Goal: Information Seeking & Learning: Learn about a topic

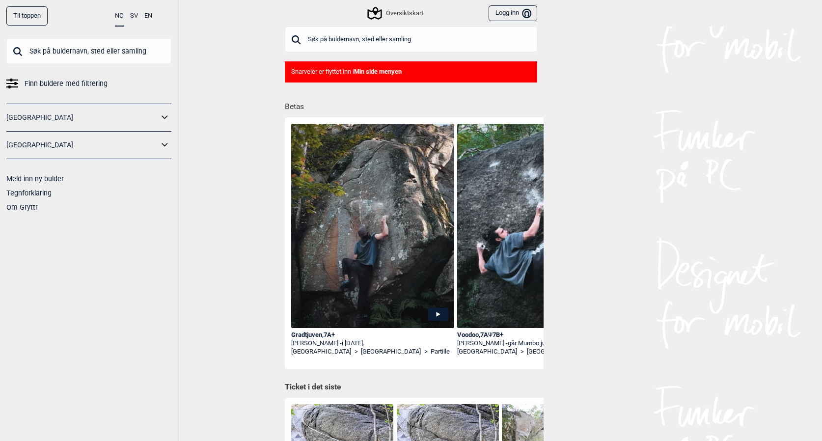
click at [80, 119] on link "[GEOGRAPHIC_DATA]" at bounding box center [82, 118] width 152 height 14
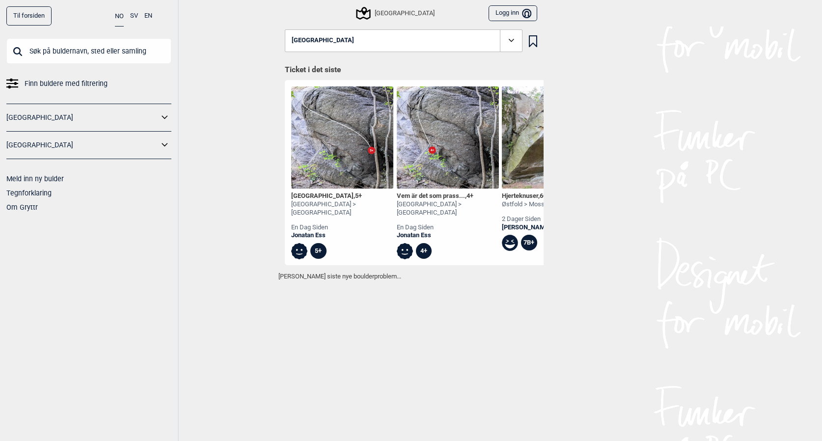
click at [76, 113] on link "[GEOGRAPHIC_DATA]" at bounding box center [82, 118] width 152 height 14
click at [161, 113] on icon at bounding box center [165, 118] width 13 height 14
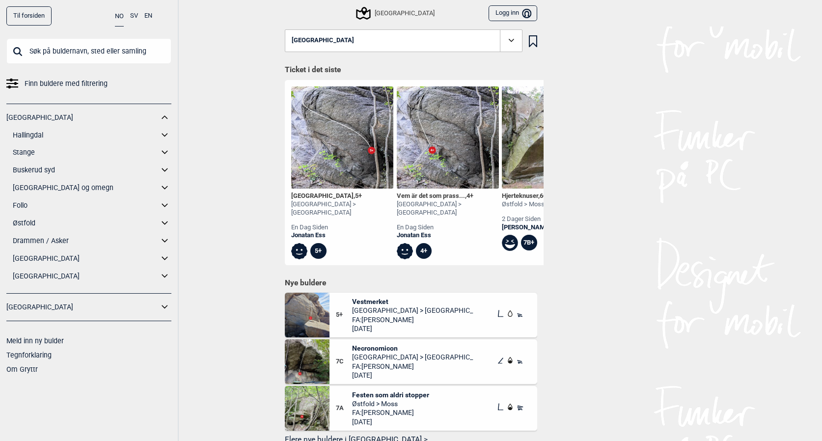
click at [371, 12] on icon at bounding box center [364, 13] width 14 height 13
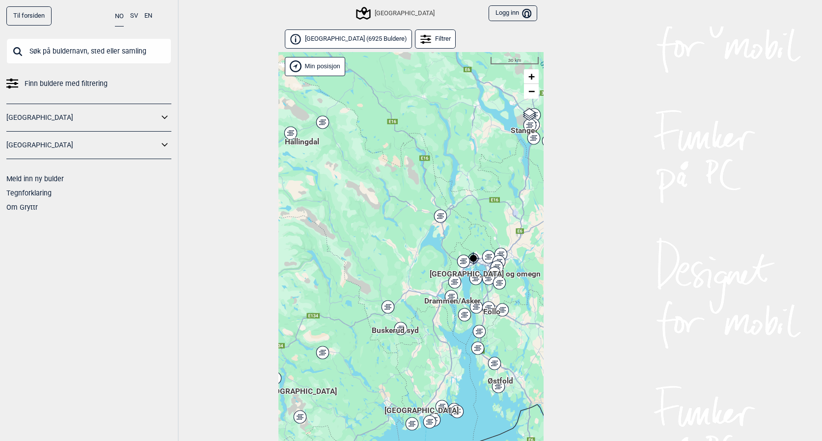
scroll to position [25, 0]
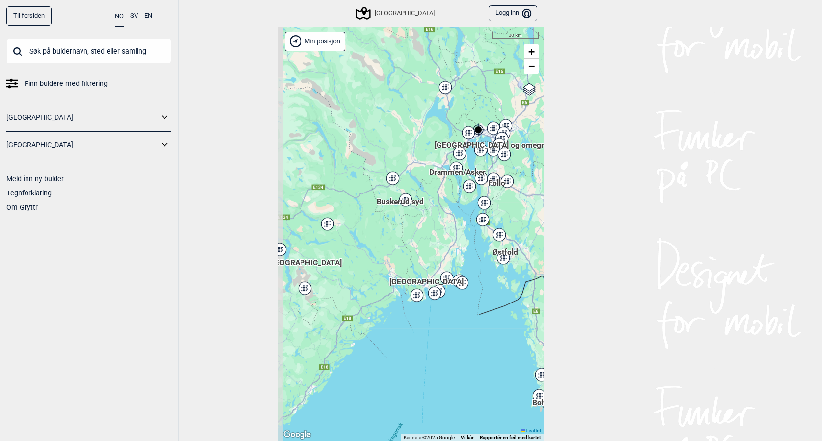
drag, startPoint x: 449, startPoint y: 369, endPoint x: 459, endPoint y: 251, distance: 118.3
click at [459, 251] on div "Hallingdal Stange [GEOGRAPHIC_DATA] syd [GEOGRAPHIC_DATA] og omegn [GEOGRAPHIC_…" at bounding box center [411, 234] width 265 height 415
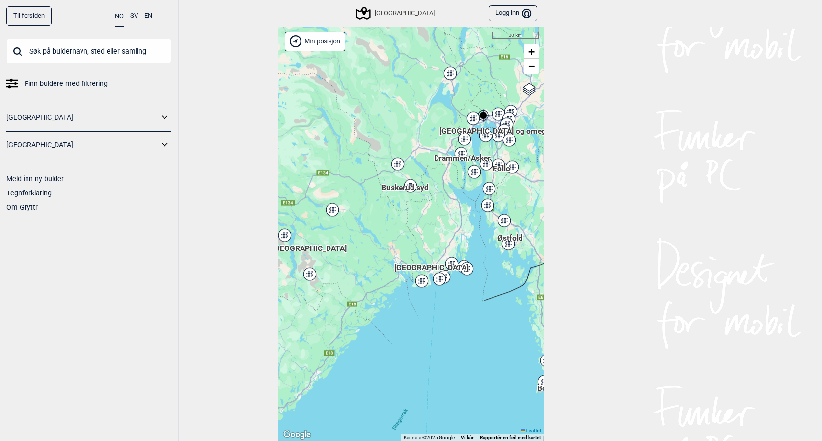
click at [455, 299] on div "Hallingdal Stange [GEOGRAPHIC_DATA] syd [GEOGRAPHIC_DATA] og omegn [GEOGRAPHIC_…" at bounding box center [411, 234] width 265 height 415
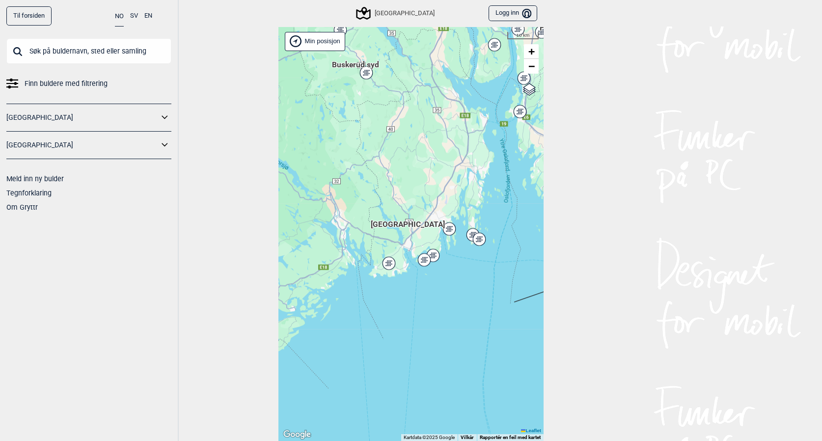
click at [452, 280] on div "Hallingdal Stange [GEOGRAPHIC_DATA] syd [GEOGRAPHIC_DATA] og omegn [GEOGRAPHIC_…" at bounding box center [411, 234] width 265 height 415
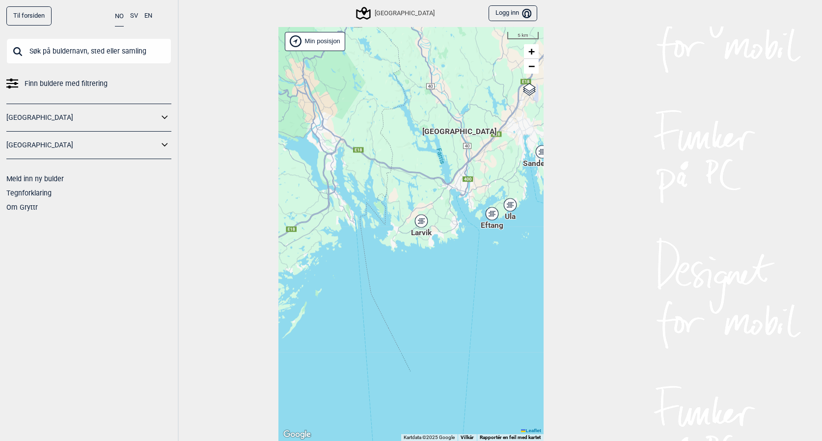
drag, startPoint x: 416, startPoint y: 284, endPoint x: 519, endPoint y: 256, distance: 107.5
click at [519, 256] on div "Hallingdal Stange [GEOGRAPHIC_DATA] syd [GEOGRAPHIC_DATA] og omegn [GEOGRAPHIC_…" at bounding box center [411, 234] width 265 height 415
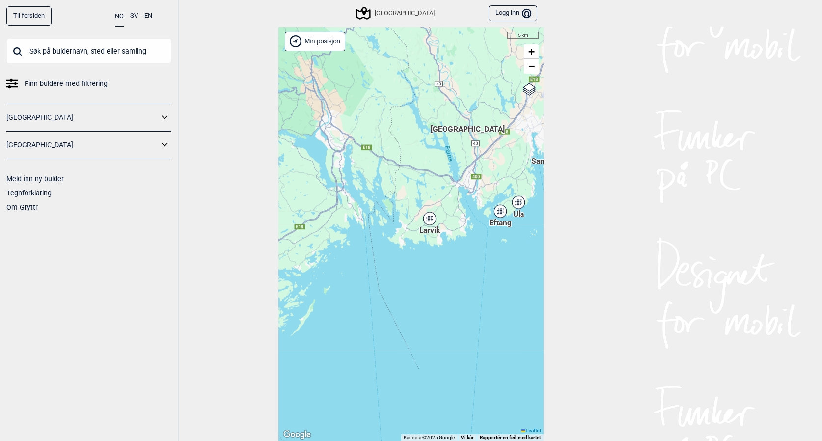
click at [473, 254] on div "Hallingdal Stange [GEOGRAPHIC_DATA] syd [GEOGRAPHIC_DATA] og omegn [GEOGRAPHIC_…" at bounding box center [411, 234] width 265 height 415
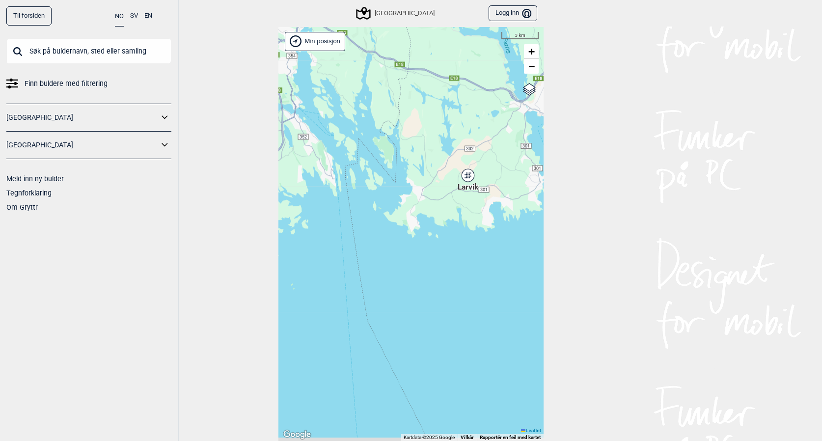
drag, startPoint x: 449, startPoint y: 239, endPoint x: 531, endPoint y: 232, distance: 81.9
click at [531, 232] on div "Hallingdal Stange [GEOGRAPHIC_DATA] syd [GEOGRAPHIC_DATA] og omegn [GEOGRAPHIC_…" at bounding box center [411, 234] width 265 height 415
click at [499, 228] on div "Hallingdal Stange [GEOGRAPHIC_DATA] syd [GEOGRAPHIC_DATA] og omegn [GEOGRAPHIC_…" at bounding box center [411, 234] width 265 height 415
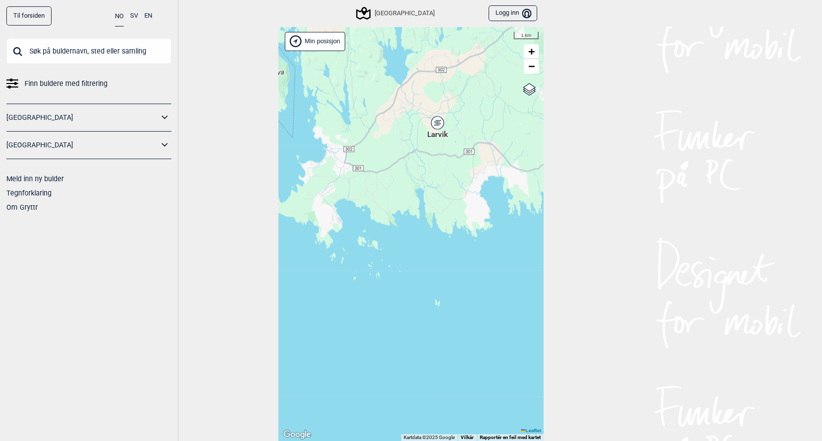
click at [474, 225] on div "Hallingdal Stange [GEOGRAPHIC_DATA] syd [GEOGRAPHIC_DATA] og omegn [GEOGRAPHIC_…" at bounding box center [411, 234] width 265 height 415
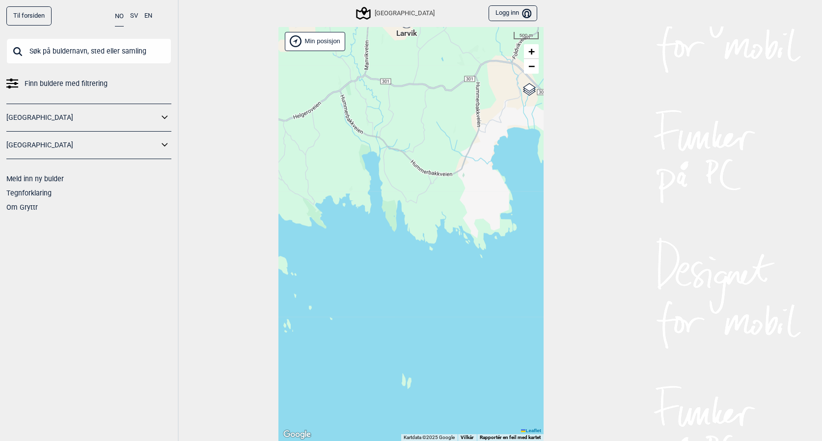
drag, startPoint x: 439, startPoint y: 226, endPoint x: 567, endPoint y: 227, distance: 128.7
click at [566, 227] on div "Til forsiden NO SV EN Finn buldere med filtrering [GEOGRAPHIC_DATA] [GEOGRAPHIC…" at bounding box center [411, 220] width 822 height 441
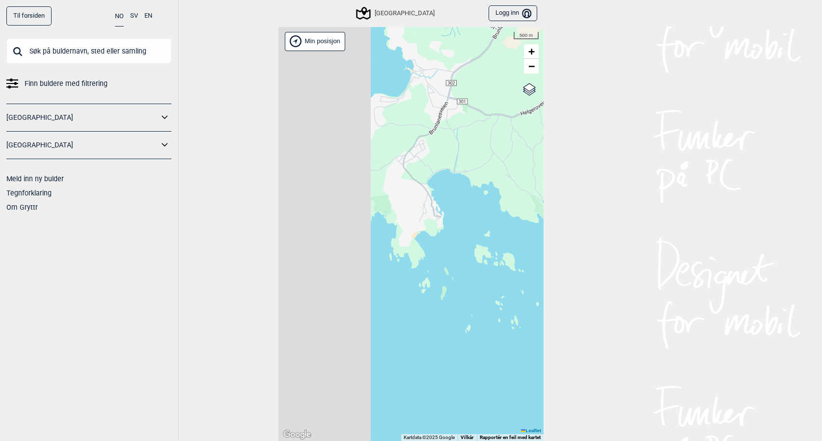
drag, startPoint x: 453, startPoint y: 248, endPoint x: 565, endPoint y: 237, distance: 111.5
click at [564, 238] on div "Til forsiden NO SV EN Finn buldere med filtrering [GEOGRAPHIC_DATA] [GEOGRAPHIC…" at bounding box center [411, 220] width 822 height 441
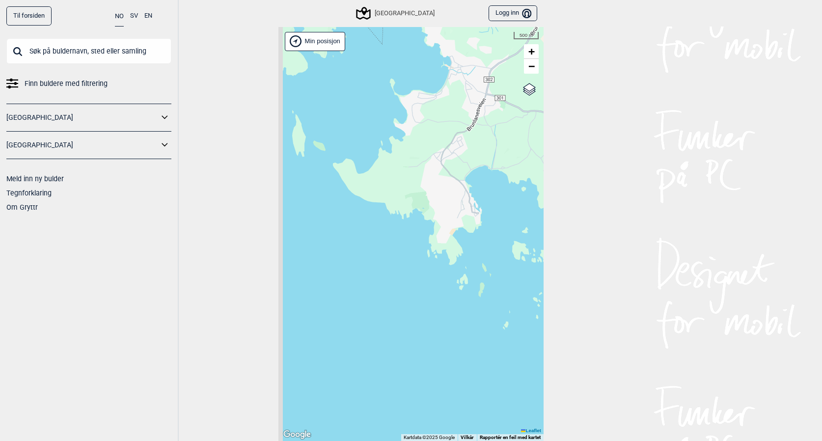
drag, startPoint x: 478, startPoint y: 246, endPoint x: 518, endPoint y: 247, distance: 40.3
click at [518, 247] on div "Hallingdal Stange [GEOGRAPHIC_DATA] syd [GEOGRAPHIC_DATA] og omegn [GEOGRAPHIC_…" at bounding box center [411, 234] width 265 height 415
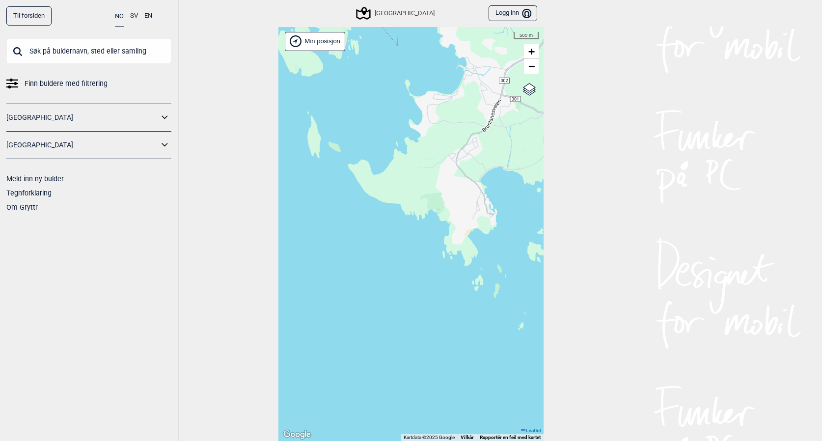
click at [434, 246] on div "Hallingdal Stange [GEOGRAPHIC_DATA] syd [GEOGRAPHIC_DATA] og omegn [GEOGRAPHIC_…" at bounding box center [411, 234] width 265 height 415
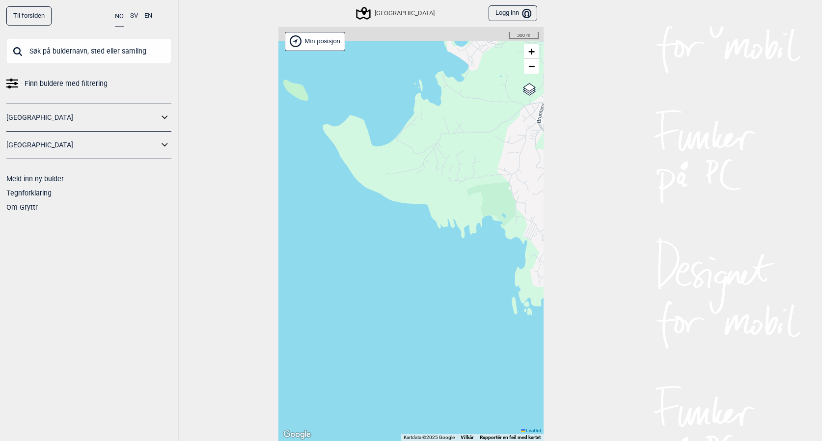
drag, startPoint x: 432, startPoint y: 219, endPoint x: 495, endPoint y: 261, distance: 75.6
click at [495, 262] on div "Hallingdal Stange [GEOGRAPHIC_DATA] syd [GEOGRAPHIC_DATA] og omegn [GEOGRAPHIC_…" at bounding box center [411, 234] width 265 height 415
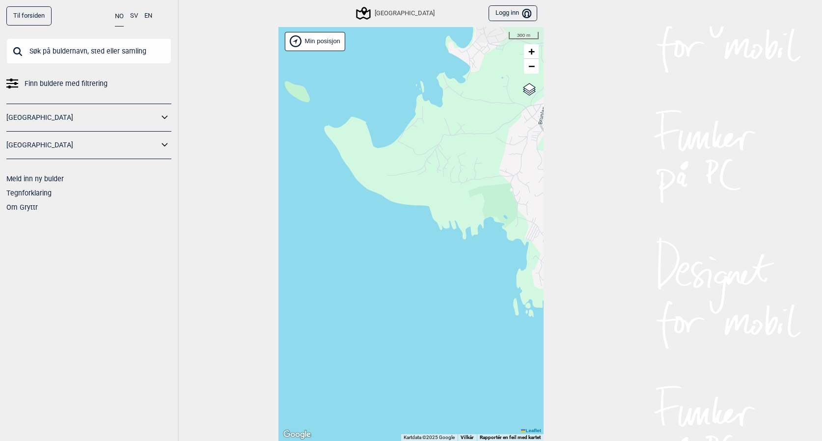
click at [495, 261] on div "Hallingdal Stange [GEOGRAPHIC_DATA] syd [GEOGRAPHIC_DATA] og omegn [GEOGRAPHIC_…" at bounding box center [411, 234] width 265 height 415
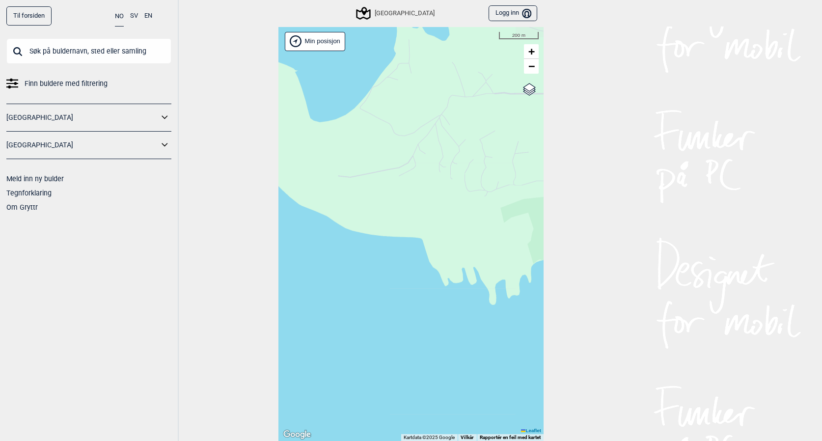
drag, startPoint x: 495, startPoint y: 261, endPoint x: 551, endPoint y: 335, distance: 92.5
click at [555, 351] on div "Til forsiden NO SV EN Finn buldere med filtrering [GEOGRAPHIC_DATA] [GEOGRAPHIC…" at bounding box center [411, 220] width 822 height 441
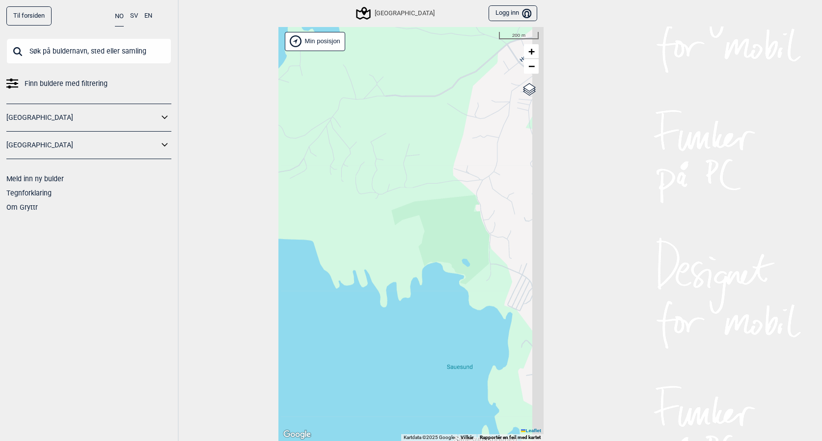
drag, startPoint x: 514, startPoint y: 324, endPoint x: 376, endPoint y: 323, distance: 138.5
click at [376, 323] on div "Hallingdal Stange [GEOGRAPHIC_DATA] syd [GEOGRAPHIC_DATA] og omegn [GEOGRAPHIC_…" at bounding box center [411, 234] width 265 height 415
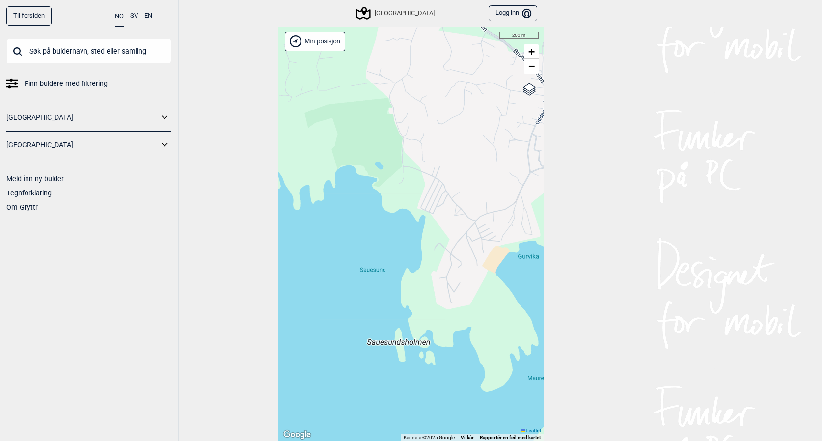
drag, startPoint x: 464, startPoint y: 327, endPoint x: 356, endPoint y: 220, distance: 151.8
click at [356, 220] on div "Hallingdal Stange [GEOGRAPHIC_DATA] syd [GEOGRAPHIC_DATA] og omegn [GEOGRAPHIC_…" at bounding box center [411, 234] width 265 height 415
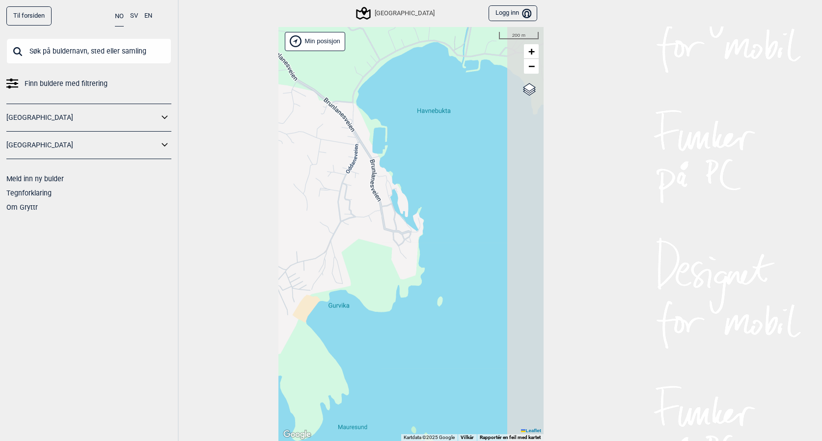
drag, startPoint x: 389, startPoint y: 220, endPoint x: 249, endPoint y: 280, distance: 152.3
click at [249, 280] on div "Til forsiden NO SV EN Finn buldere med filtrering [GEOGRAPHIC_DATA] [GEOGRAPHIC…" at bounding box center [411, 220] width 822 height 441
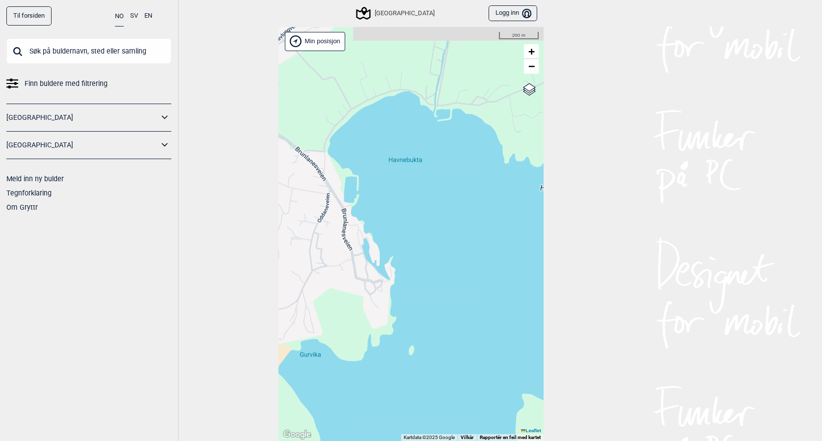
drag, startPoint x: 325, startPoint y: 264, endPoint x: 209, endPoint y: 405, distance: 182.9
click at [209, 405] on div "Til forsiden NO SV EN Finn buldere med filtrering [GEOGRAPHIC_DATA] [GEOGRAPHIC…" at bounding box center [411, 220] width 822 height 441
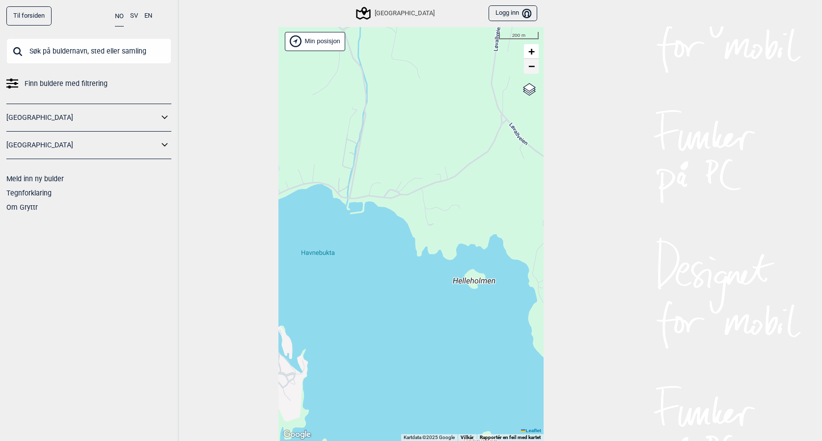
click at [534, 66] on span "−" at bounding box center [532, 66] width 6 height 12
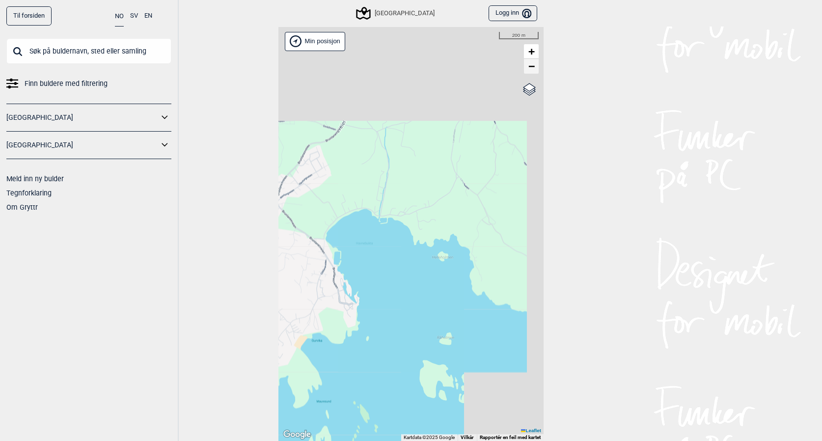
click at [534, 66] on span "−" at bounding box center [532, 66] width 6 height 12
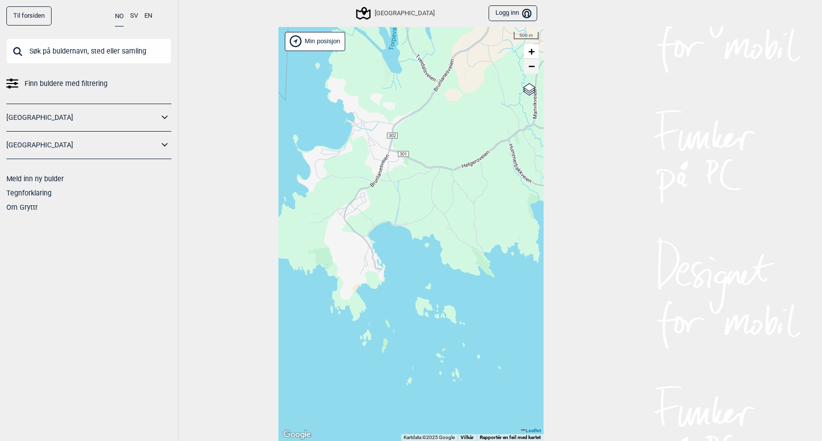
click at [534, 66] on span "−" at bounding box center [532, 66] width 6 height 12
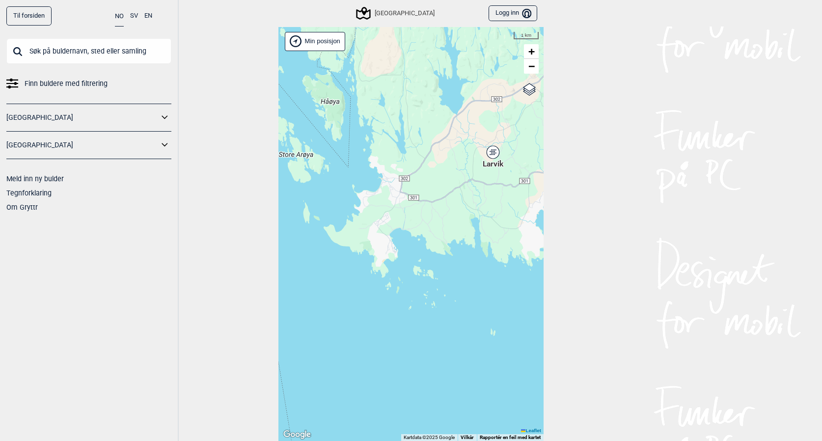
click at [495, 152] on div "Larvik" at bounding box center [493, 152] width 6 height 6
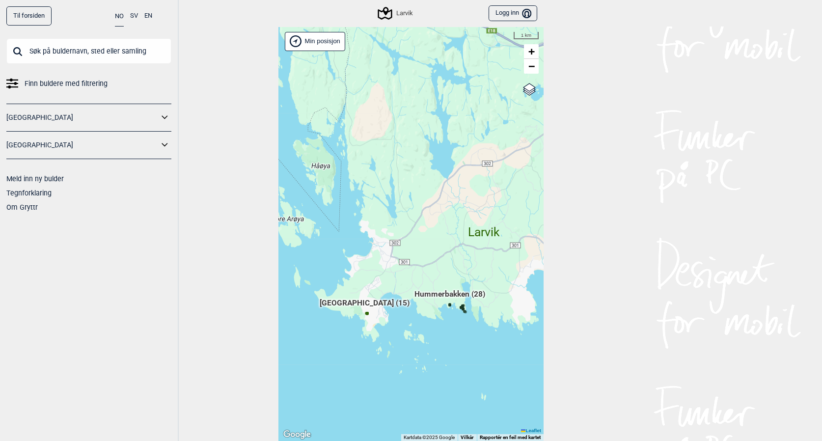
drag, startPoint x: 448, startPoint y: 328, endPoint x: 525, endPoint y: 266, distance: 99.3
click at [525, 266] on div "Hallingdal Stange [GEOGRAPHIC_DATA] syd [GEOGRAPHIC_DATA] og omegn [GEOGRAPHIC_…" at bounding box center [411, 234] width 265 height 415
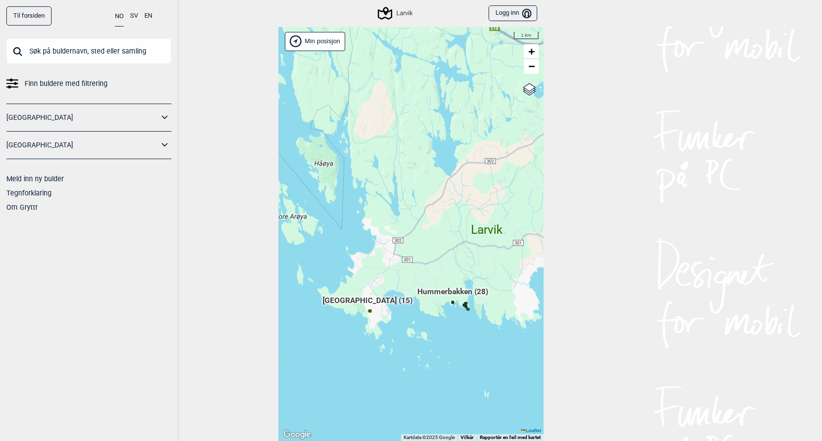
click at [399, 328] on div "Hallingdal Stange [GEOGRAPHIC_DATA] syd [GEOGRAPHIC_DATA] og omegn [GEOGRAPHIC_…" at bounding box center [411, 234] width 265 height 415
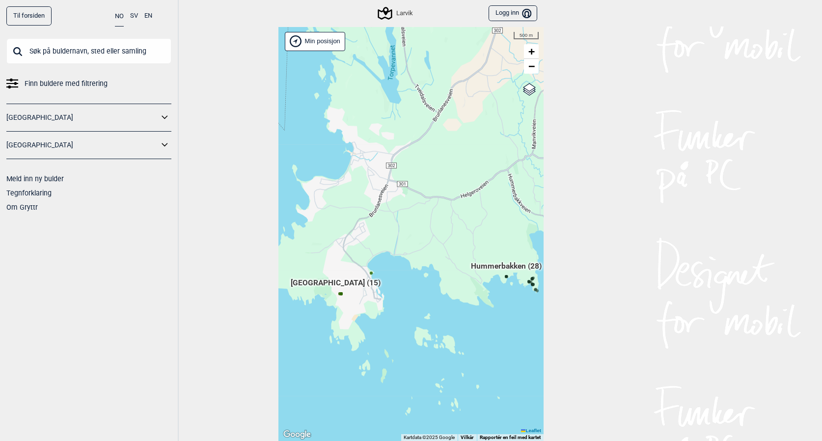
click at [371, 336] on div "Hallingdal Stange [GEOGRAPHIC_DATA] syd [GEOGRAPHIC_DATA] og omegn [GEOGRAPHIC_…" at bounding box center [411, 234] width 265 height 415
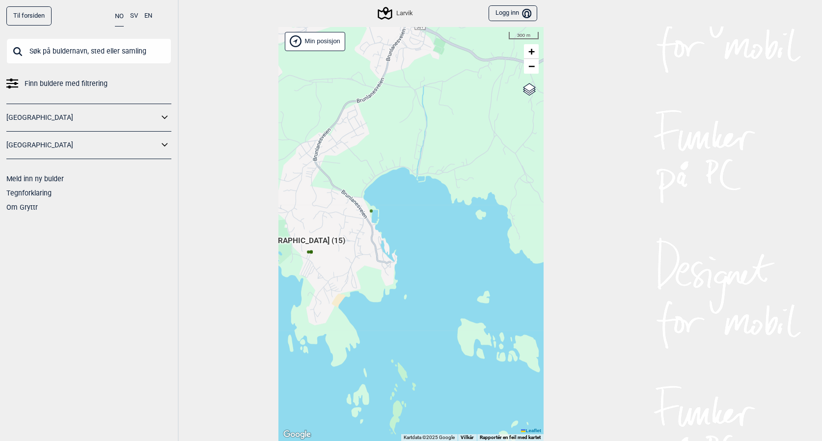
drag, startPoint x: 344, startPoint y: 313, endPoint x: 436, endPoint y: 312, distance: 91.9
click at [436, 312] on div "Hallingdal Stange [GEOGRAPHIC_DATA] syd [GEOGRAPHIC_DATA] og omegn [GEOGRAPHIC_…" at bounding box center [411, 234] width 265 height 415
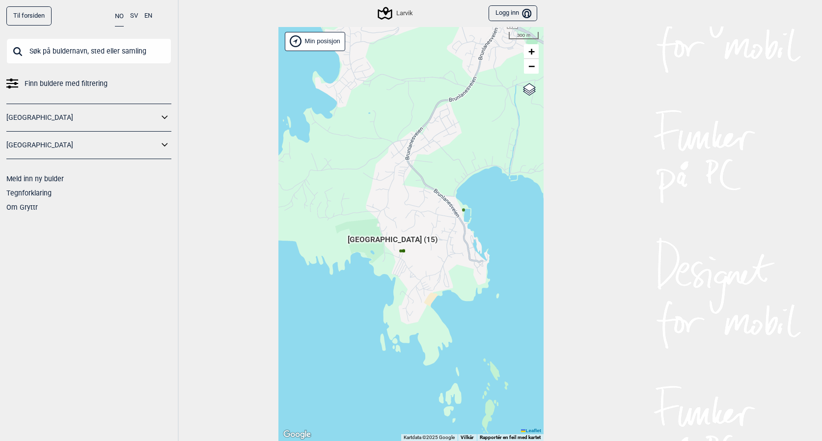
click at [409, 283] on div "Hallingdal Stange [GEOGRAPHIC_DATA] syd [GEOGRAPHIC_DATA] og omegn [GEOGRAPHIC_…" at bounding box center [411, 234] width 265 height 415
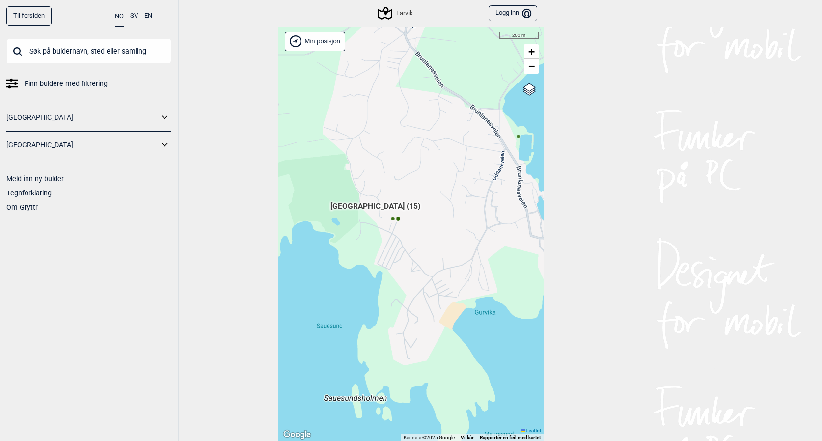
click at [404, 262] on div "Hallingdal Stange [GEOGRAPHIC_DATA] syd [GEOGRAPHIC_DATA] og omegn [GEOGRAPHIC_…" at bounding box center [411, 234] width 265 height 415
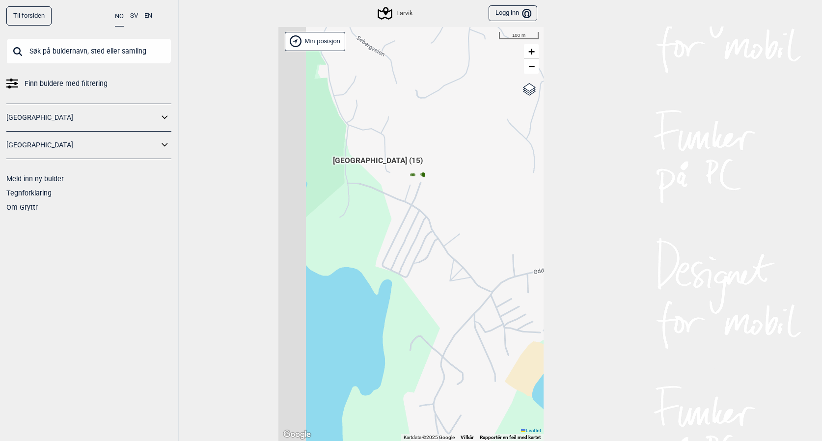
drag, startPoint x: 393, startPoint y: 226, endPoint x: 476, endPoint y: 244, distance: 85.4
click at [476, 244] on div "Hallingdal Stange [GEOGRAPHIC_DATA] syd [GEOGRAPHIC_DATA] og omegn [GEOGRAPHIC_…" at bounding box center [411, 234] width 265 height 415
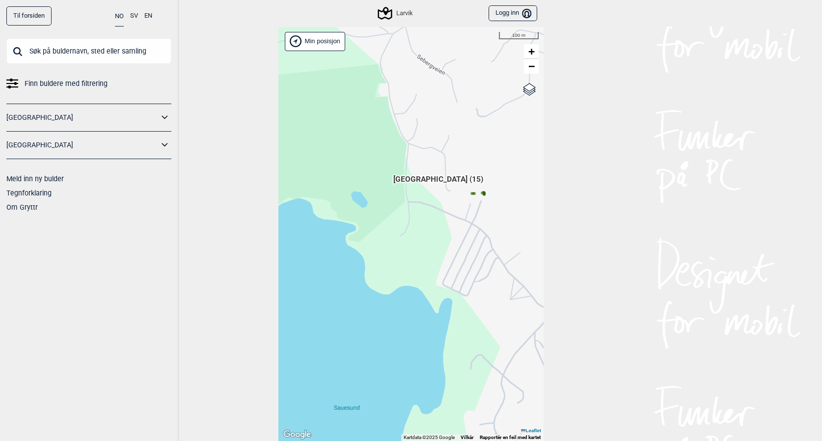
drag, startPoint x: 434, startPoint y: 256, endPoint x: 469, endPoint y: 266, distance: 36.4
click at [469, 266] on div "Hallingdal Stange [GEOGRAPHIC_DATA] syd [GEOGRAPHIC_DATA] og omegn [GEOGRAPHIC_…" at bounding box center [411, 234] width 265 height 415
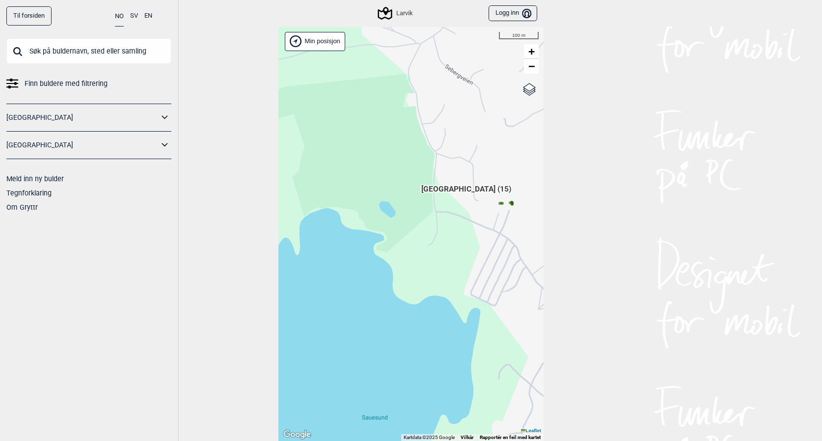
click at [477, 242] on div "Hallingdal Stange [GEOGRAPHIC_DATA] syd [GEOGRAPHIC_DATA] og omegn [GEOGRAPHIC_…" at bounding box center [411, 234] width 265 height 415
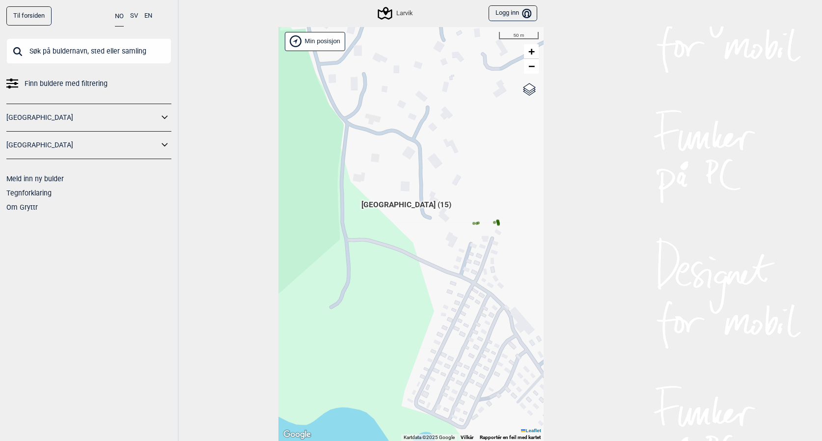
drag, startPoint x: 507, startPoint y: 220, endPoint x: 452, endPoint y: 281, distance: 82.4
click at [452, 281] on div "Hallingdal Stange [GEOGRAPHIC_DATA] syd [GEOGRAPHIC_DATA] og omegn [GEOGRAPHIC_…" at bounding box center [411, 234] width 265 height 415
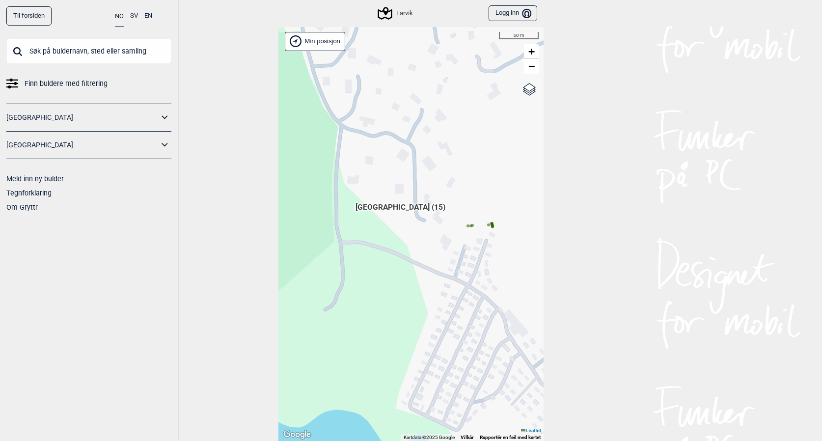
click at [480, 247] on div "Hallingdal Stange [GEOGRAPHIC_DATA] syd [GEOGRAPHIC_DATA] og omegn [GEOGRAPHIC_…" at bounding box center [411, 234] width 265 height 415
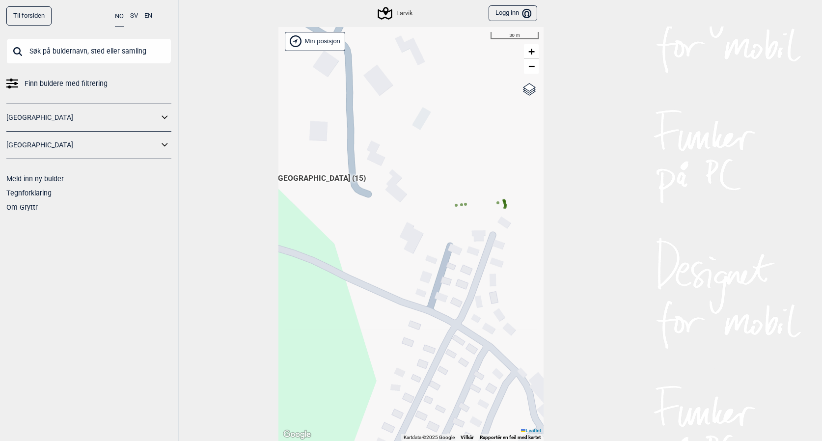
click at [477, 226] on div "Hallingdal Stange [GEOGRAPHIC_DATA] syd [GEOGRAPHIC_DATA] og omegn [GEOGRAPHIC_…" at bounding box center [411, 234] width 265 height 415
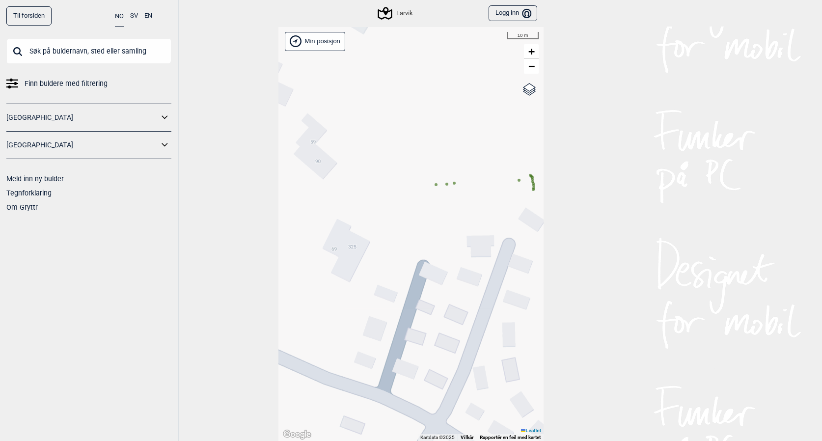
click at [509, 213] on div "Hallingdal Stange [GEOGRAPHIC_DATA] syd [GEOGRAPHIC_DATA] og omegn [GEOGRAPHIC_…" at bounding box center [411, 234] width 265 height 415
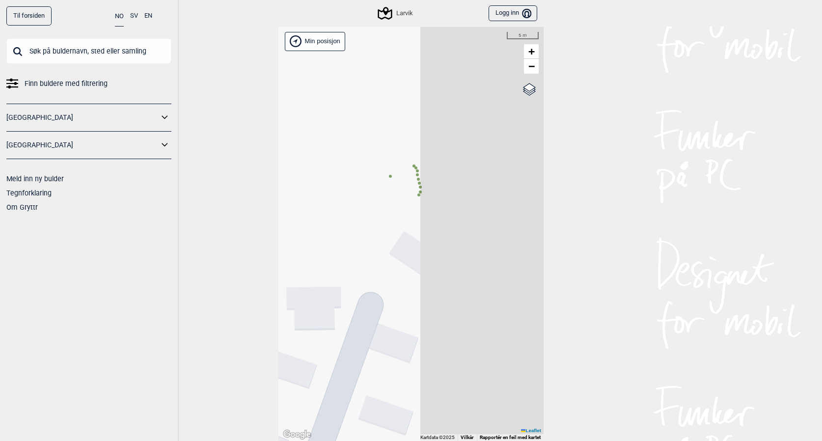
drag, startPoint x: 512, startPoint y: 209, endPoint x: 346, endPoint y: 252, distance: 170.9
click at [346, 252] on div "Hallingdal Stange [GEOGRAPHIC_DATA] syd [GEOGRAPHIC_DATA] og omegn [GEOGRAPHIC_…" at bounding box center [411, 234] width 265 height 415
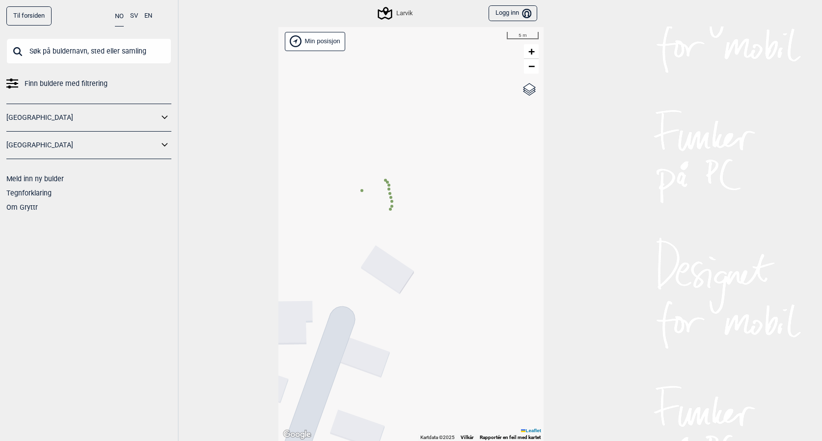
click at [376, 242] on div "Hallingdal Stange [GEOGRAPHIC_DATA] syd [GEOGRAPHIC_DATA] og omegn [GEOGRAPHIC_…" at bounding box center [411, 234] width 265 height 415
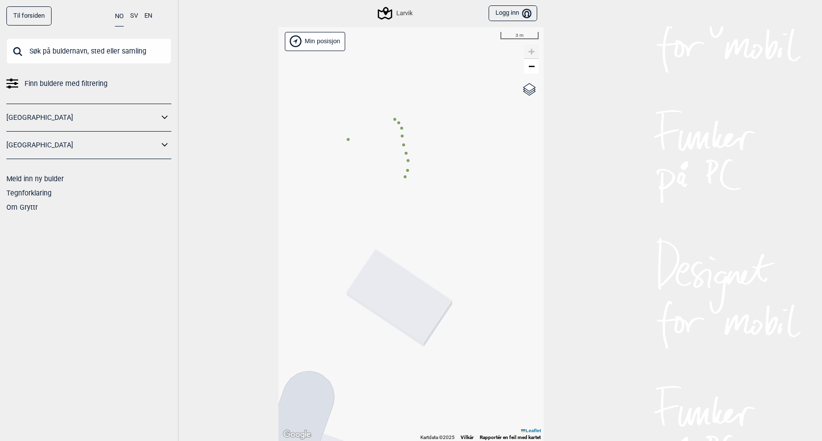
click at [405, 178] on circle at bounding box center [405, 176] width 3 height 3
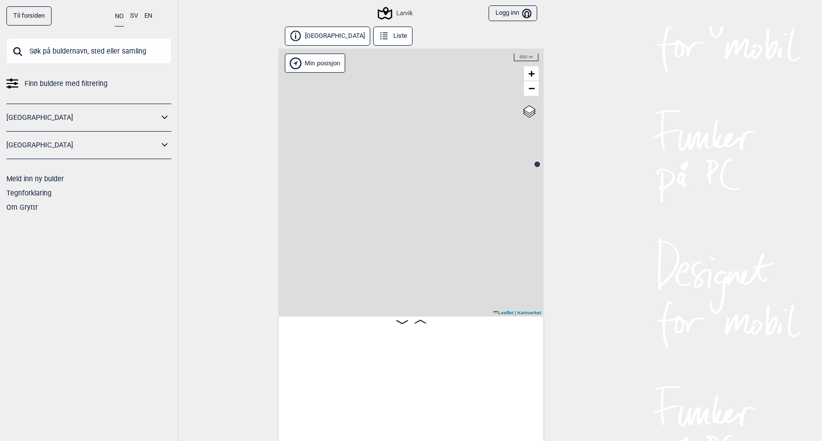
scroll to position [0, 77]
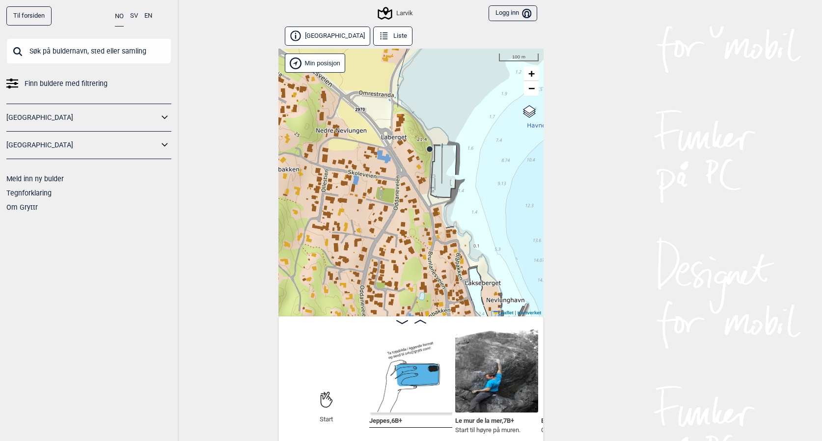
drag, startPoint x: 415, startPoint y: 169, endPoint x: 309, endPoint y: 153, distance: 107.2
click at [309, 153] on div "Larvik Brukerens posisjon Min posisjon 100 m + − Kartverket OpenStreetMap Googl…" at bounding box center [411, 183] width 265 height 268
click at [531, 90] on span "−" at bounding box center [532, 88] width 6 height 12
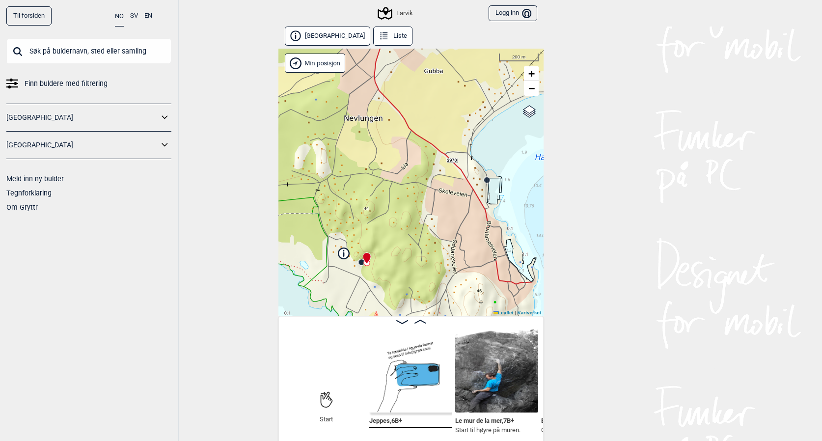
drag, startPoint x: 413, startPoint y: 176, endPoint x: 529, endPoint y: 131, distance: 124.3
click at [529, 132] on div "Larvik Brukerens posisjon Min posisjon 200 m + − Kartverket OpenStreetMap Googl…" at bounding box center [411, 183] width 265 height 268
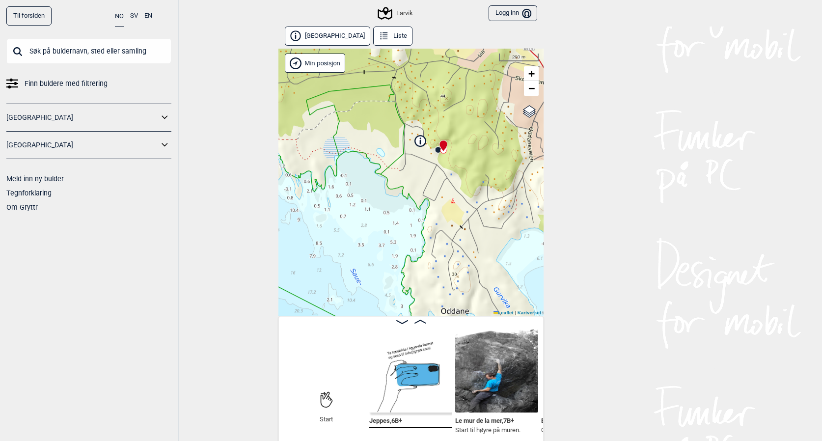
drag, startPoint x: 476, startPoint y: 216, endPoint x: 504, endPoint y: 129, distance: 91.5
click at [504, 129] on div "Larvik Brukerens posisjon Min posisjon 200 m + − Kartverket OpenStreetMap Googl…" at bounding box center [411, 183] width 265 height 268
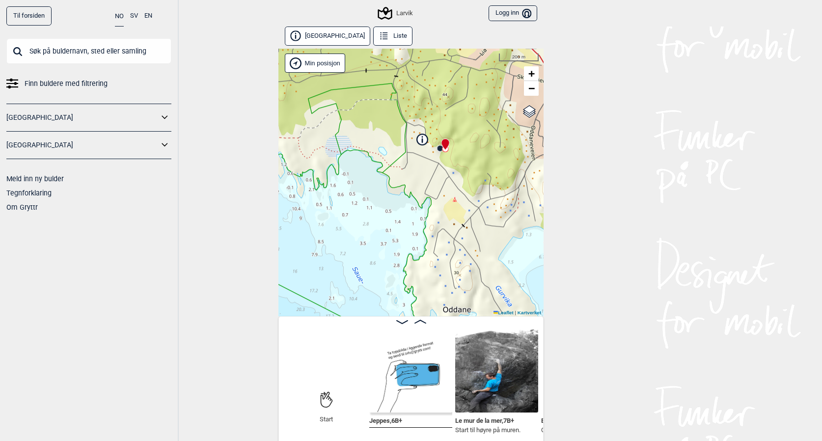
click at [440, 144] on div at bounding box center [444, 140] width 8 height 8
click at [441, 146] on circle at bounding box center [441, 148] width 6 height 6
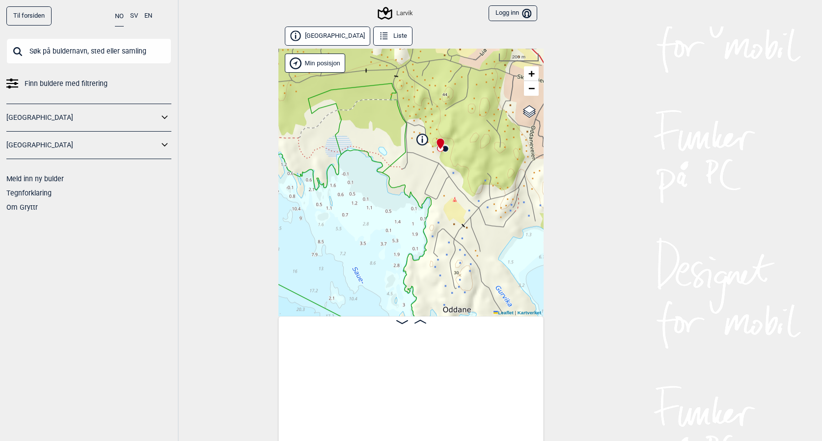
scroll to position [0, 1088]
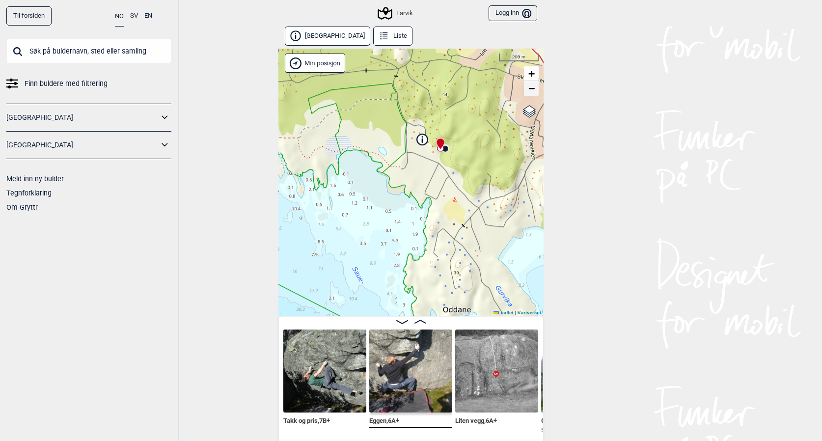
click at [534, 85] on span "−" at bounding box center [532, 88] width 6 height 12
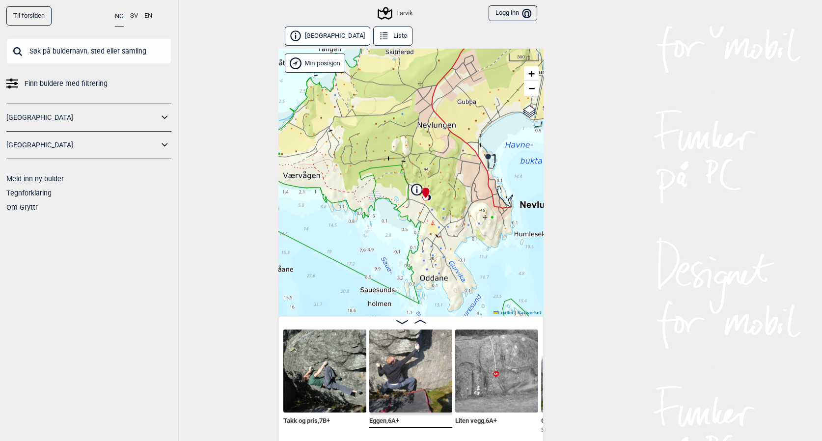
click at [449, 197] on div "Larvik Brukerens posisjon Min posisjon 300 m + − Kartverket OpenStreetMap Googl…" at bounding box center [411, 183] width 265 height 268
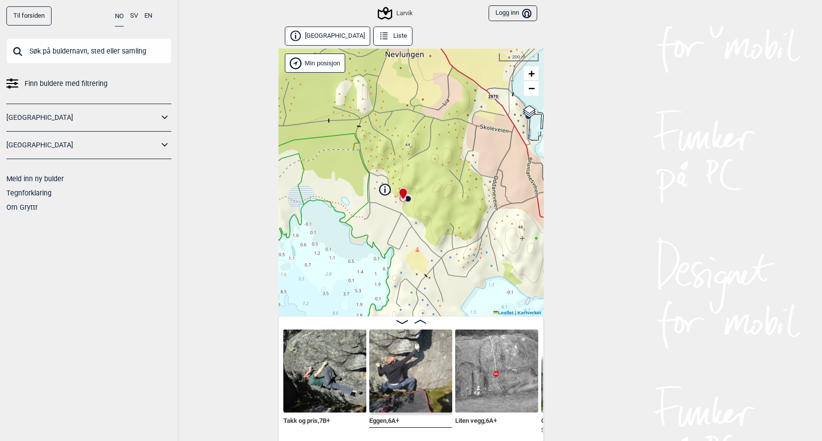
click at [447, 197] on div "Larvik Brukerens posisjon Min posisjon 200 m + − Kartverket OpenStreetMap Googl…" at bounding box center [411, 183] width 265 height 268
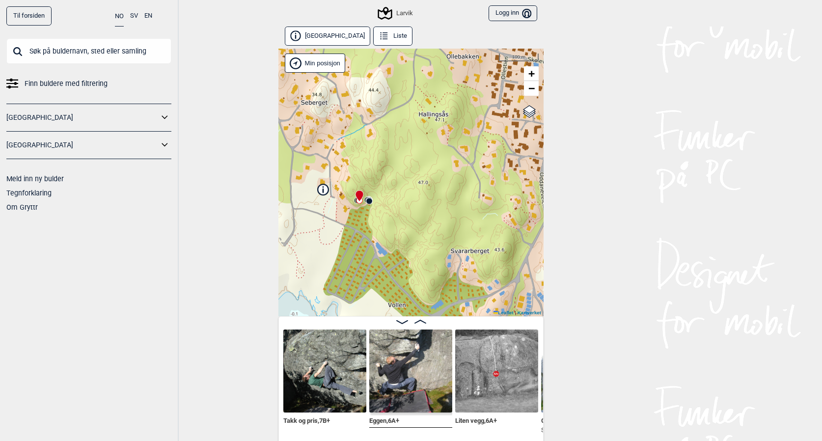
click at [420, 204] on div "Larvik Brukerens posisjon Min posisjon 100 m + − Kartverket OpenStreetMap Googl…" at bounding box center [411, 183] width 265 height 268
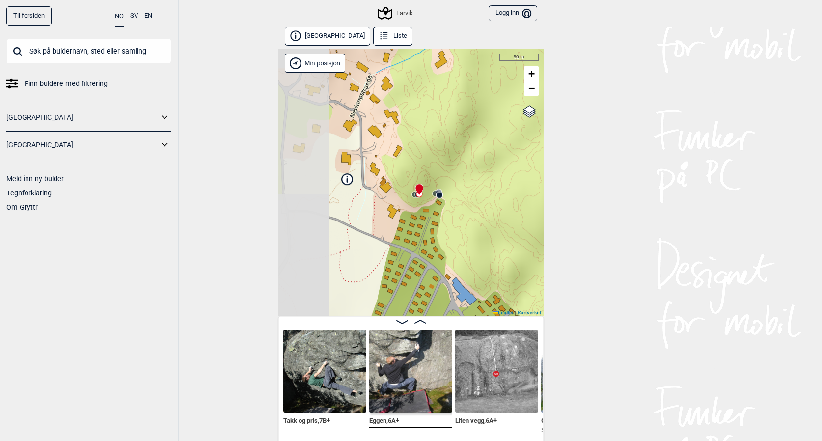
drag, startPoint x: 370, startPoint y: 215, endPoint x: 490, endPoint y: 212, distance: 120.4
click at [490, 212] on div "Larvik Brukerens posisjon Min posisjon 50 m + − Kartverket OpenStreetMap Google…" at bounding box center [411, 183] width 265 height 268
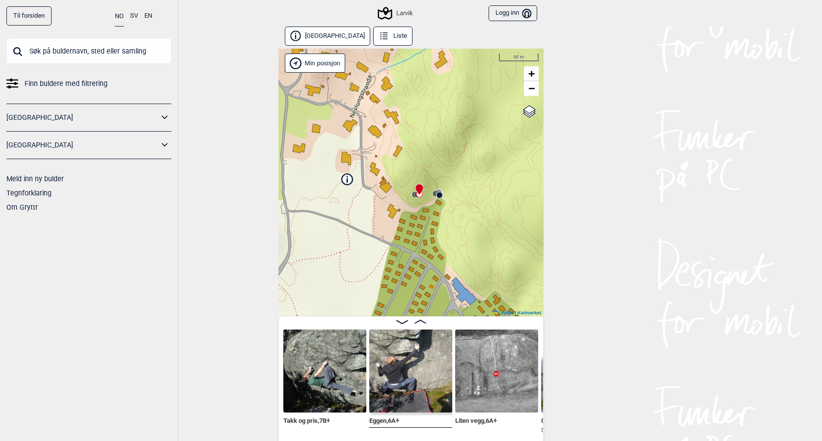
click at [473, 203] on div "Larvik Brukerens posisjon Min posisjon 50 m + − Kartverket OpenStreetMap Google…" at bounding box center [411, 183] width 265 height 268
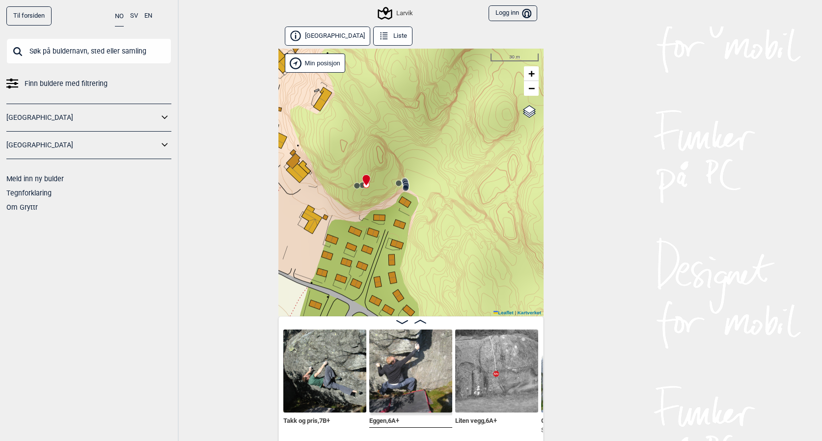
click at [453, 203] on div "Larvik Brukerens posisjon Min posisjon 30 m + − Kartverket OpenStreetMap Google…" at bounding box center [411, 183] width 265 height 268
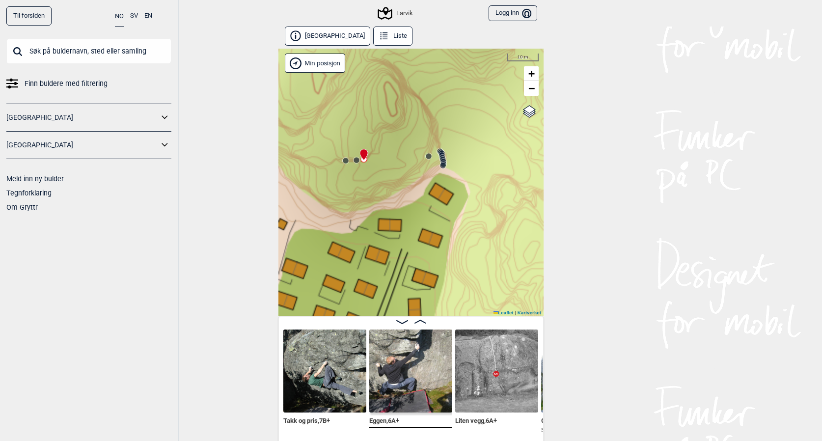
drag, startPoint x: 417, startPoint y: 202, endPoint x: 504, endPoint y: 193, distance: 87.9
click at [504, 193] on div "Larvik Brukerens posisjon Min posisjon 10 m + − Kartverket OpenStreetMap Google…" at bounding box center [411, 183] width 265 height 268
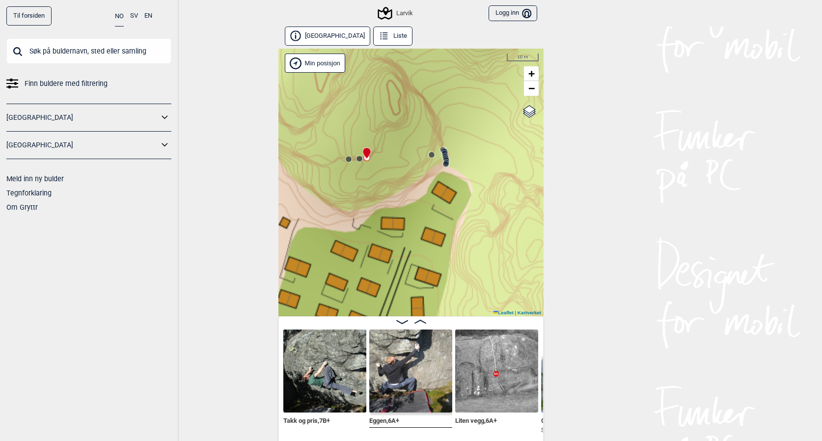
click at [490, 173] on div "Larvik Brukerens posisjon Min posisjon 10 m + − Kartverket OpenStreetMap Google…" at bounding box center [411, 183] width 265 height 268
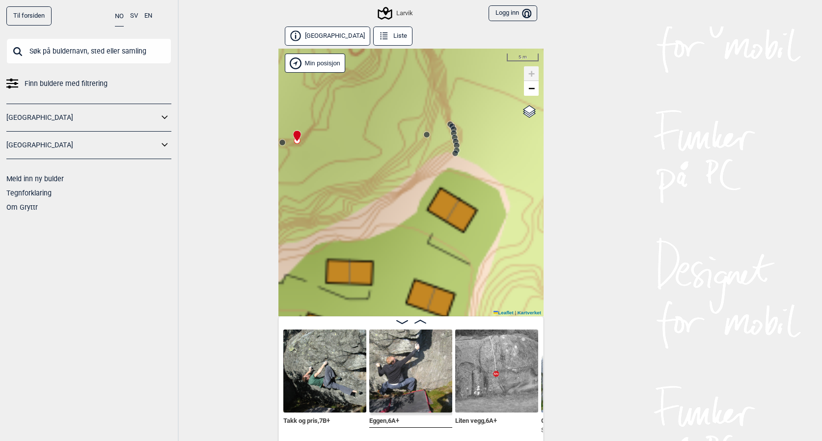
drag, startPoint x: 445, startPoint y: 169, endPoint x: 499, endPoint y: 167, distance: 53.6
click at [499, 167] on div "Larvik Brukerens posisjon Min posisjon 5 m + − Kartverket OpenStreetMap Google …" at bounding box center [411, 183] width 265 height 268
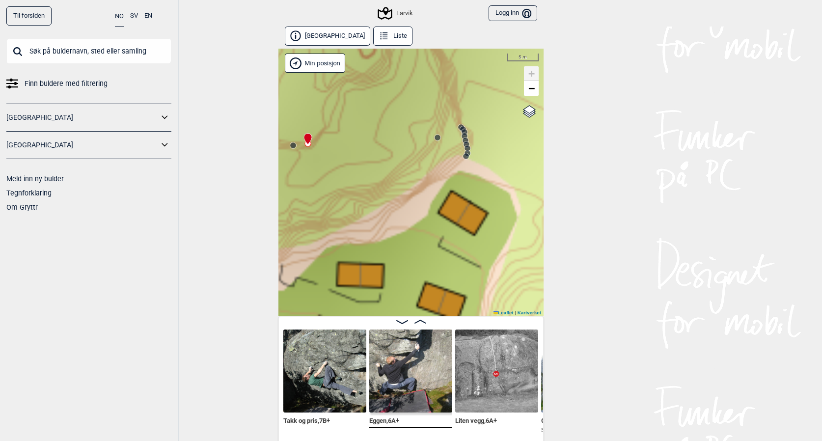
drag, startPoint x: 446, startPoint y: 181, endPoint x: 501, endPoint y: 145, distance: 65.5
click at [501, 145] on div "Larvik Brukerens posisjon Min posisjon 5 m + − Kartverket OpenStreetMap Google …" at bounding box center [411, 183] width 265 height 268
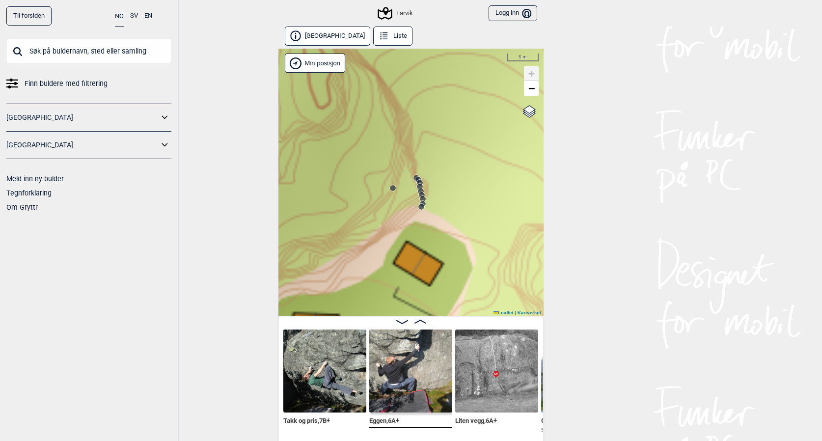
click at [422, 207] on circle at bounding box center [422, 207] width 6 height 6
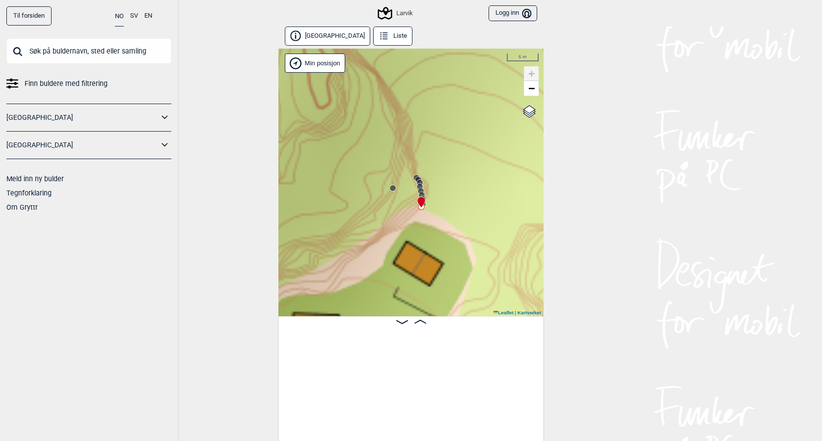
scroll to position [0, 77]
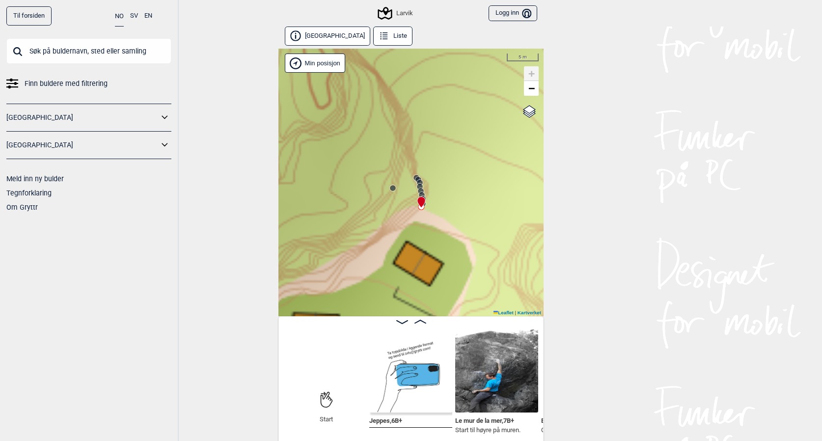
click at [415, 176] on icon at bounding box center [419, 180] width 8 height 8
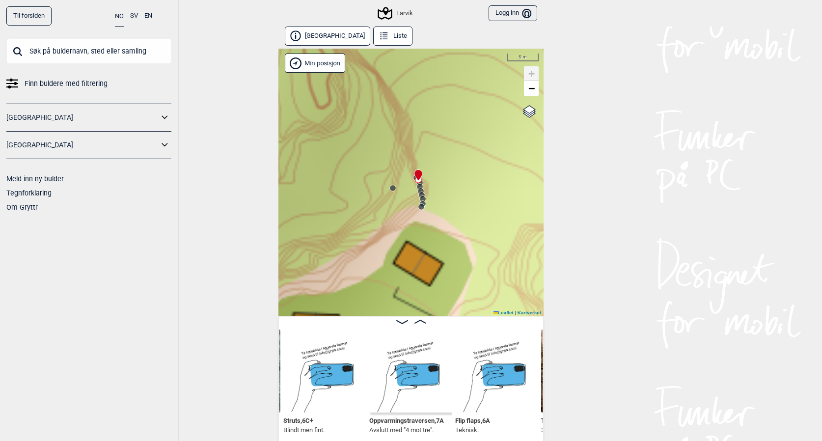
click at [421, 175] on div at bounding box center [417, 171] width 8 height 8
click at [420, 187] on circle at bounding box center [420, 187] width 6 height 6
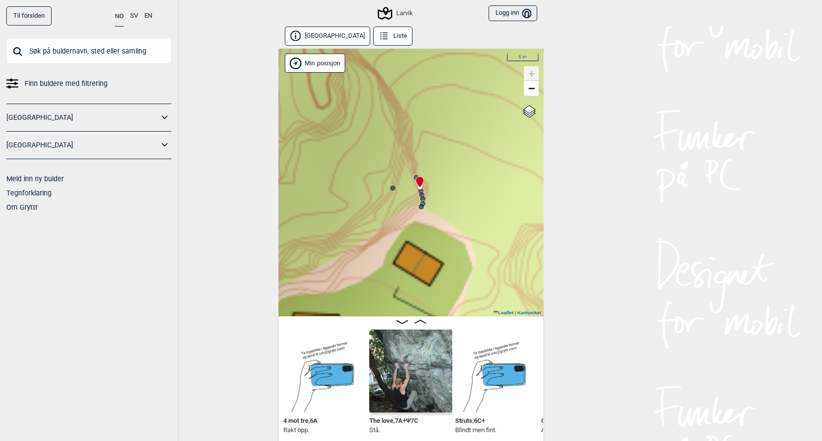
click at [422, 182] on div at bounding box center [418, 178] width 8 height 8
click at [422, 195] on icon at bounding box center [423, 199] width 8 height 8
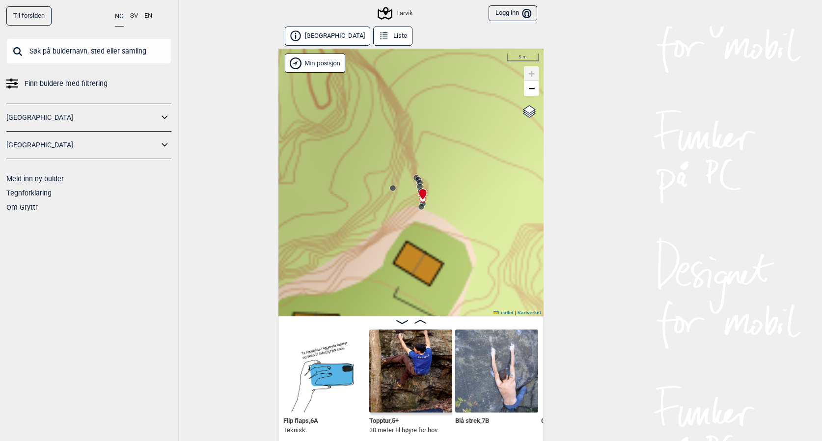
click at [423, 194] on div at bounding box center [421, 190] width 8 height 8
click at [425, 194] on div at bounding box center [421, 190] width 8 height 8
click at [423, 194] on div at bounding box center [421, 190] width 8 height 8
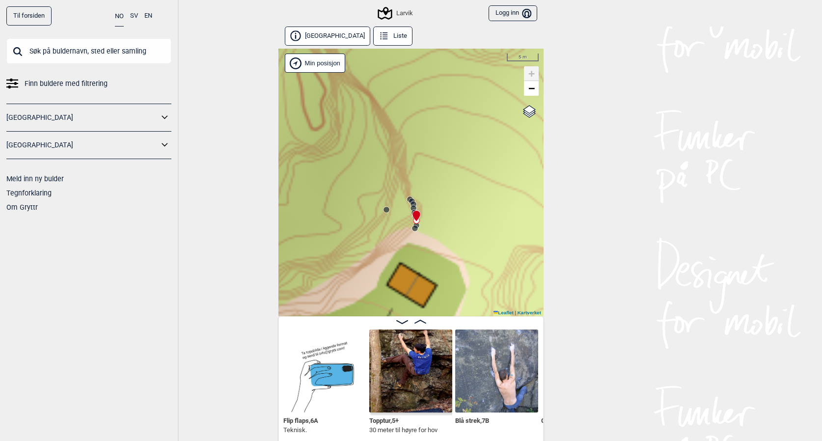
click at [415, 227] on circle at bounding box center [415, 229] width 6 height 6
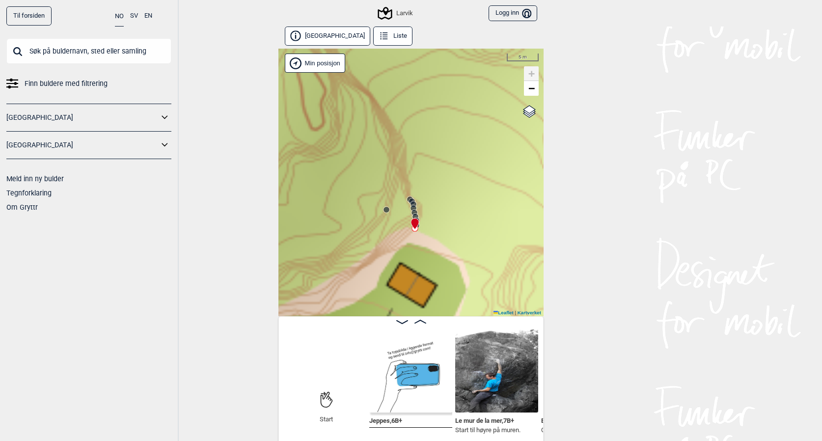
click at [410, 198] on icon at bounding box center [412, 202] width 8 height 8
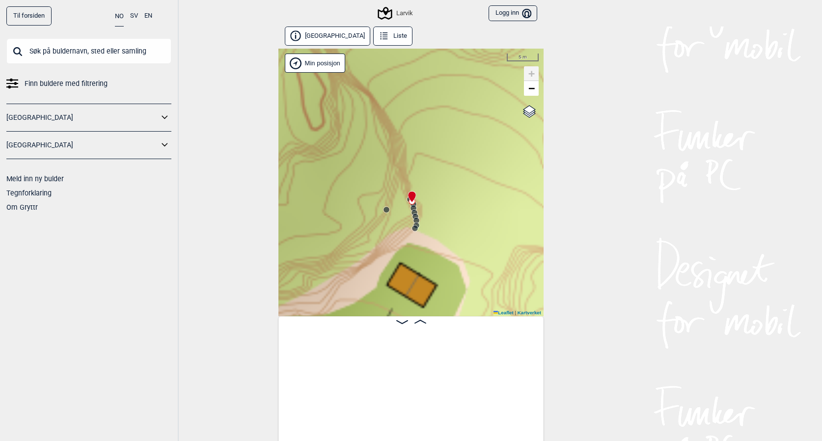
scroll to position [0, 593]
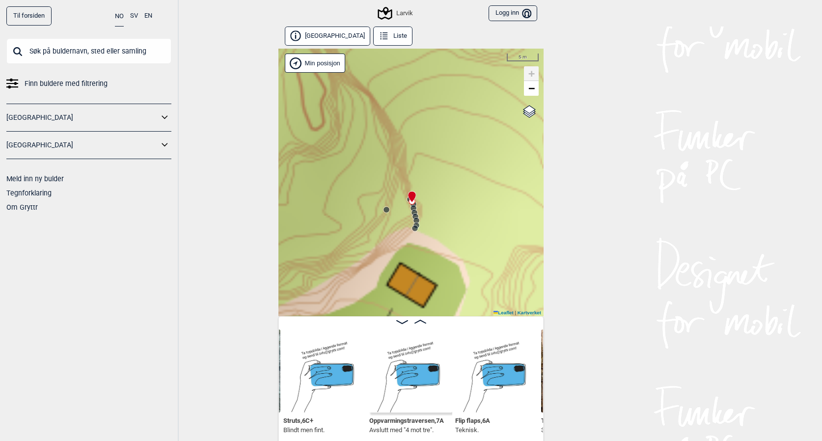
click at [408, 198] on icon at bounding box center [412, 197] width 8 height 12
click at [417, 208] on icon at bounding box center [414, 208] width 8 height 8
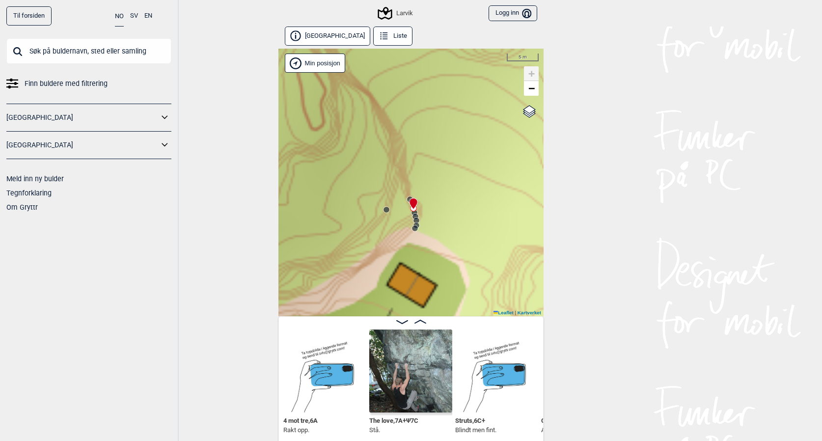
click at [416, 203] on div at bounding box center [412, 200] width 8 height 8
click at [416, 215] on circle at bounding box center [416, 217] width 6 height 6
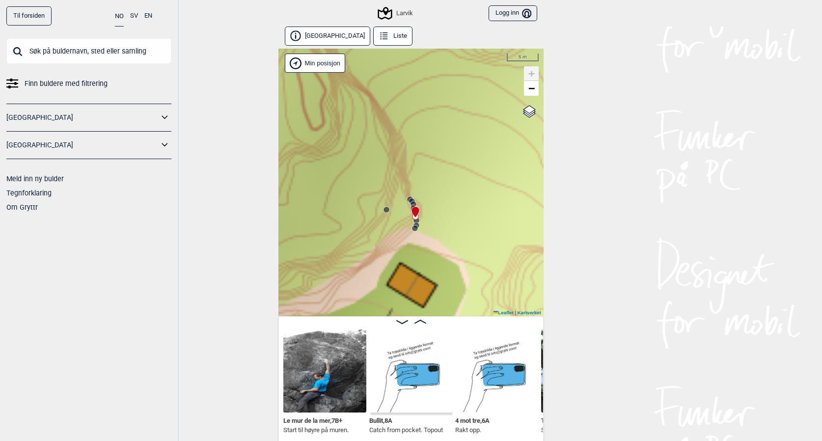
click at [387, 210] on circle at bounding box center [387, 210] width 6 height 6
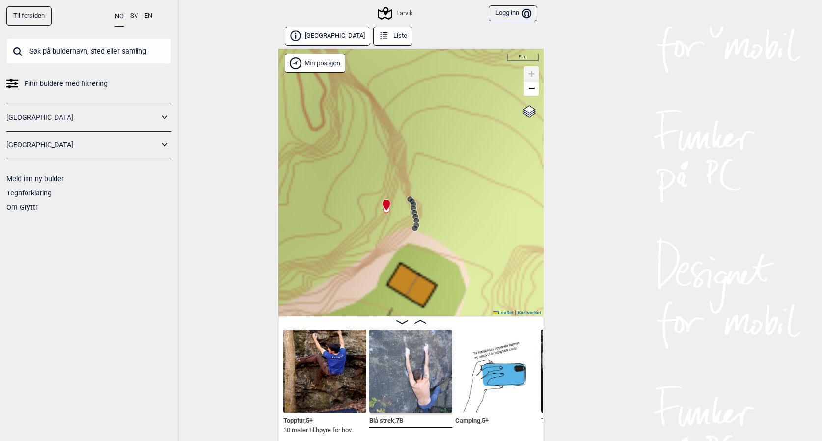
click at [436, 221] on div "Larvik Brukerens posisjon Min posisjon 5 m + − Kartverket OpenStreetMap Google …" at bounding box center [411, 183] width 265 height 268
click at [533, 87] on span "−" at bounding box center [532, 88] width 6 height 12
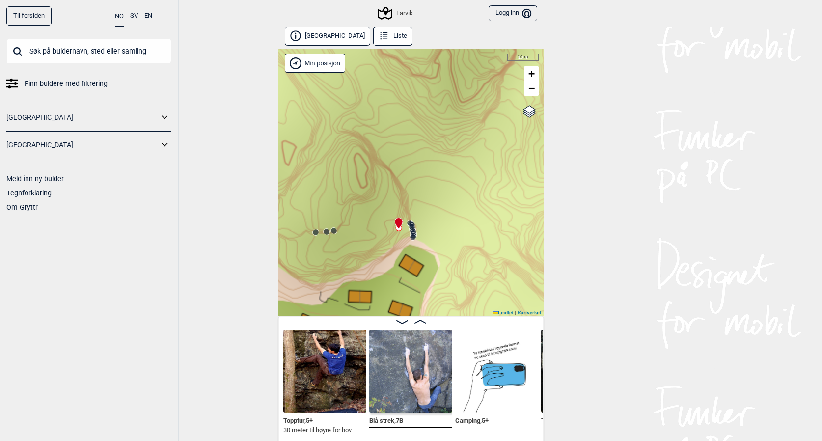
click at [335, 234] on icon at bounding box center [334, 231] width 8 height 8
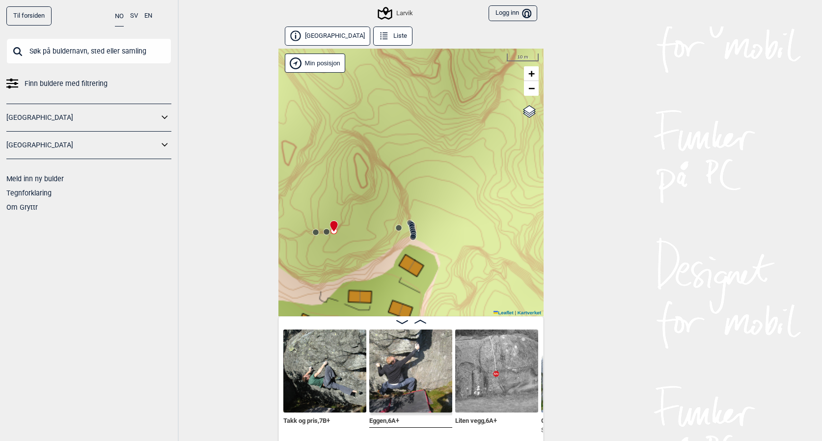
click at [325, 231] on circle at bounding box center [327, 232] width 6 height 6
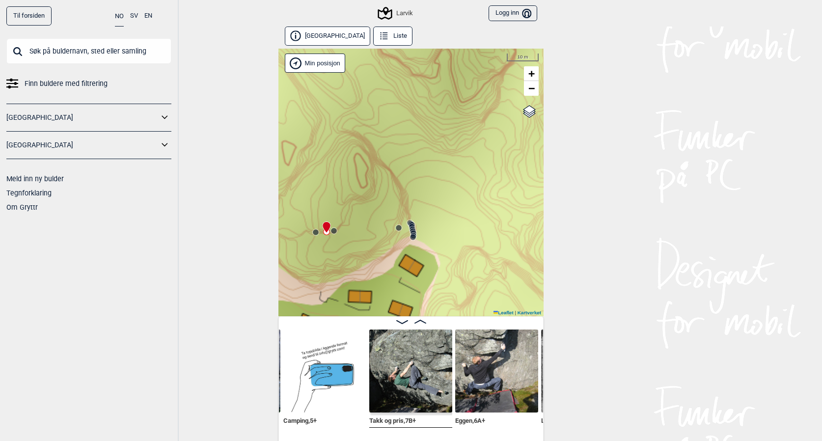
click at [315, 233] on circle at bounding box center [316, 232] width 6 height 6
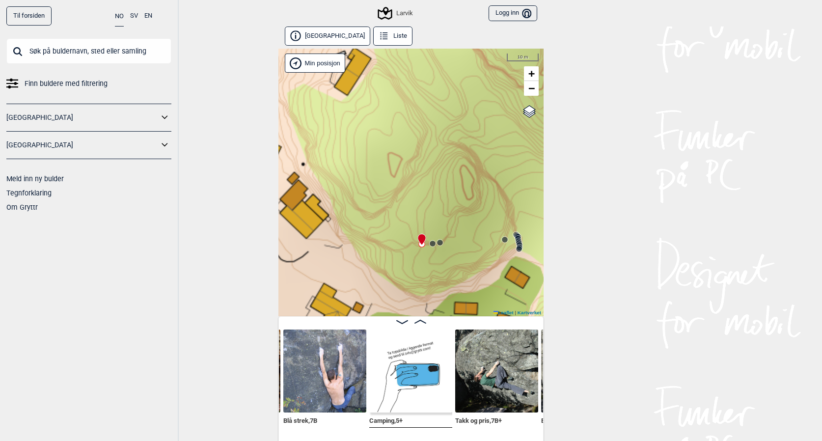
drag, startPoint x: 338, startPoint y: 198, endPoint x: 444, endPoint y: 211, distance: 107.3
click at [444, 211] on div "Larvik Brukerens posisjon Min posisjon 10 m + − Kartverket OpenStreetMap Google…" at bounding box center [411, 183] width 265 height 268
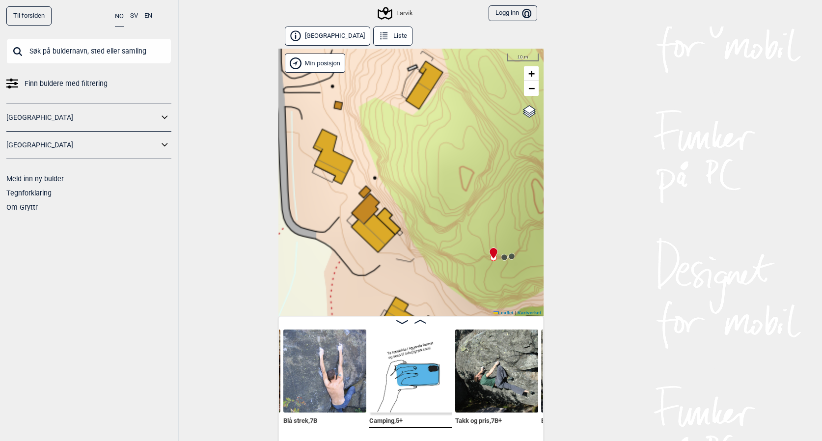
drag, startPoint x: 354, startPoint y: 185, endPoint x: 437, endPoint y: 202, distance: 84.2
click at [437, 204] on div "Larvik Brukerens posisjon Min posisjon 10 m + − Kartverket OpenStreetMap Google…" at bounding box center [411, 183] width 265 height 268
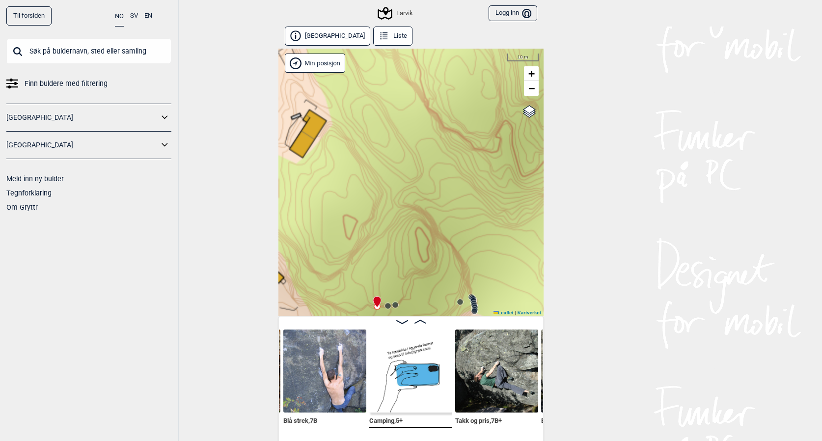
drag, startPoint x: 458, startPoint y: 179, endPoint x: 307, endPoint y: 221, distance: 157.0
click at [307, 221] on div "Larvik Brukerens posisjon Min posisjon 10 m + − Kartverket OpenStreetMap Google…" at bounding box center [411, 183] width 265 height 268
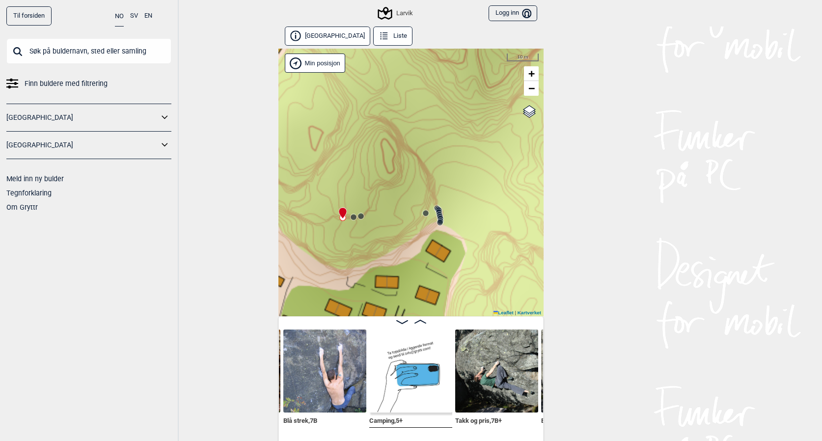
drag, startPoint x: 425, startPoint y: 226, endPoint x: 415, endPoint y: 132, distance: 94.4
click at [414, 132] on div "Larvik Brukerens posisjon Min posisjon 10 m + − Kartverket OpenStreetMap Google…" at bounding box center [411, 183] width 265 height 268
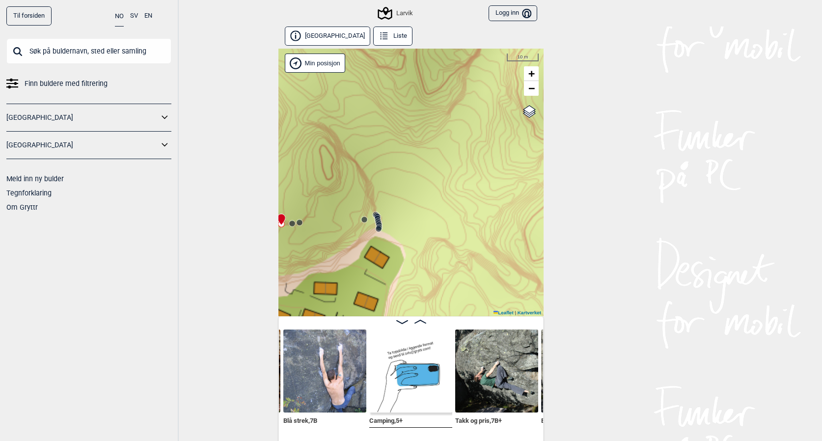
drag, startPoint x: 449, startPoint y: 149, endPoint x: 388, endPoint y: 162, distance: 62.3
click at [388, 162] on div "Larvik Brukerens posisjon Min posisjon 10 m + − Kartverket OpenStreetMap Google…" at bounding box center [411, 183] width 265 height 268
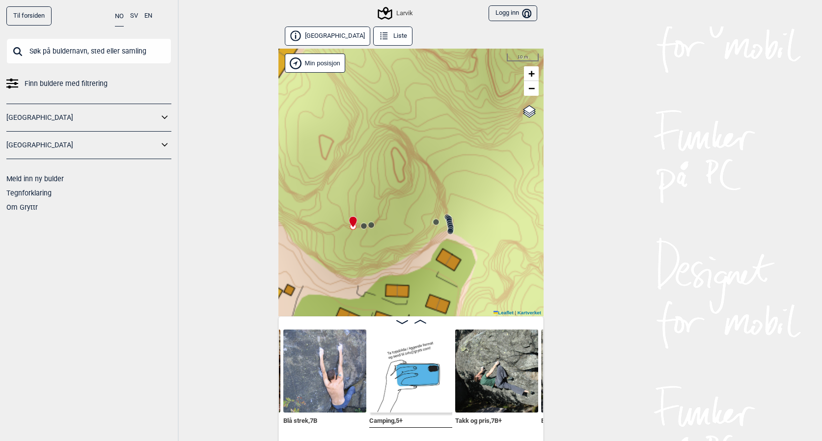
drag, startPoint x: 451, startPoint y: 154, endPoint x: 546, endPoint y: 166, distance: 95.6
click at [546, 166] on div "Til forsiden NO SV EN Finn buldere med filtrering [GEOGRAPHIC_DATA] [GEOGRAPHIC…" at bounding box center [411, 220] width 822 height 441
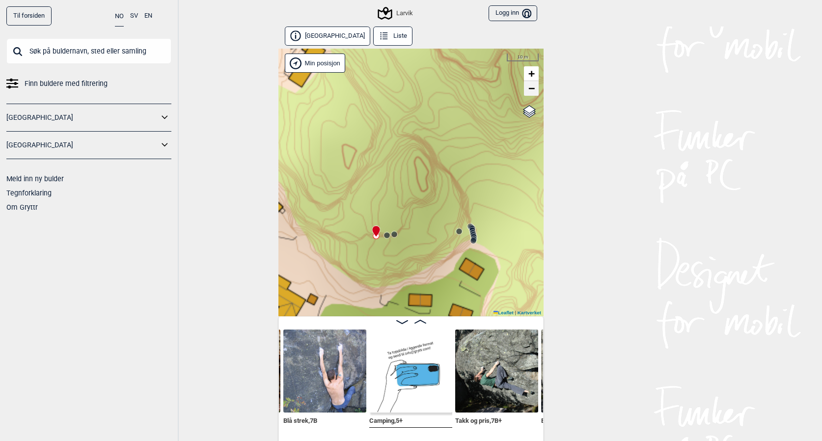
click at [535, 86] on span "−" at bounding box center [532, 88] width 6 height 12
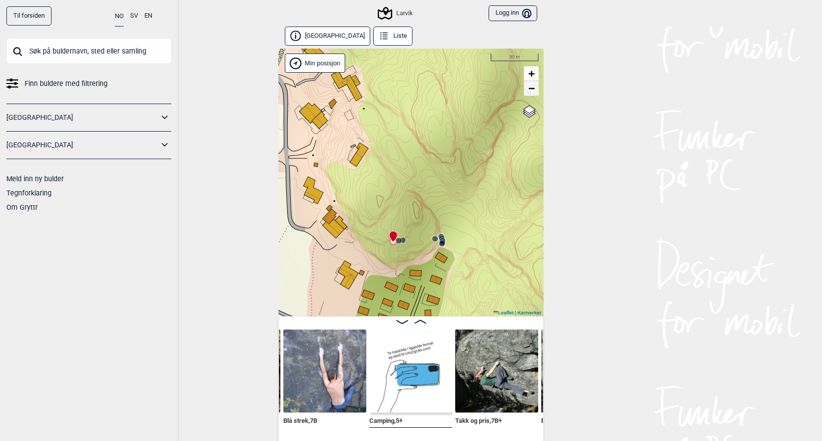
click at [535, 86] on span "−" at bounding box center [532, 88] width 6 height 12
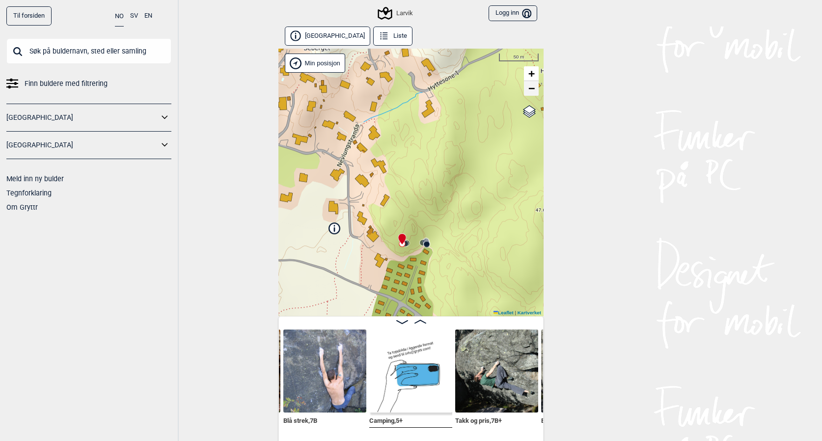
click at [535, 86] on span "−" at bounding box center [532, 88] width 6 height 12
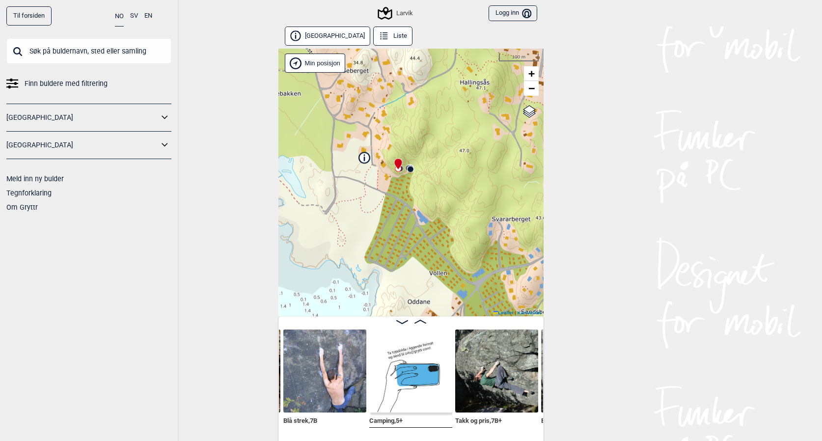
drag, startPoint x: 504, startPoint y: 207, endPoint x: 496, endPoint y: 131, distance: 76.6
click at [496, 131] on div "Larvik Brukerens posisjon Min posisjon 100 m + − Kartverket OpenStreetMap Googl…" at bounding box center [411, 183] width 265 height 268
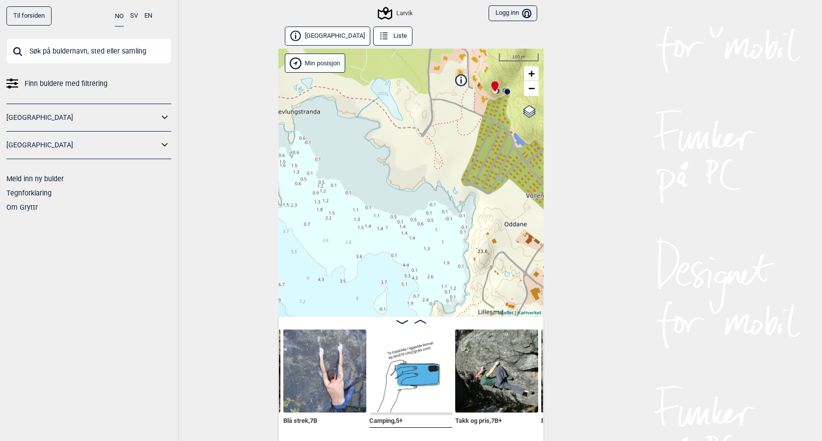
drag, startPoint x: 452, startPoint y: 142, endPoint x: 551, endPoint y: 63, distance: 127.2
click at [551, 63] on div "Til forsiden NO SV EN Finn buldere med filtrering [GEOGRAPHIC_DATA] [GEOGRAPHIC…" at bounding box center [411, 220] width 822 height 441
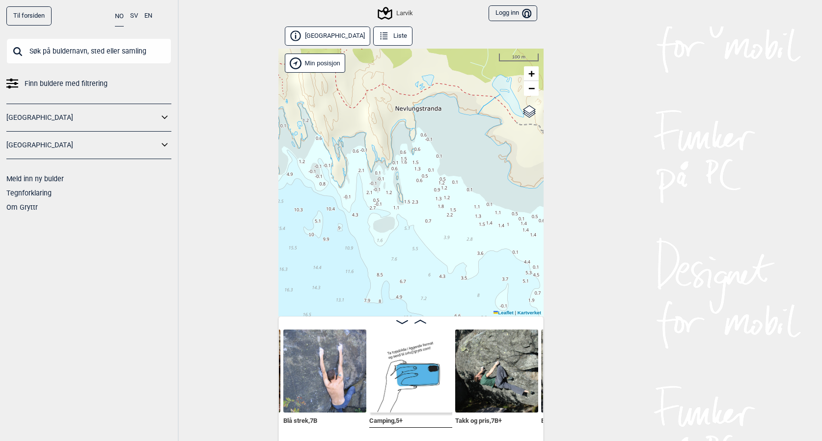
drag, startPoint x: 455, startPoint y: 216, endPoint x: 574, endPoint y: 215, distance: 118.4
click at [574, 215] on div "Til forsiden NO SV EN Finn buldere med filtrering [GEOGRAPHIC_DATA] [GEOGRAPHIC…" at bounding box center [411, 220] width 822 height 441
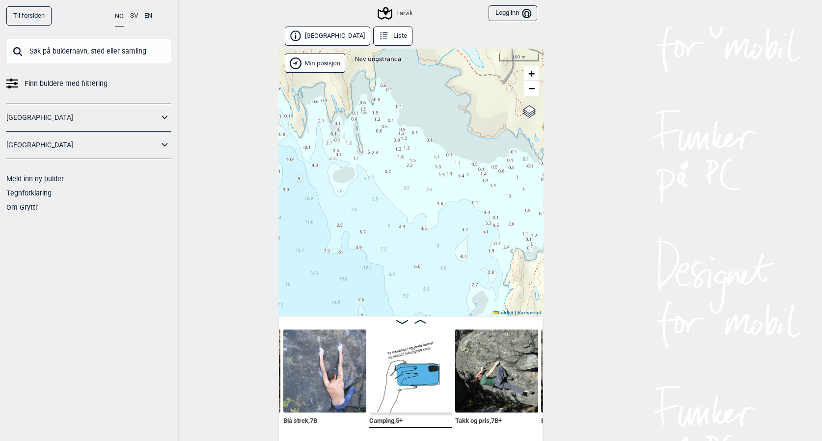
drag, startPoint x: 521, startPoint y: 239, endPoint x: 482, endPoint y: 188, distance: 63.8
click at [481, 189] on div "Larvik Brukerens posisjon Min posisjon 100 m + − Kartverket OpenStreetMap Googl…" at bounding box center [411, 183] width 265 height 268
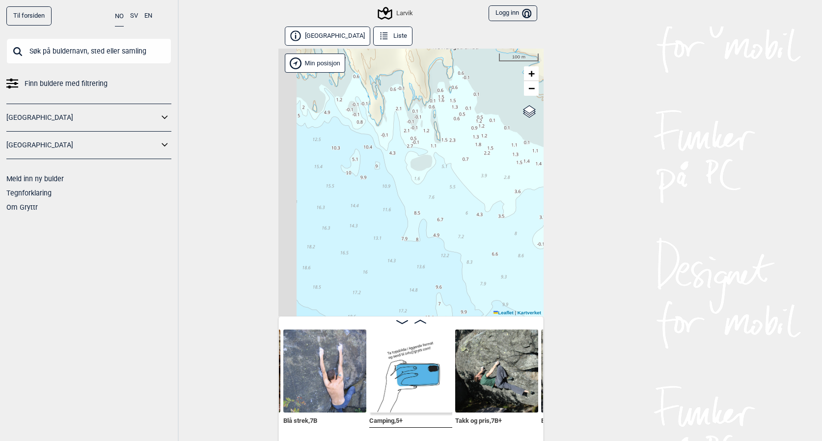
drag, startPoint x: 454, startPoint y: 227, endPoint x: 534, endPoint y: 214, distance: 80.2
click at [534, 216] on div "Larvik Brukerens posisjon Min posisjon 100 m + − Kartverket OpenStreetMap Googl…" at bounding box center [411, 183] width 265 height 268
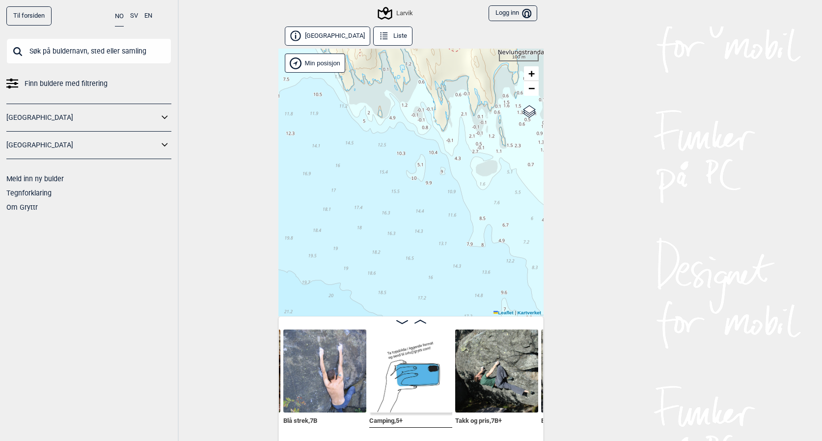
drag, startPoint x: 469, startPoint y: 205, endPoint x: 546, endPoint y: 218, distance: 77.7
click at [546, 218] on div "Til forsiden NO SV EN Finn buldere med filtrering [GEOGRAPHIC_DATA] [GEOGRAPHIC…" at bounding box center [411, 220] width 822 height 441
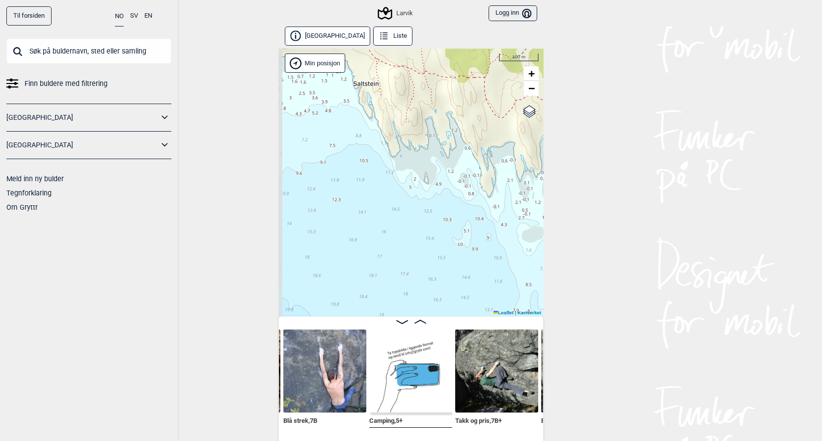
drag, startPoint x: 494, startPoint y: 191, endPoint x: 539, endPoint y: 273, distance: 93.4
click at [539, 273] on div "Larvik Brukerens posisjon Min posisjon 100 m + − Kartverket OpenStreetMap Googl…" at bounding box center [411, 183] width 265 height 268
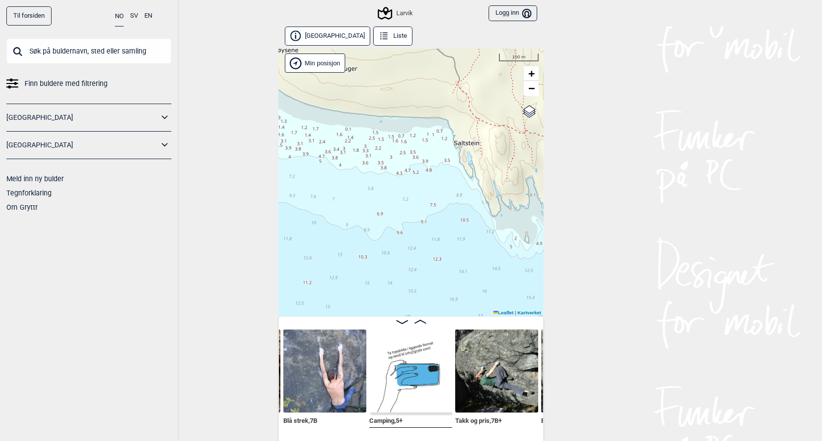
drag, startPoint x: 438, startPoint y: 216, endPoint x: 527, endPoint y: 253, distance: 96.4
click at [527, 253] on div "Larvik Brukerens posisjon Min posisjon 100 m + − Kartverket OpenStreetMap Googl…" at bounding box center [411, 183] width 265 height 268
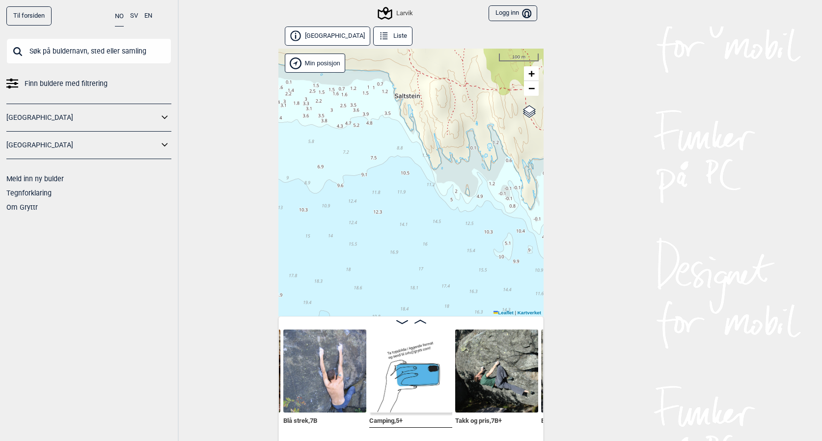
drag, startPoint x: 489, startPoint y: 240, endPoint x: 418, endPoint y: 184, distance: 90.2
click at [418, 184] on div "Larvik Brukerens posisjon Min posisjon 100 m + − Kartverket OpenStreetMap Googl…" at bounding box center [411, 183] width 265 height 268
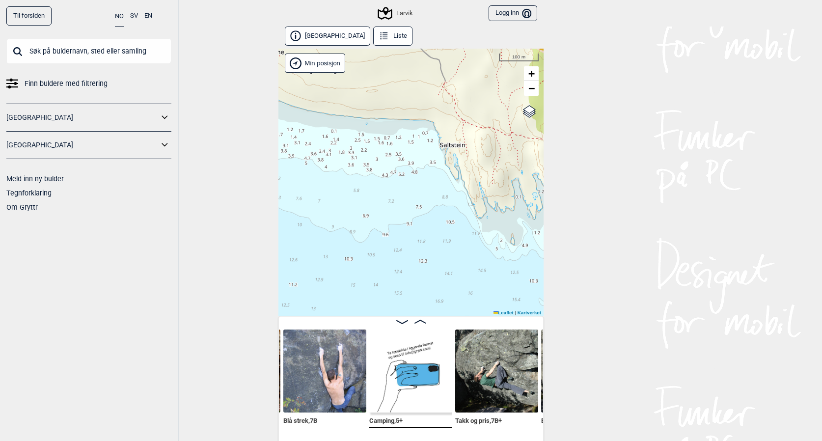
drag, startPoint x: 418, startPoint y: 184, endPoint x: 488, endPoint y: 252, distance: 97.3
click at [488, 252] on div "Larvik Brukerens posisjon Min posisjon 100 m + − Kartverket OpenStreetMap Googl…" at bounding box center [411, 183] width 265 height 268
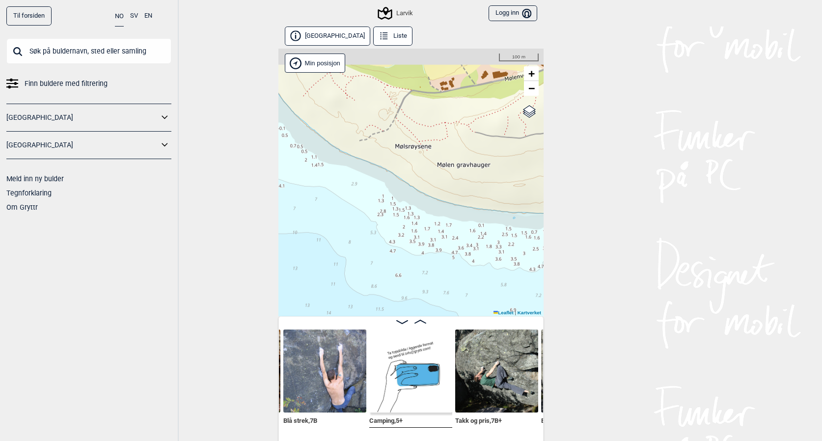
drag, startPoint x: 384, startPoint y: 184, endPoint x: 518, endPoint y: 268, distance: 158.9
click at [518, 268] on div "Larvik Brukerens posisjon Min posisjon 100 m + − Kartverket OpenStreetMap Googl…" at bounding box center [411, 183] width 265 height 268
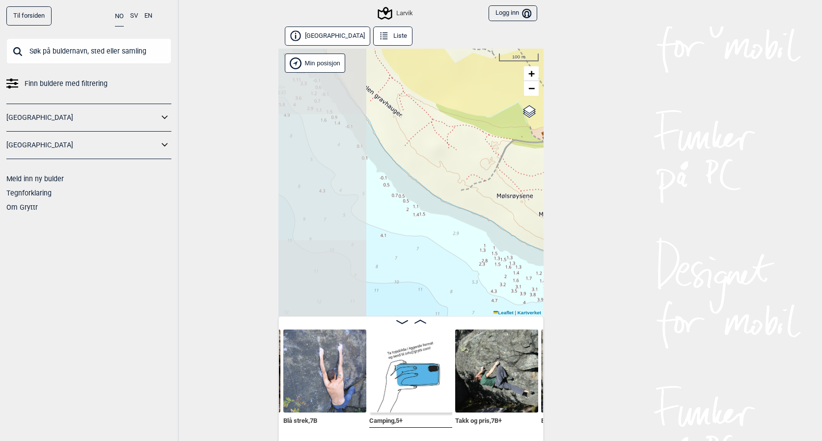
drag, startPoint x: 435, startPoint y: 235, endPoint x: 535, endPoint y: 284, distance: 111.0
click at [536, 286] on div "Larvik Brukerens posisjon Min posisjon 100 m + − Kartverket OpenStreetMap Googl…" at bounding box center [411, 183] width 265 height 268
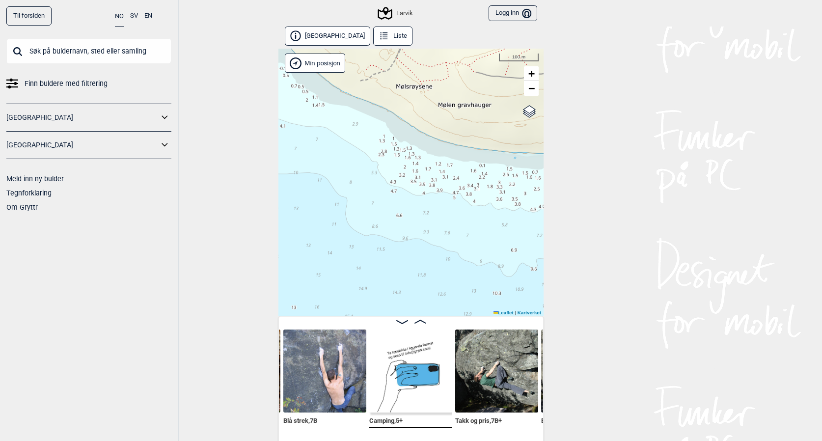
drag, startPoint x: 535, startPoint y: 283, endPoint x: 408, endPoint y: 131, distance: 198.1
click at [408, 131] on div "Larvik Brukerens posisjon Min posisjon 100 m + − Kartverket OpenStreetMap Googl…" at bounding box center [411, 183] width 265 height 268
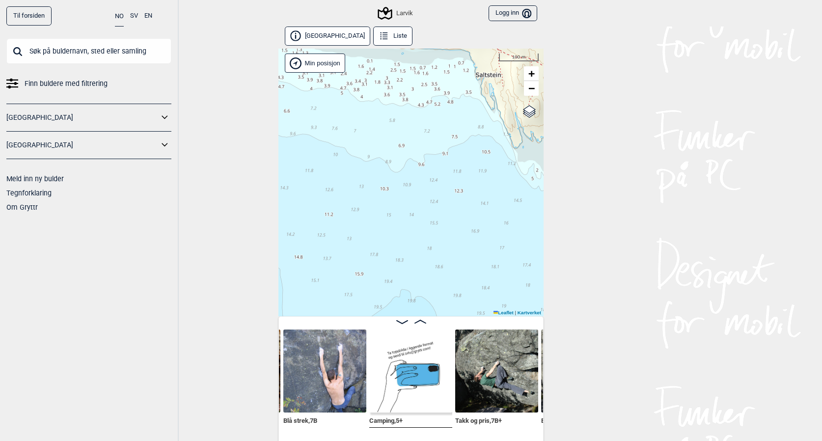
drag, startPoint x: 430, startPoint y: 145, endPoint x: 302, endPoint y: 65, distance: 151.2
click at [303, 65] on div "Larvik Brukerens posisjon Min posisjon 100 m + − Kartverket OpenStreetMap Googl…" at bounding box center [411, 183] width 265 height 268
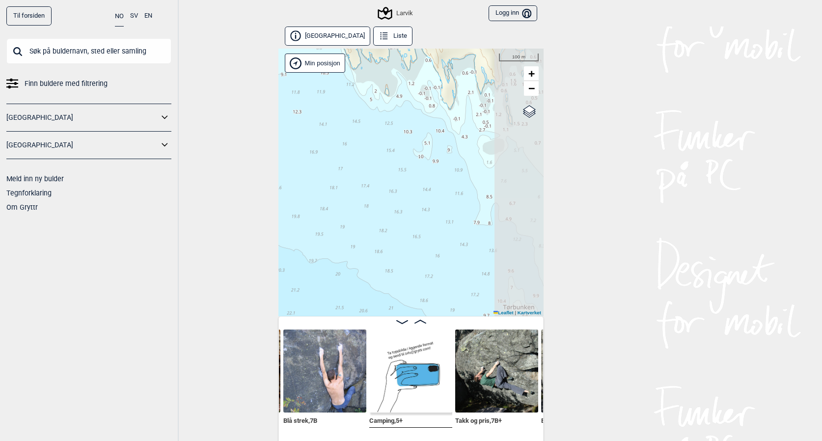
drag, startPoint x: 439, startPoint y: 222, endPoint x: 310, endPoint y: 165, distance: 141.2
click at [311, 166] on div "Larvik Brukerens posisjon Min posisjon 100 m + − Kartverket OpenStreetMap Googl…" at bounding box center [411, 183] width 265 height 268
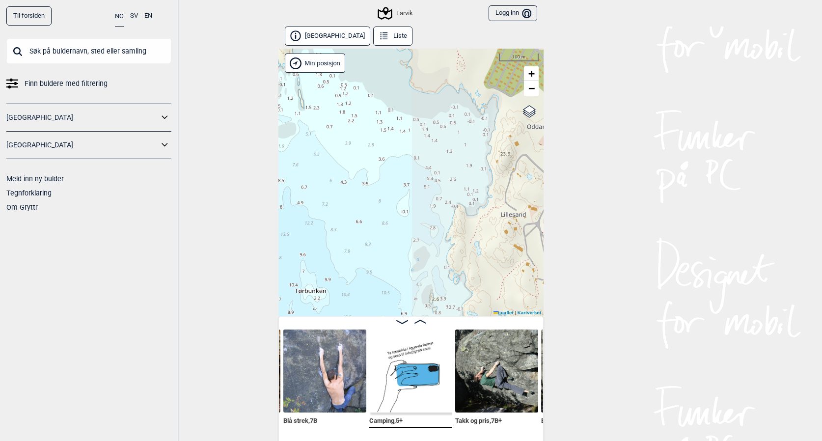
drag, startPoint x: 391, startPoint y: 206, endPoint x: 224, endPoint y: 195, distance: 167.9
click at [224, 195] on div "Til forsiden NO SV EN Finn buldere med filtrering [GEOGRAPHIC_DATA] [GEOGRAPHIC…" at bounding box center [411, 220] width 822 height 441
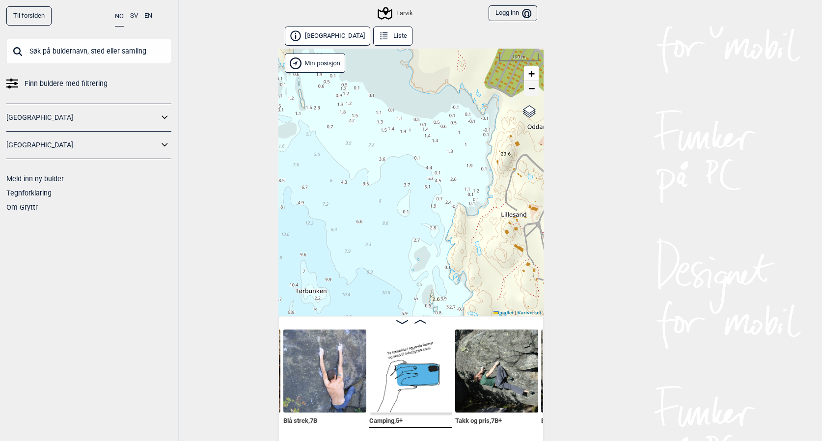
click at [532, 88] on span "−" at bounding box center [532, 88] width 6 height 12
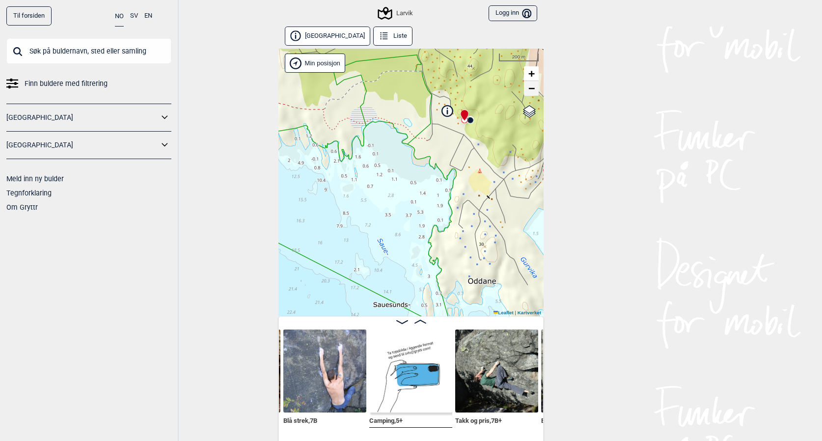
click at [531, 87] on span "−" at bounding box center [532, 88] width 6 height 12
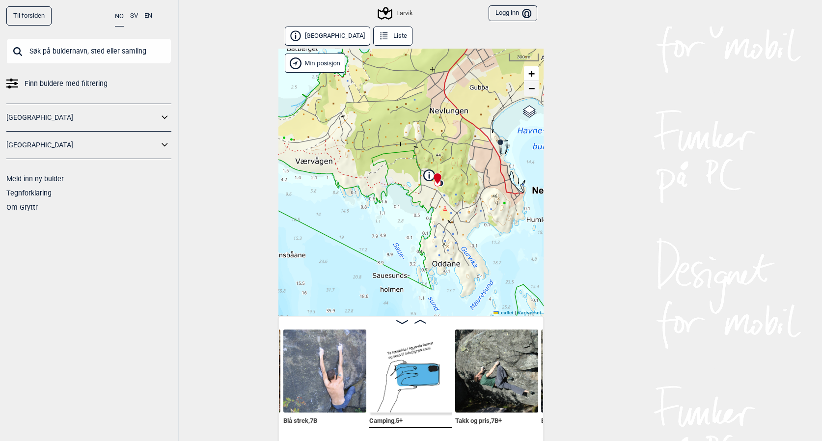
click at [531, 87] on span "−" at bounding box center [532, 88] width 6 height 12
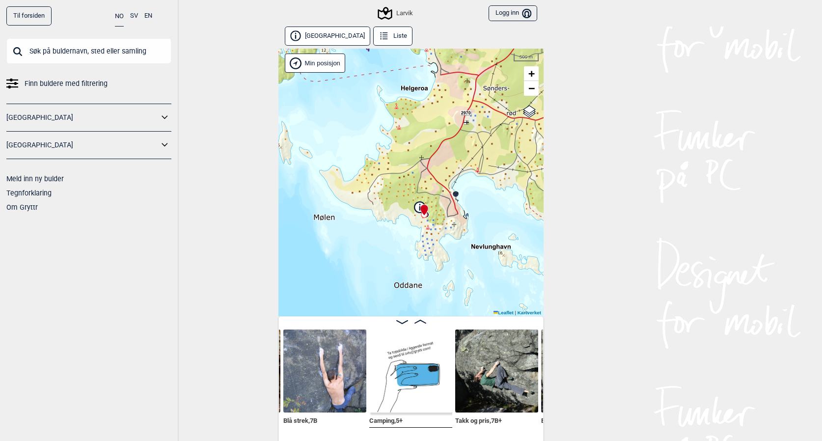
click at [484, 200] on div "Larvik Brukerens posisjon Min posisjon 500 m + − Kartverket OpenStreetMap Googl…" at bounding box center [411, 183] width 265 height 268
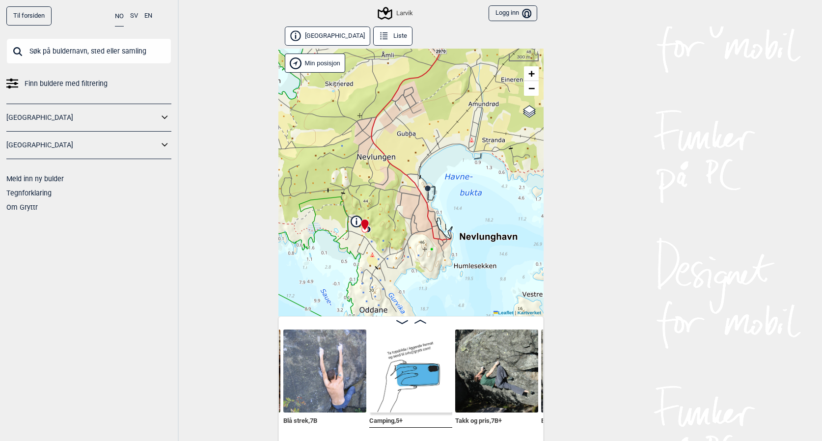
click at [484, 200] on div "Larvik Brukerens posisjon Min posisjon 300 m + − Kartverket OpenStreetMap Googl…" at bounding box center [411, 183] width 265 height 268
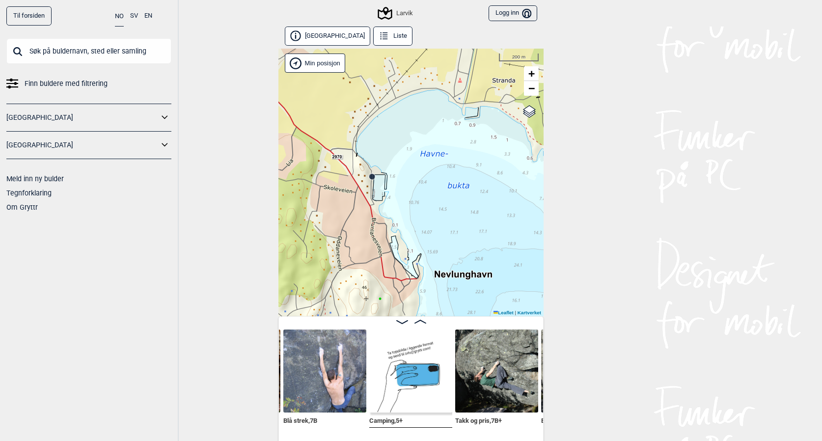
click at [446, 208] on div "Larvik Brukerens posisjon Min posisjon 200 m + − Kartverket OpenStreetMap Googl…" at bounding box center [411, 183] width 265 height 268
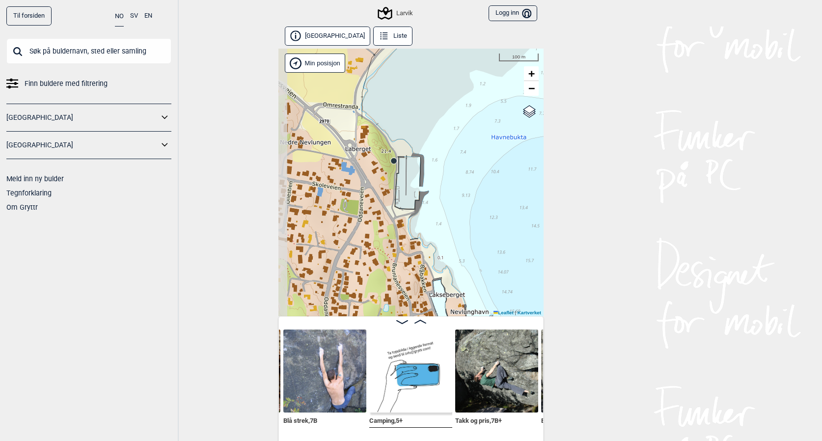
drag, startPoint x: 378, startPoint y: 190, endPoint x: 475, endPoint y: 205, distance: 97.6
click at [475, 205] on div "Larvik Brukerens posisjon Min posisjon 100 m + − Kartverket OpenStreetMap Googl…" at bounding box center [411, 183] width 265 height 268
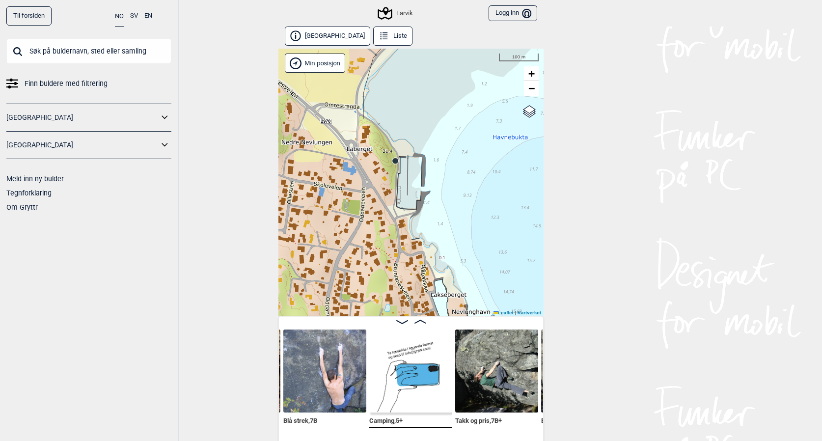
click at [437, 180] on div "Larvik Brukerens posisjon Min posisjon 100 m + − Kartverket OpenStreetMap Googl…" at bounding box center [411, 183] width 265 height 268
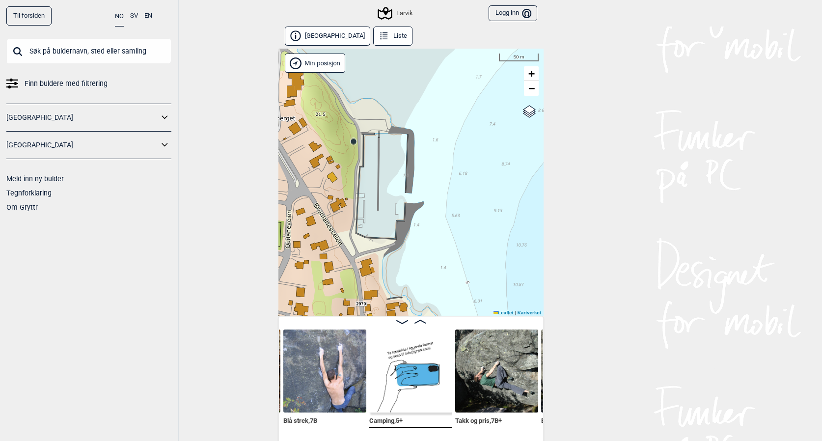
click at [353, 143] on circle at bounding box center [354, 142] width 6 height 6
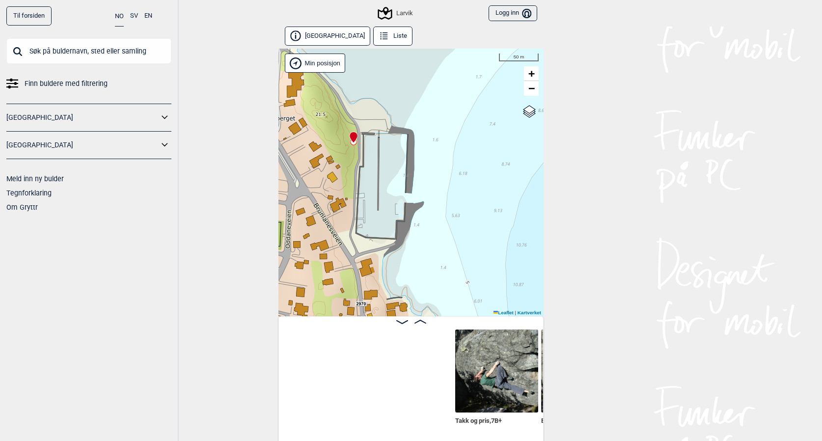
scroll to position [0, 1195]
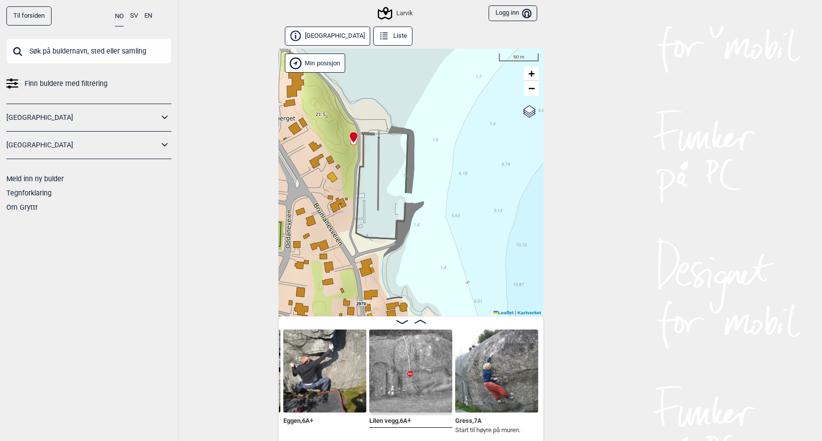
click at [357, 107] on div "Larvik Brukerens posisjon Min posisjon 50 m + − Kartverket OpenStreetMap Google…" at bounding box center [411, 183] width 265 height 268
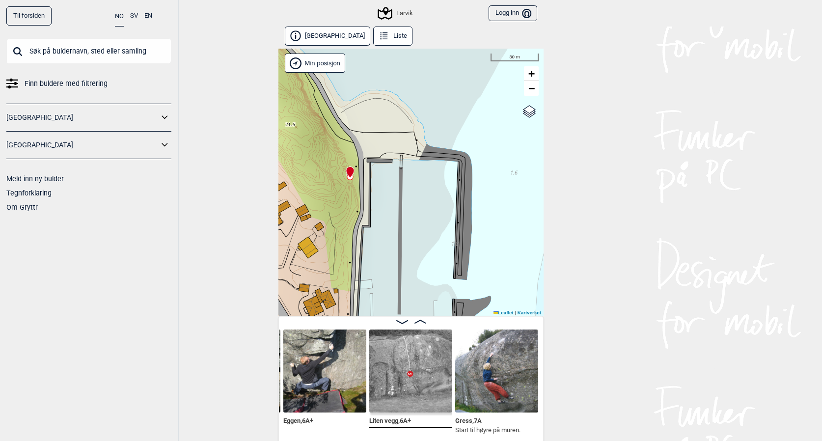
click at [356, 140] on div "Larvik Brukerens posisjon Min posisjon 30 m + − Kartverket OpenStreetMap Google…" at bounding box center [411, 183] width 265 height 268
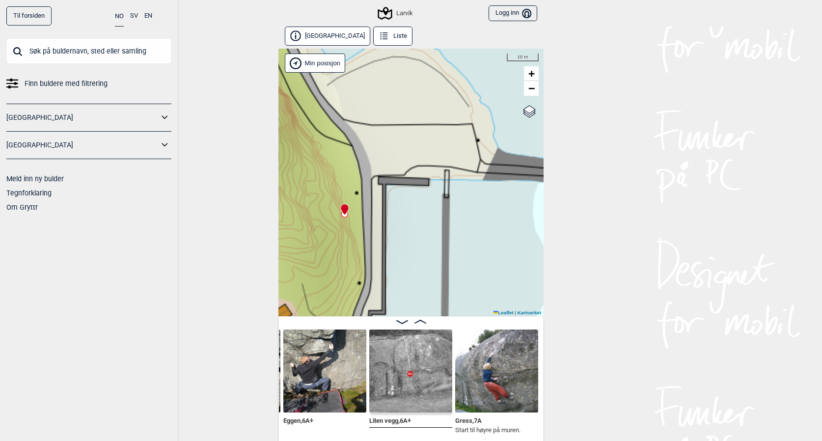
click at [344, 209] on div at bounding box center [343, 205] width 8 height 8
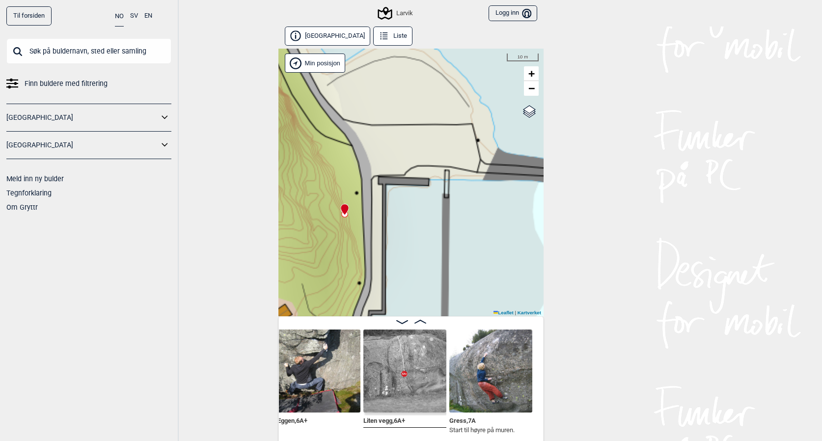
scroll to position [0, 1200]
click at [532, 86] on span "−" at bounding box center [532, 88] width 6 height 12
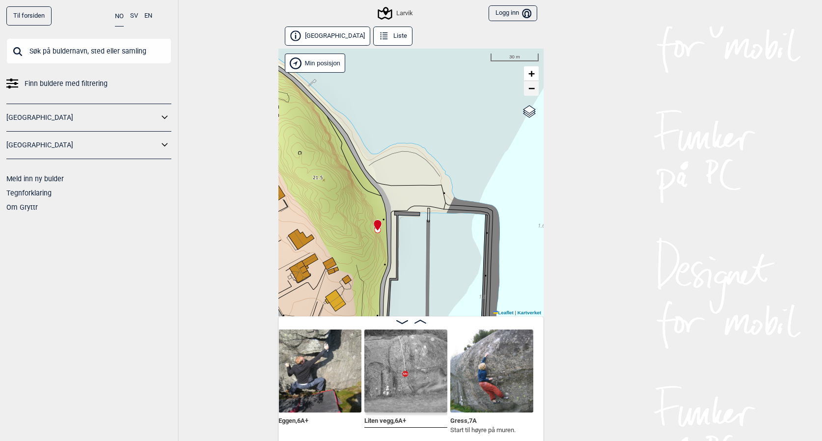
click at [532, 92] on span "−" at bounding box center [532, 88] width 6 height 12
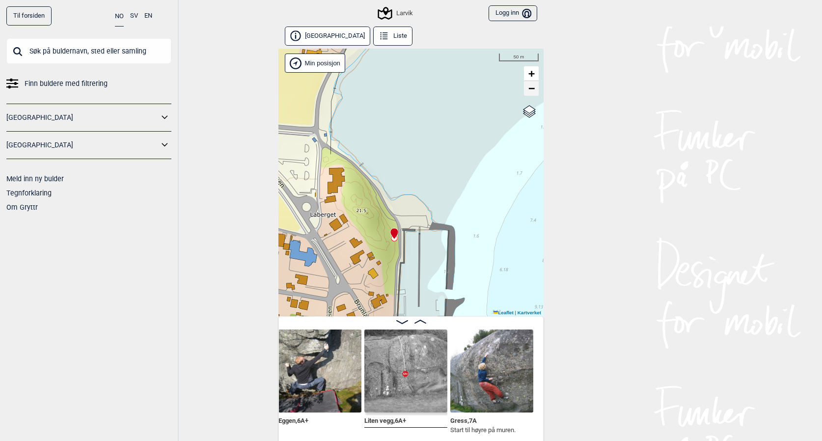
click at [532, 92] on span "−" at bounding box center [532, 88] width 6 height 12
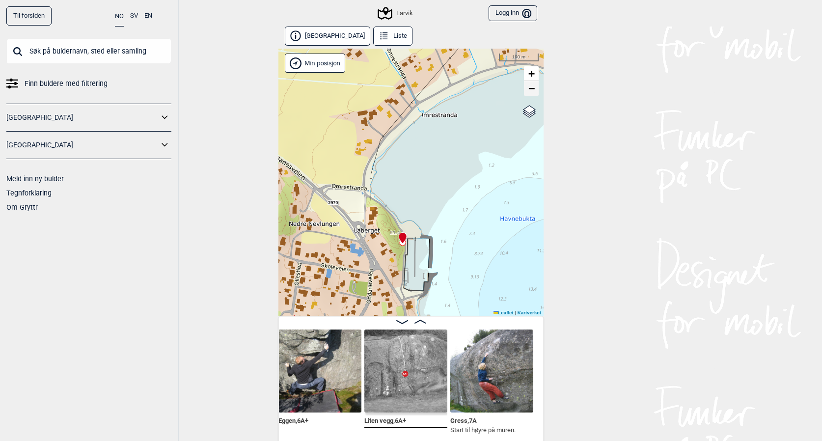
click at [532, 92] on span "−" at bounding box center [532, 88] width 6 height 12
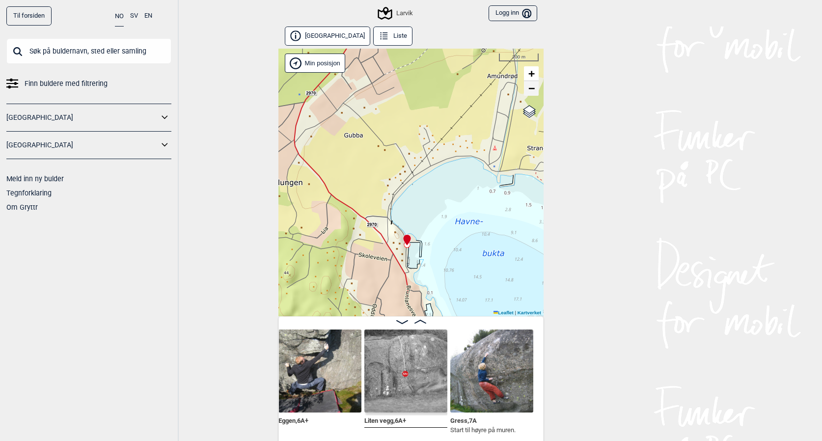
click at [532, 92] on span "−" at bounding box center [532, 88] width 6 height 12
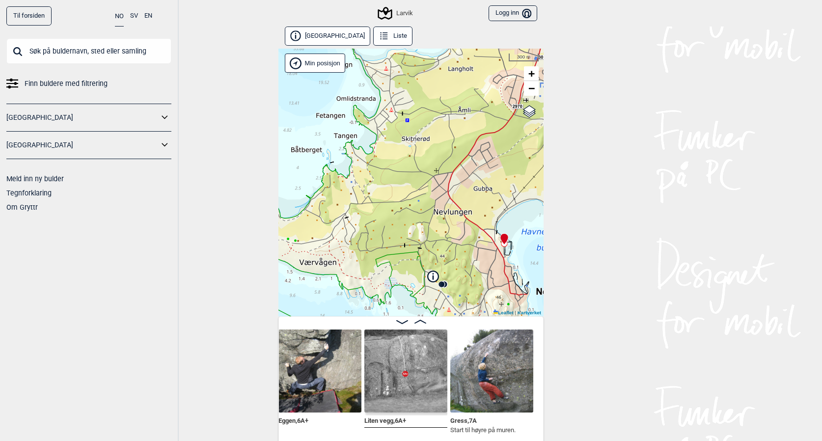
drag, startPoint x: 400, startPoint y: 207, endPoint x: 496, endPoint y: 205, distance: 95.8
click at [496, 205] on div "Larvik Brukerens posisjon Min posisjon 300 m + − Kartverket OpenStreetMap Googl…" at bounding box center [411, 183] width 265 height 268
click at [536, 90] on link "−" at bounding box center [531, 88] width 15 height 15
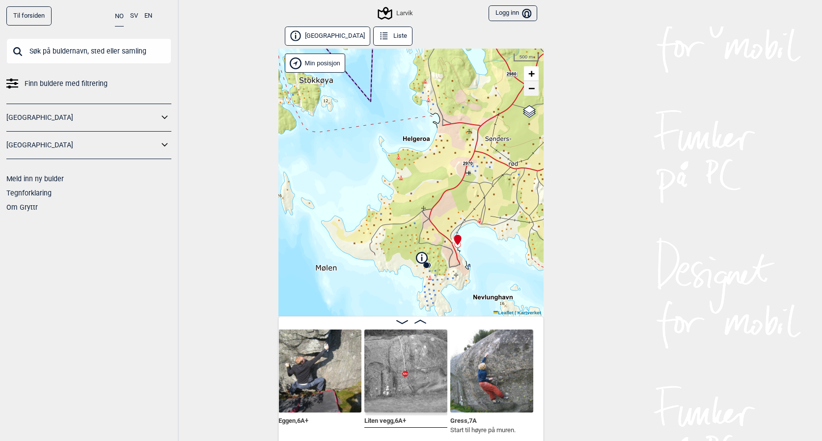
click at [536, 90] on link "−" at bounding box center [531, 88] width 15 height 15
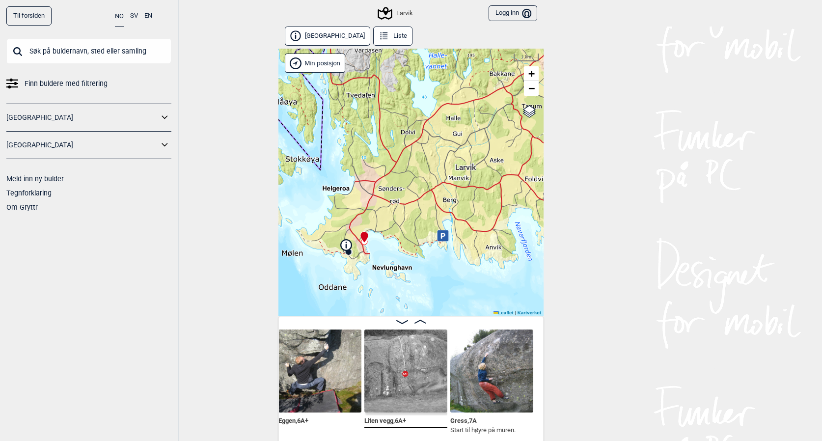
drag, startPoint x: 497, startPoint y: 241, endPoint x: 403, endPoint y: 239, distance: 94.3
click at [403, 238] on div "Larvik Brukerens posisjon Min posisjon 1 km + − Kartverket OpenStreetMap Google…" at bounding box center [411, 183] width 265 height 268
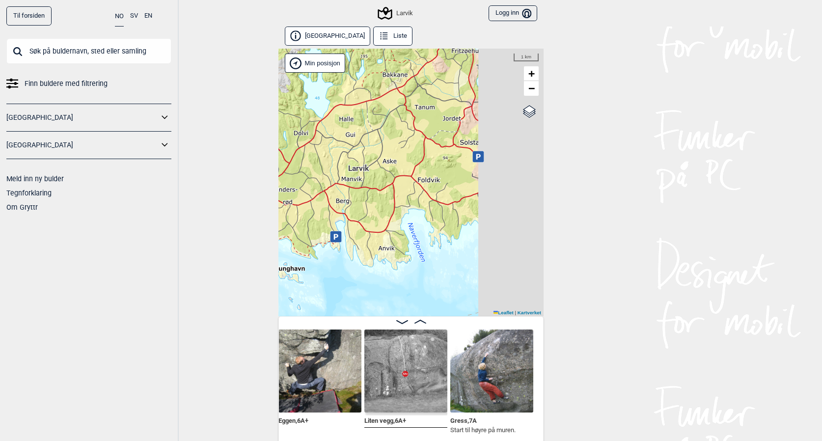
drag, startPoint x: 458, startPoint y: 247, endPoint x: 353, endPoint y: 247, distance: 105.6
click at [353, 247] on div "Larvik Brukerens posisjon Min posisjon 1 km + − Kartverket OpenStreetMap Google…" at bounding box center [411, 183] width 265 height 268
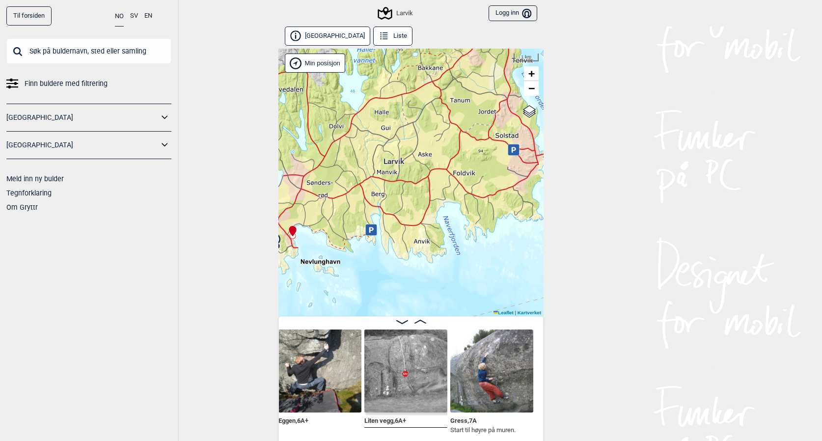
drag, startPoint x: 444, startPoint y: 217, endPoint x: 503, endPoint y: 209, distance: 58.9
click at [503, 209] on div "Larvik Brukerens posisjon Min posisjon 1 km + − Kartverket OpenStreetMap Google…" at bounding box center [411, 183] width 265 height 268
click at [533, 85] on span "−" at bounding box center [532, 88] width 6 height 12
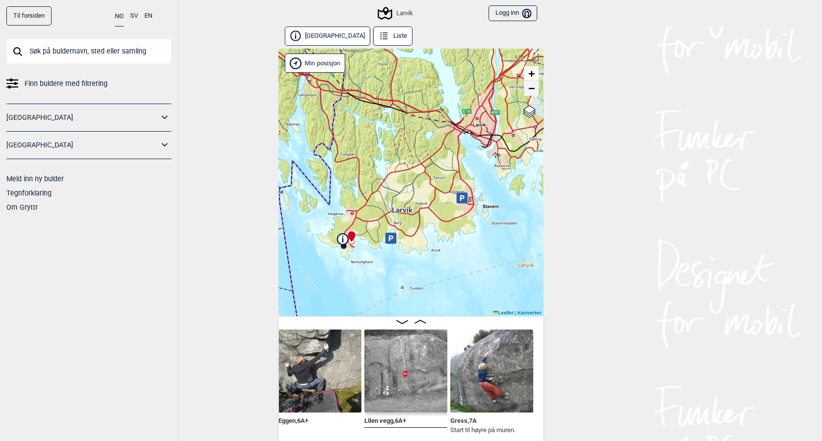
click at [534, 86] on span "−" at bounding box center [532, 88] width 6 height 12
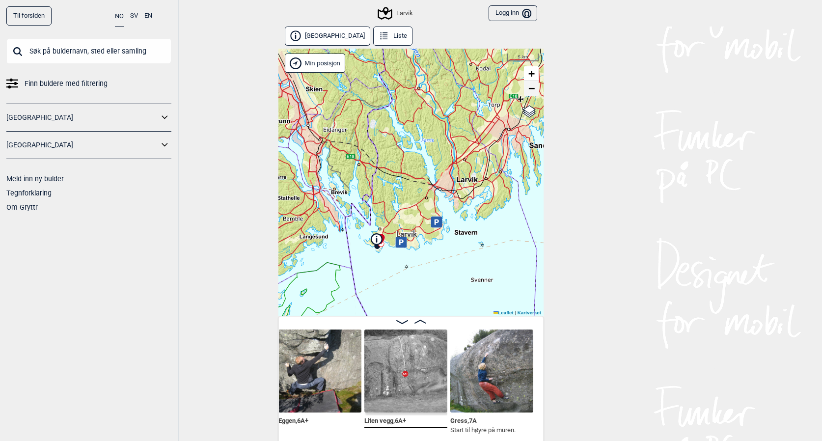
click at [533, 88] on span "−" at bounding box center [532, 88] width 6 height 12
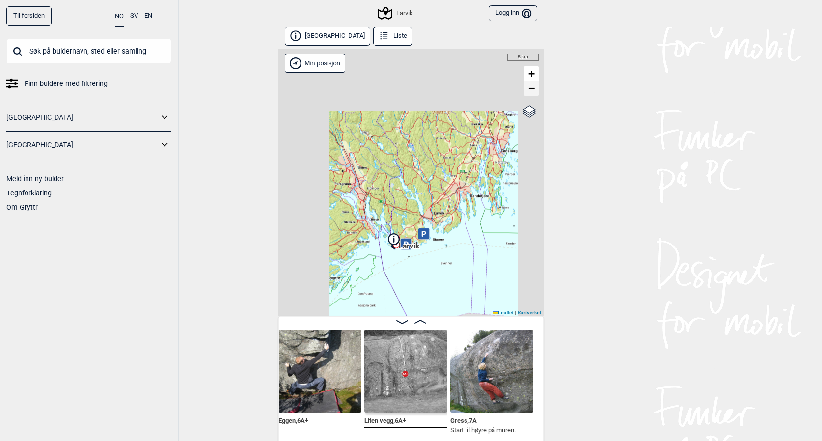
click at [533, 88] on span "−" at bounding box center [532, 88] width 6 height 12
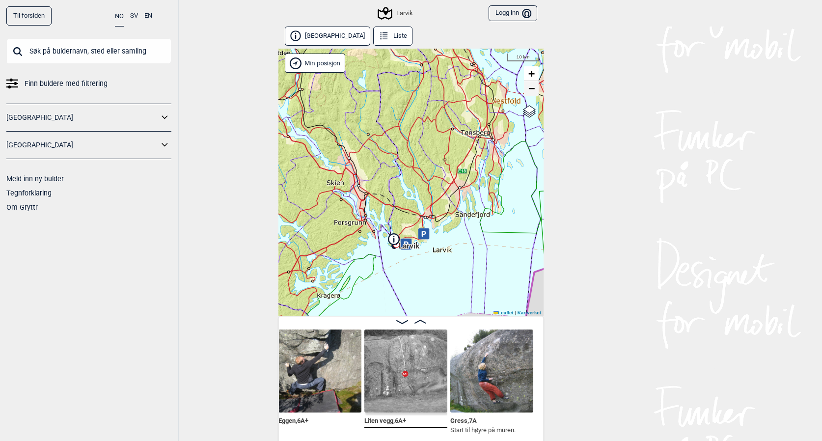
click at [533, 88] on span "−" at bounding box center [532, 88] width 6 height 12
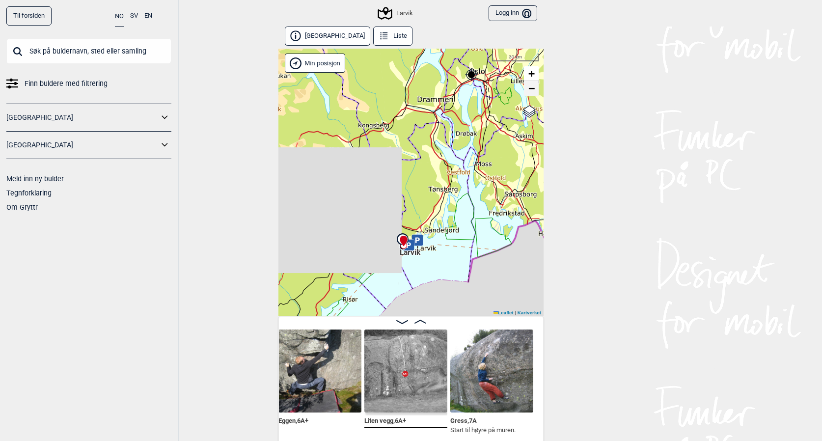
click at [533, 88] on span "−" at bounding box center [532, 88] width 6 height 12
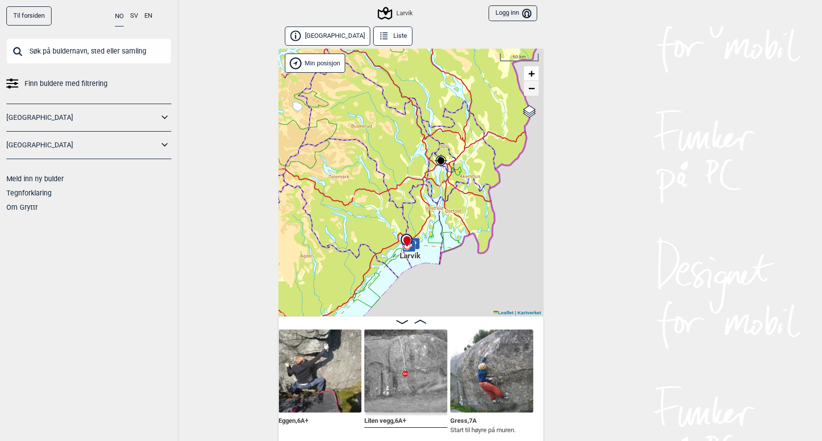
click at [533, 88] on span "−" at bounding box center [532, 88] width 6 height 12
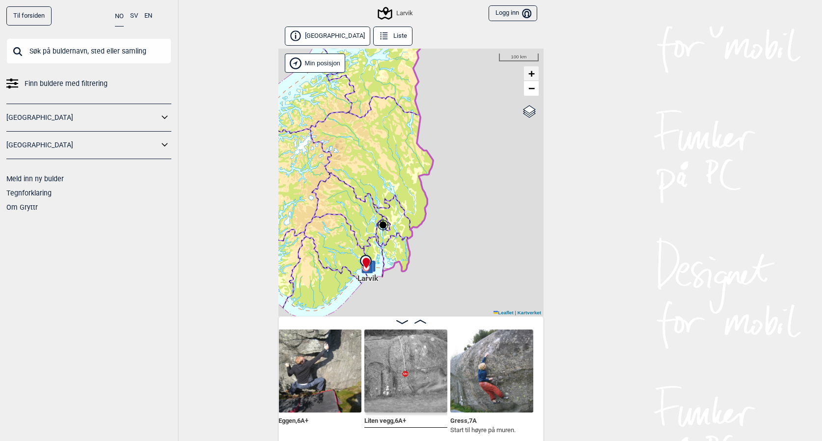
click at [533, 76] on span "+" at bounding box center [532, 73] width 6 height 12
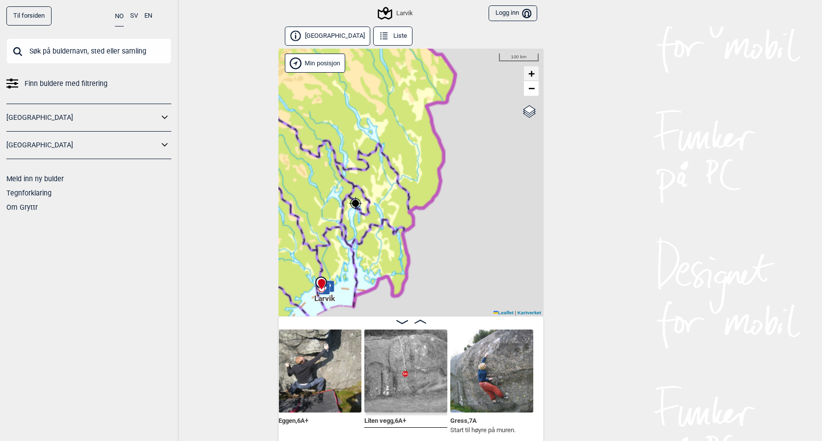
click at [533, 76] on span "+" at bounding box center [532, 73] width 6 height 12
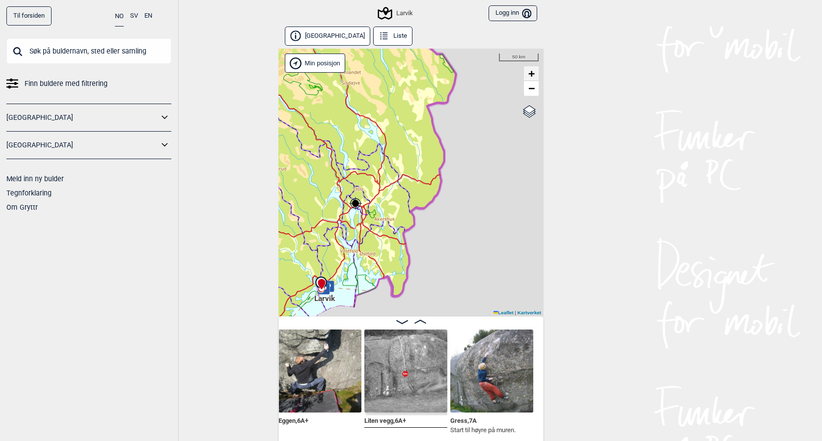
click at [533, 76] on span "+" at bounding box center [532, 73] width 6 height 12
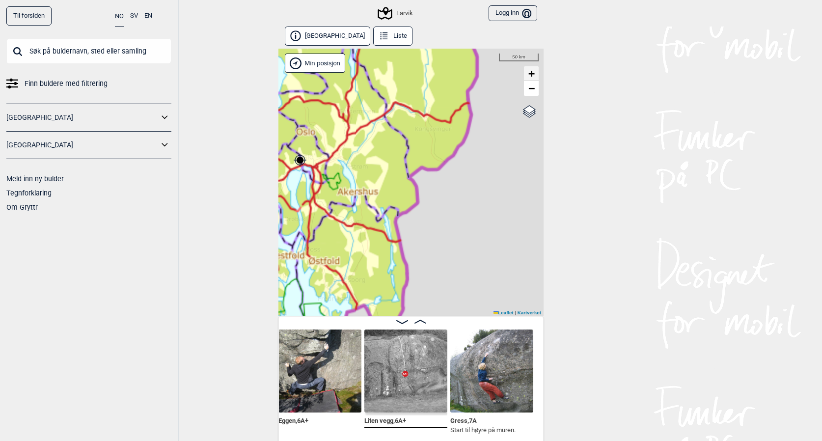
click at [533, 76] on span "+" at bounding box center [532, 73] width 6 height 12
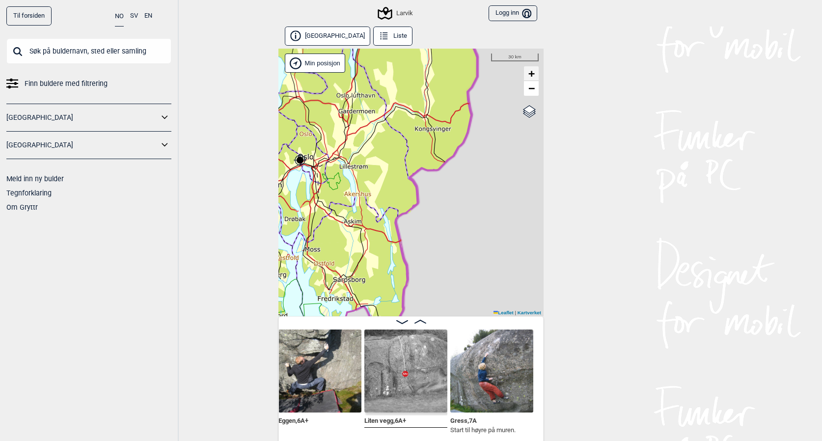
click at [533, 76] on span "+" at bounding box center [532, 73] width 6 height 12
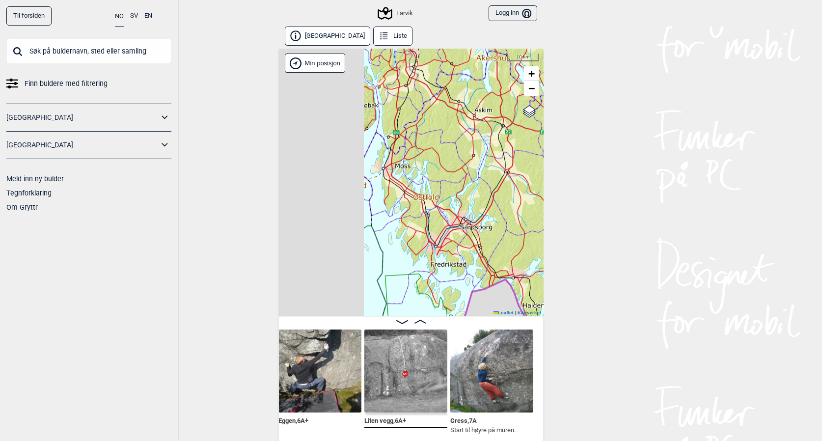
drag, startPoint x: 366, startPoint y: 254, endPoint x: 607, endPoint y: 126, distance: 273.2
click at [606, 126] on div "Til forsiden NO SV EN Finn buldere med filtrering [GEOGRAPHIC_DATA] [GEOGRAPHIC…" at bounding box center [411, 220] width 822 height 441
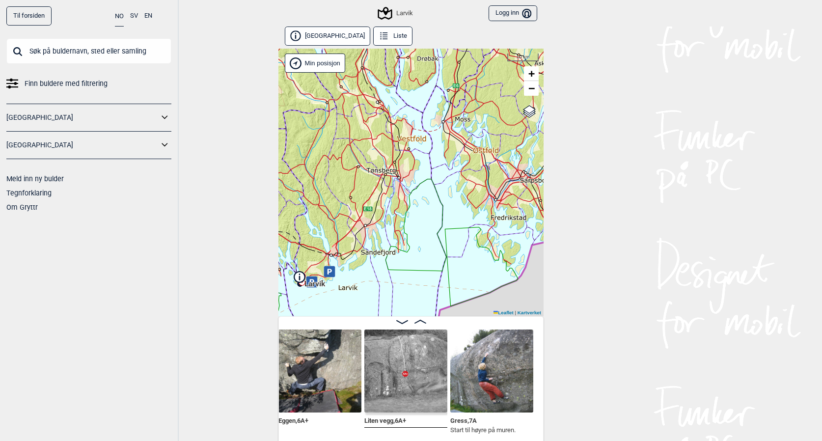
drag, startPoint x: 446, startPoint y: 212, endPoint x: 560, endPoint y: 165, distance: 123.5
click at [560, 165] on div "Til forsiden NO SV EN Finn buldere med filtrering [GEOGRAPHIC_DATA] [GEOGRAPHIC…" at bounding box center [411, 220] width 822 height 441
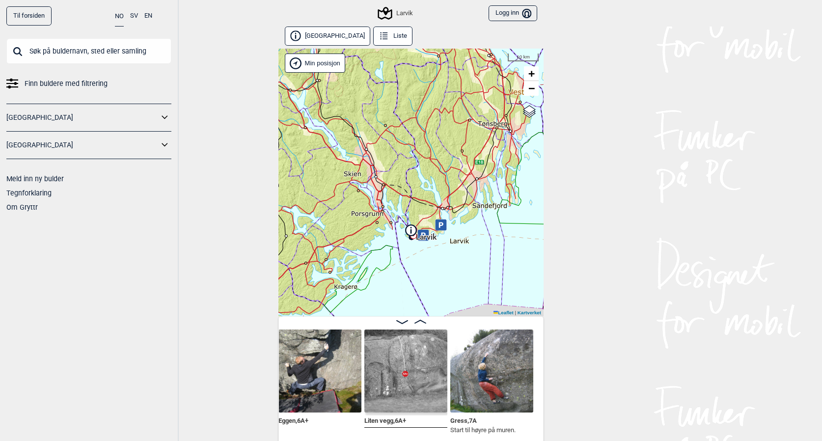
click at [445, 264] on div "Larvik Brukerens posisjon Min posisjon 10 km + − Kartverket OpenStreetMap Googl…" at bounding box center [411, 183] width 265 height 268
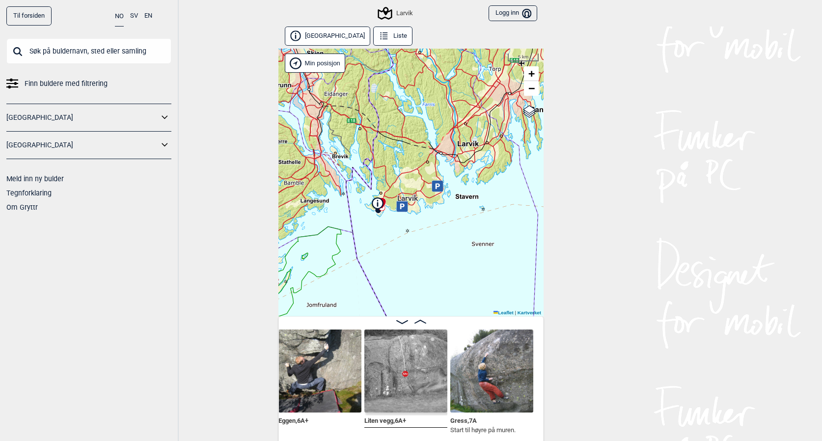
click at [426, 247] on div "Larvik Brukerens posisjon Min posisjon 5 km + − Kartverket OpenStreetMap Google…" at bounding box center [411, 183] width 265 height 268
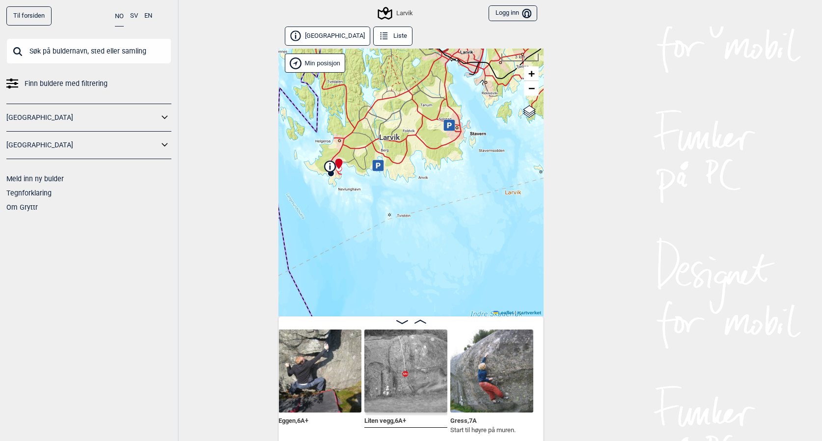
click at [429, 218] on div "Larvik Brukerens posisjon Min posisjon 3 km + − Kartverket OpenStreetMap Google…" at bounding box center [411, 183] width 265 height 268
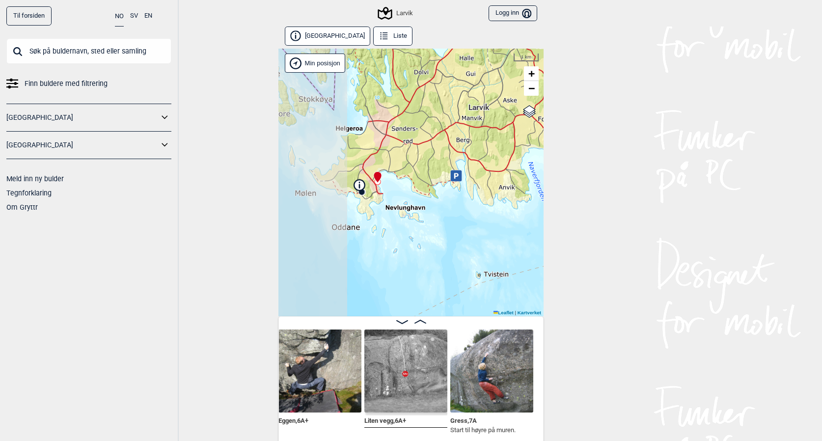
drag, startPoint x: 421, startPoint y: 182, endPoint x: 549, endPoint y: 246, distance: 143.7
click at [549, 246] on div "Til forsiden NO SV EN Finn buldere med filtrering [GEOGRAPHIC_DATA] [GEOGRAPHIC…" at bounding box center [411, 220] width 822 height 441
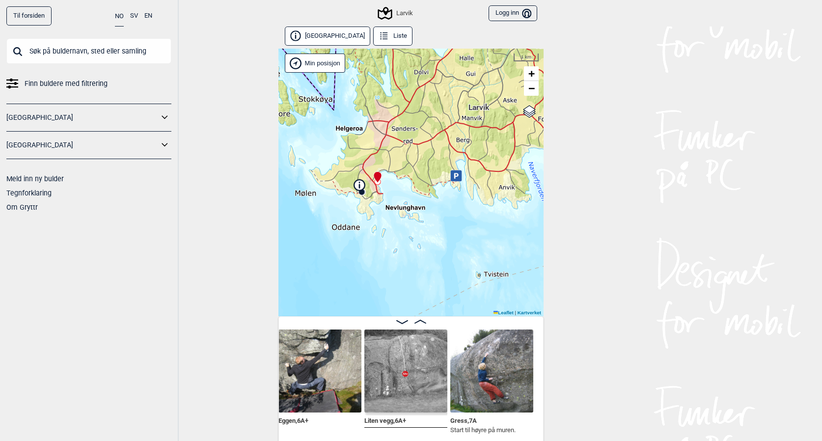
click at [390, 15] on icon at bounding box center [385, 13] width 19 height 19
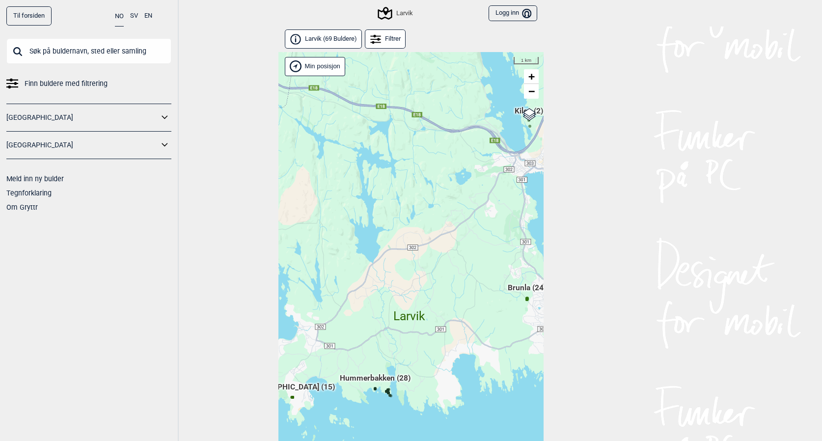
scroll to position [25, 0]
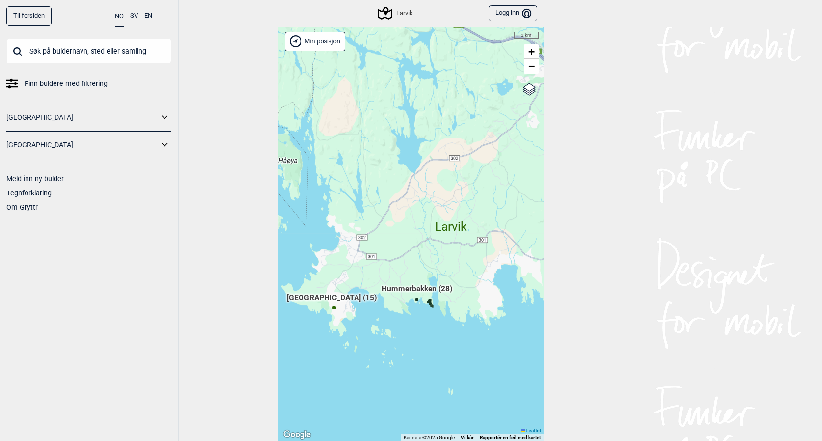
drag, startPoint x: 477, startPoint y: 329, endPoint x: 519, endPoint y: 264, distance: 76.7
click at [519, 264] on div "Hallingdal Gol Ål Stange Kolomoen [GEOGRAPHIC_DATA] [GEOGRAPHIC_DATA][PERSON_NA…" at bounding box center [411, 234] width 265 height 415
click at [423, 320] on div "Hallingdal Gol Ål Stange Kolomoen [GEOGRAPHIC_DATA] [GEOGRAPHIC_DATA][PERSON_NA…" at bounding box center [411, 234] width 265 height 415
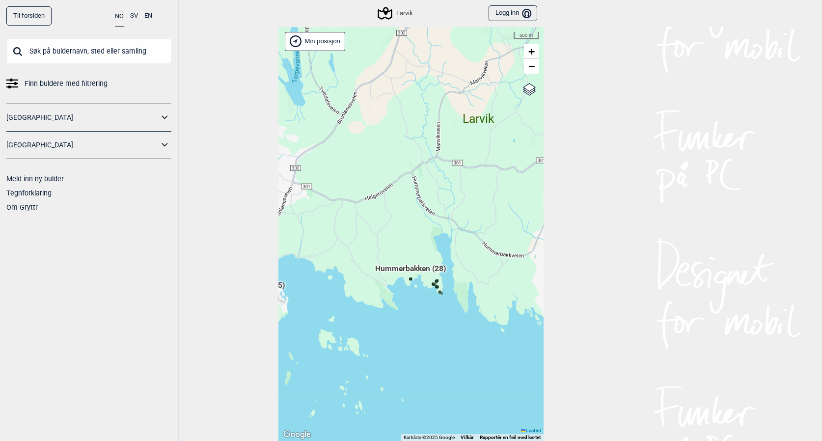
click at [433, 309] on div "Hallingdal Gol Ål Stange Kolomoen [GEOGRAPHIC_DATA] [GEOGRAPHIC_DATA][PERSON_NA…" at bounding box center [411, 234] width 265 height 415
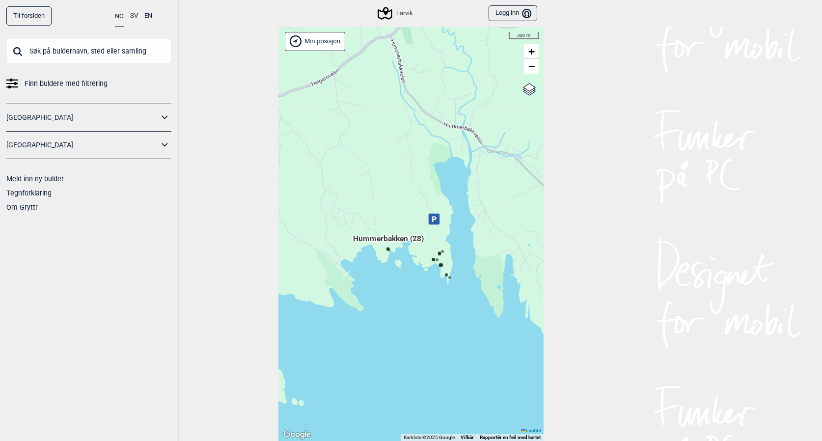
click at [446, 273] on icon at bounding box center [446, 275] width 5 height 5
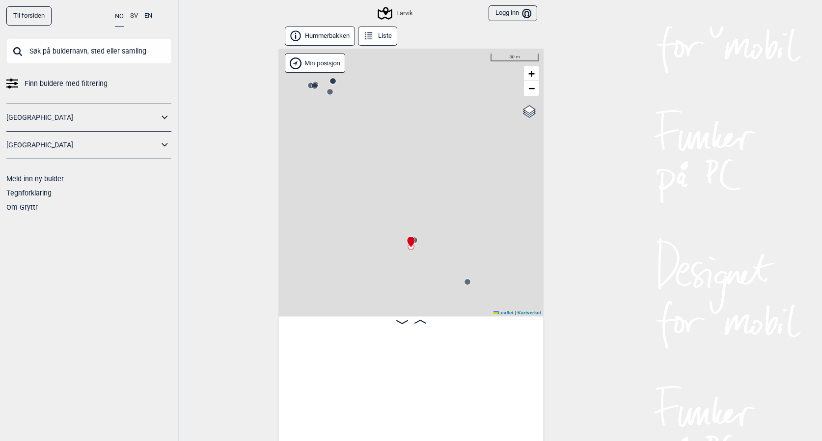
scroll to position [0, 2159]
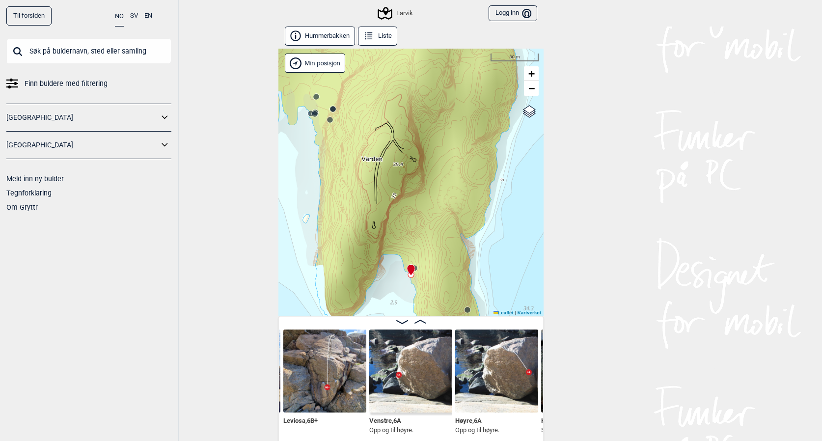
click at [317, 113] on circle at bounding box center [315, 114] width 6 height 6
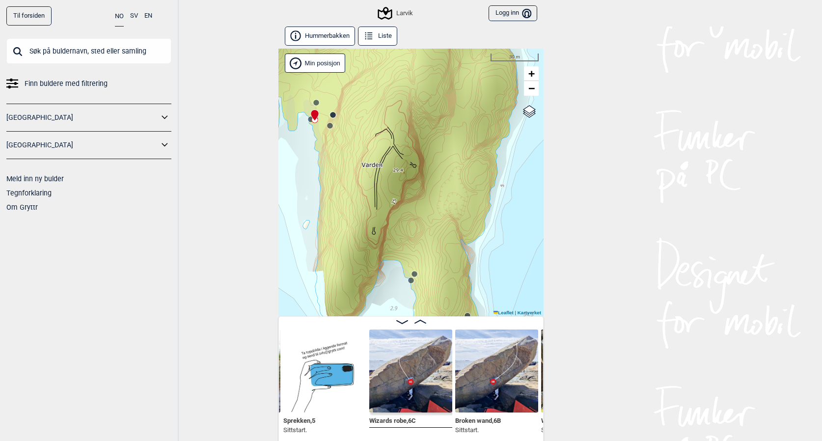
click at [317, 103] on circle at bounding box center [316, 103] width 6 height 6
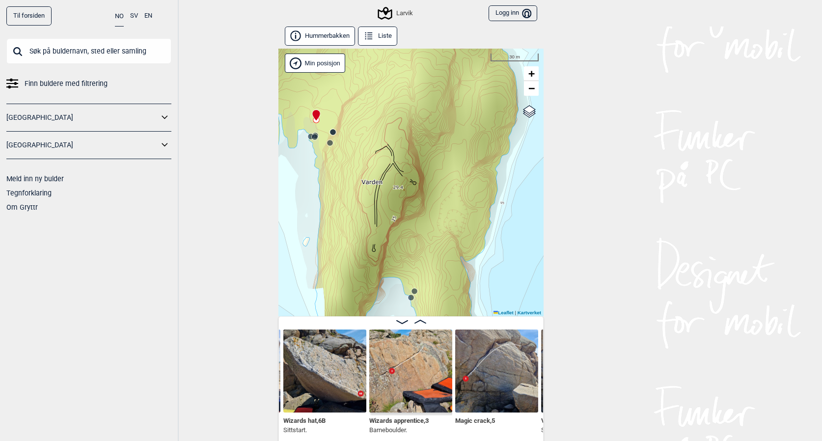
click at [333, 132] on circle at bounding box center [333, 132] width 6 height 6
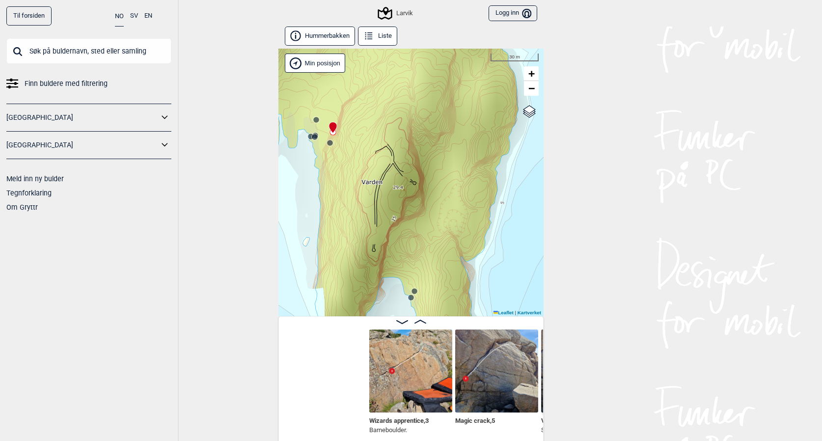
scroll to position [0, 2007]
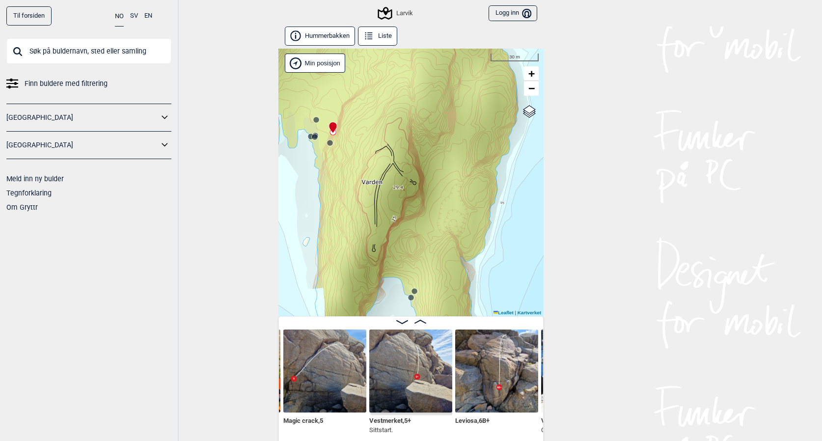
click at [330, 142] on circle at bounding box center [330, 143] width 6 height 6
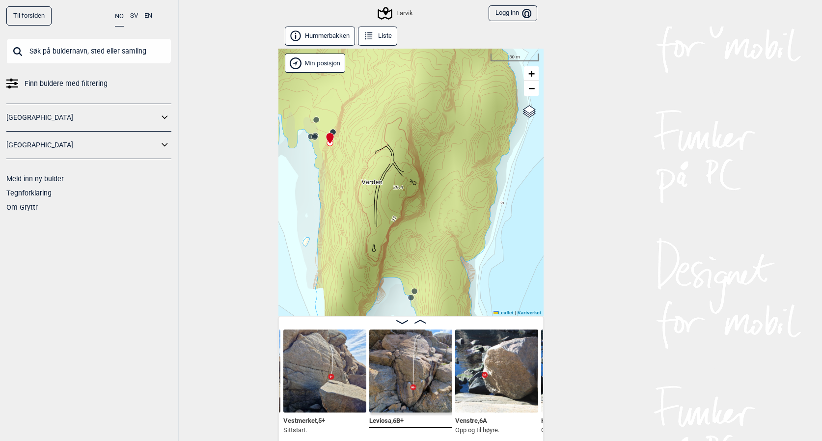
click at [316, 137] on circle at bounding box center [315, 137] width 6 height 6
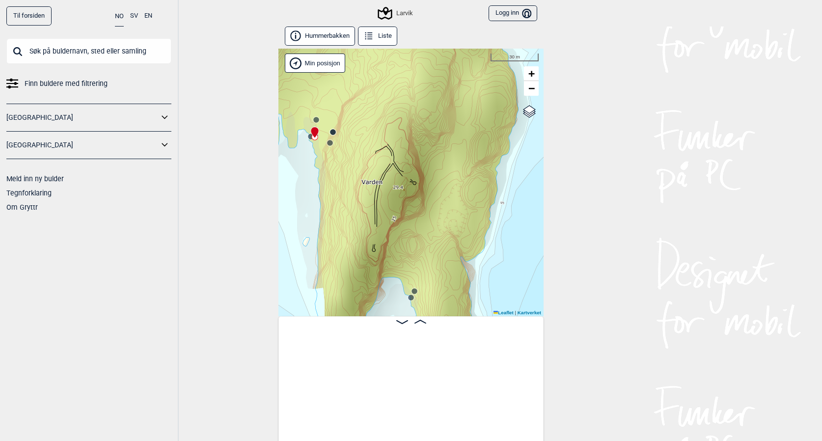
scroll to position [0, 1578]
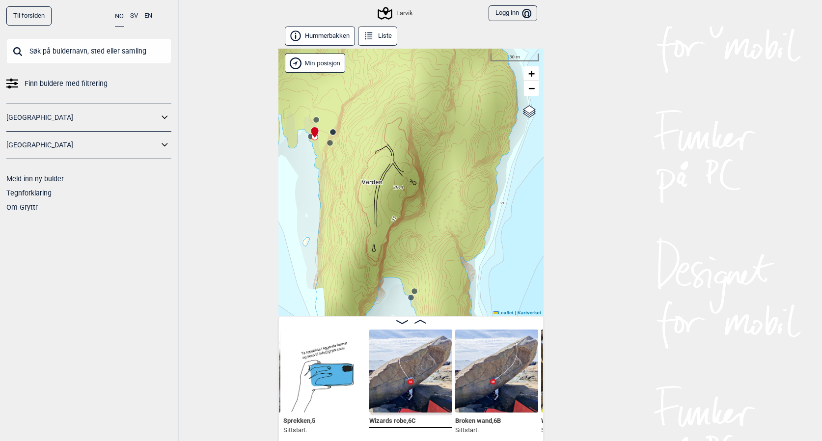
click at [311, 132] on div at bounding box center [313, 128] width 8 height 8
click at [416, 290] on circle at bounding box center [415, 291] width 6 height 6
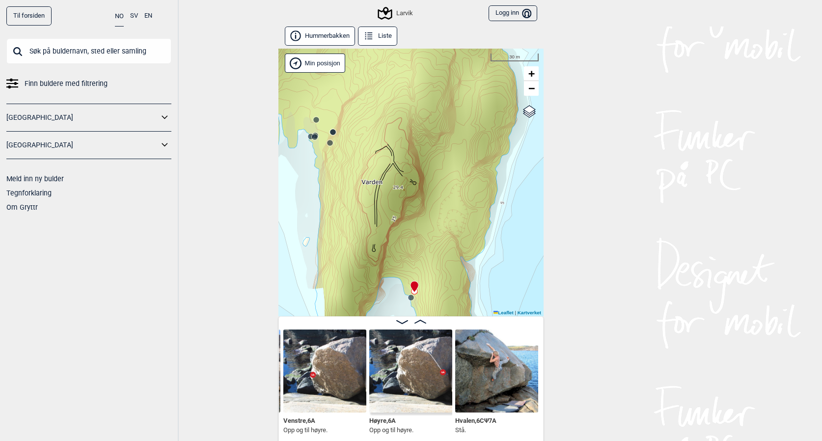
click at [410, 298] on circle at bounding box center [411, 298] width 6 height 6
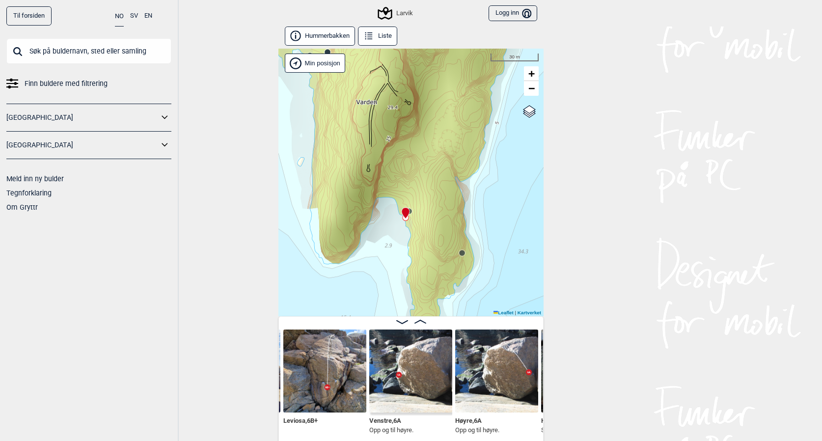
drag, startPoint x: 458, startPoint y: 252, endPoint x: 450, endPoint y: 170, distance: 82.0
click at [454, 168] on div "Larvik Brukerens posisjon Min posisjon 30 m + − Kartverket OpenStreetMap Google…" at bounding box center [411, 183] width 265 height 268
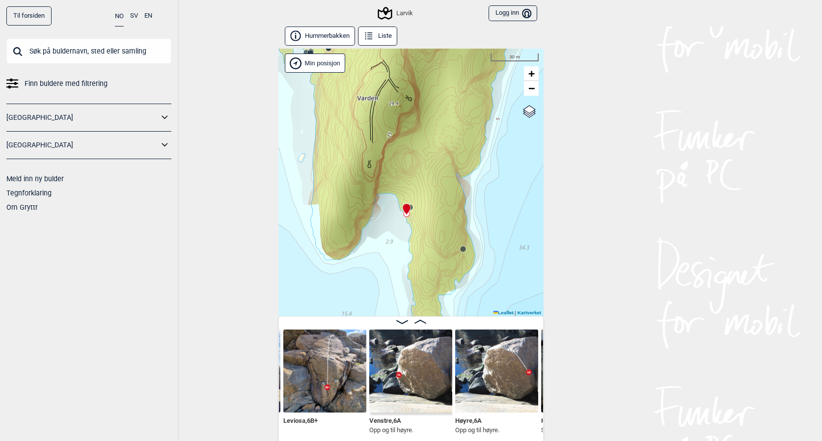
click at [463, 250] on circle at bounding box center [463, 249] width 6 height 6
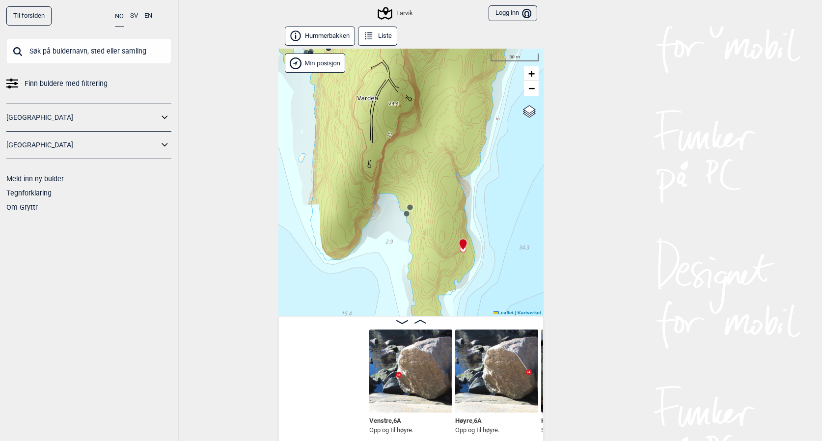
scroll to position [0, 2351]
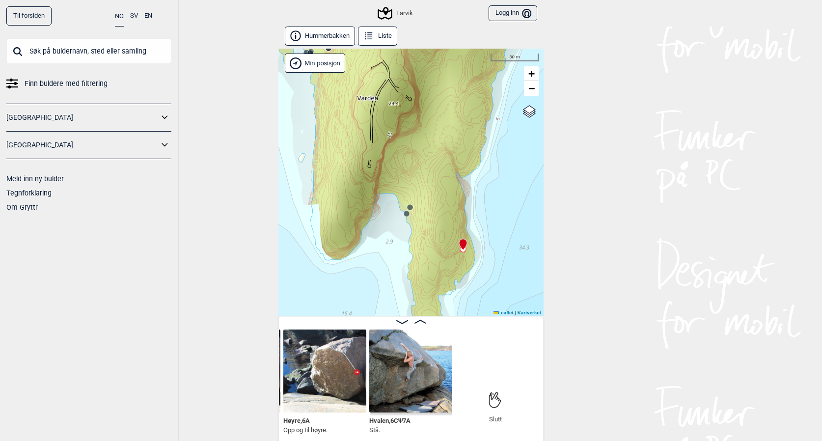
click at [463, 250] on icon at bounding box center [463, 244] width 8 height 11
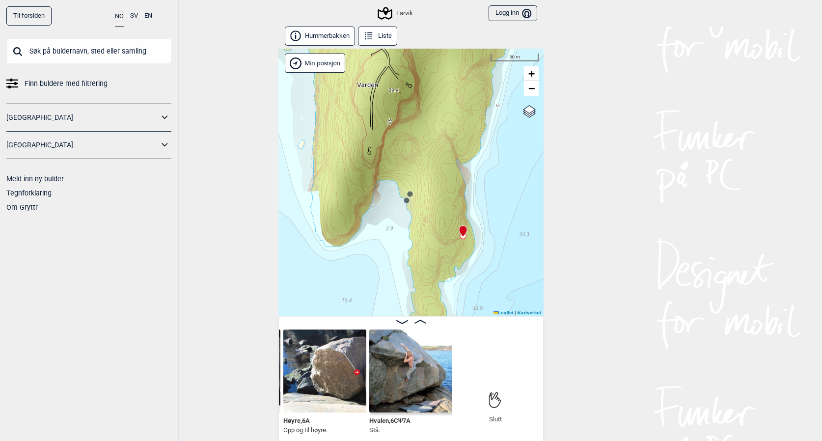
drag, startPoint x: 449, startPoint y: 265, endPoint x: 449, endPoint y: 252, distance: 13.3
click at [449, 252] on div "Larvik Brukerens posisjon Min posisjon 30 m + − Kartverket OpenStreetMap Google…" at bounding box center [411, 183] width 265 height 268
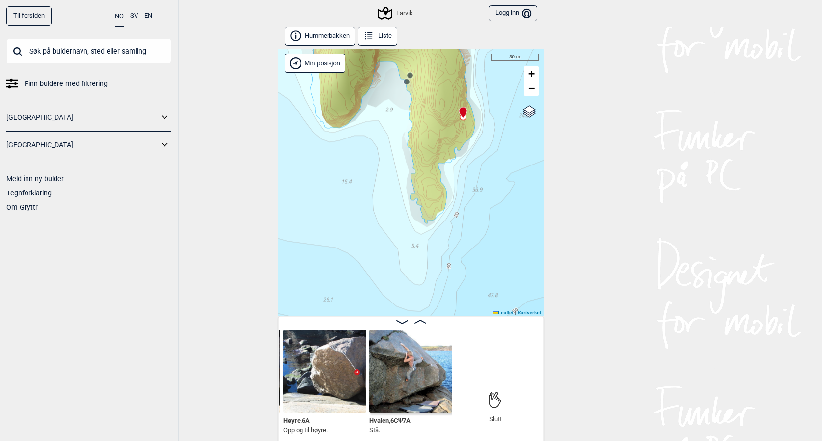
drag, startPoint x: 477, startPoint y: 276, endPoint x: 477, endPoint y: 156, distance: 119.9
click at [477, 156] on div "Larvik Brukerens posisjon Min posisjon 30 m + − Kartverket OpenStreetMap Google…" at bounding box center [411, 183] width 265 height 268
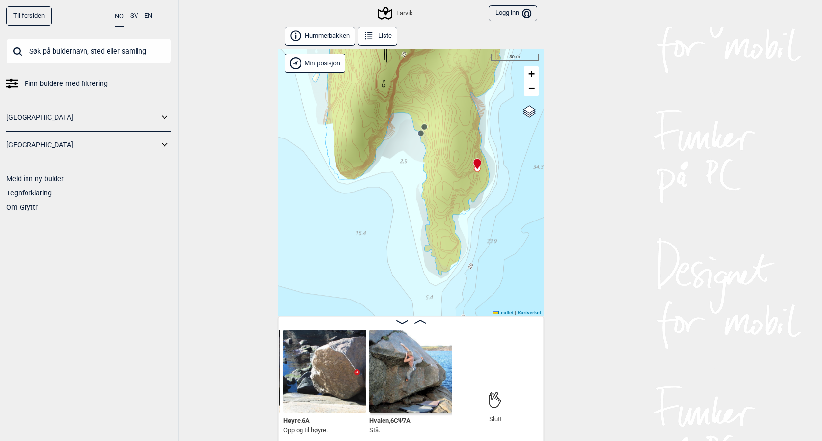
drag, startPoint x: 466, startPoint y: 168, endPoint x: 482, endPoint y: 243, distance: 76.5
click at [482, 243] on div "Larvik Brukerens posisjon Min posisjon 30 m + − Kartverket OpenStreetMap Google…" at bounding box center [411, 183] width 265 height 268
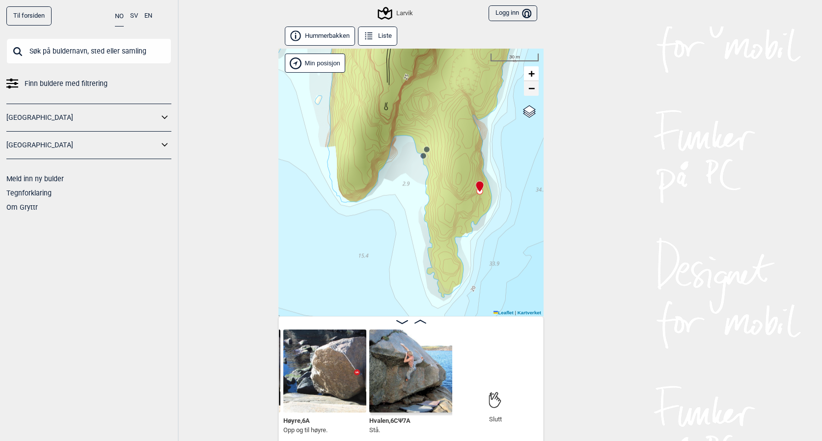
click at [530, 86] on span "−" at bounding box center [532, 88] width 6 height 12
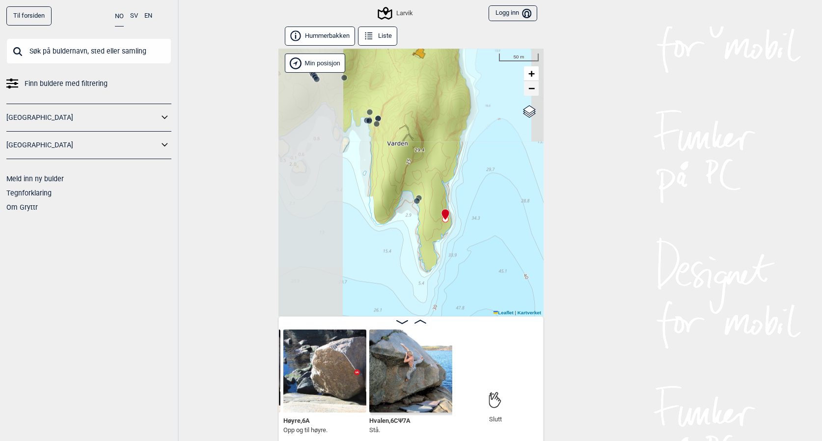
click at [530, 86] on span "−" at bounding box center [532, 88] width 6 height 12
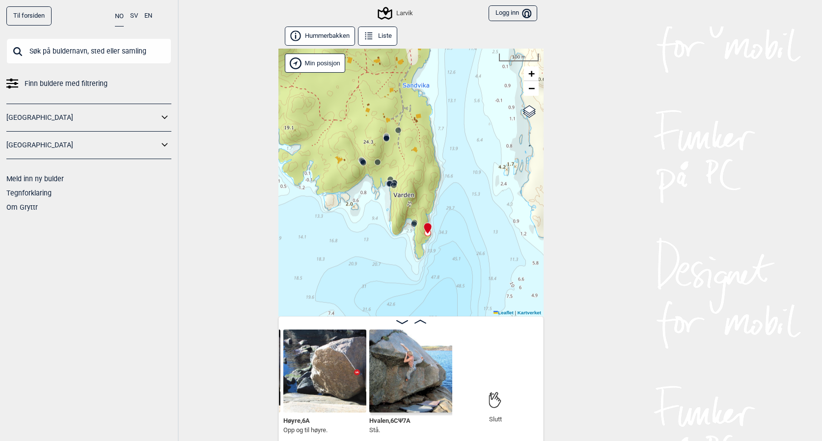
click at [364, 163] on circle at bounding box center [364, 163] width 6 height 6
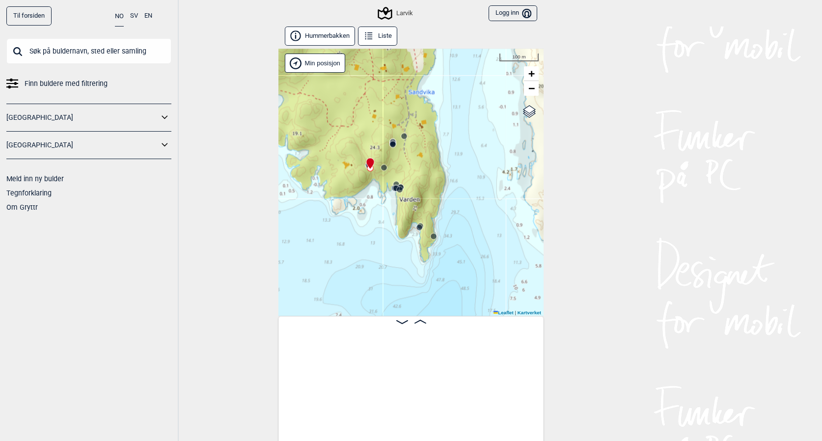
scroll to position [0, 498]
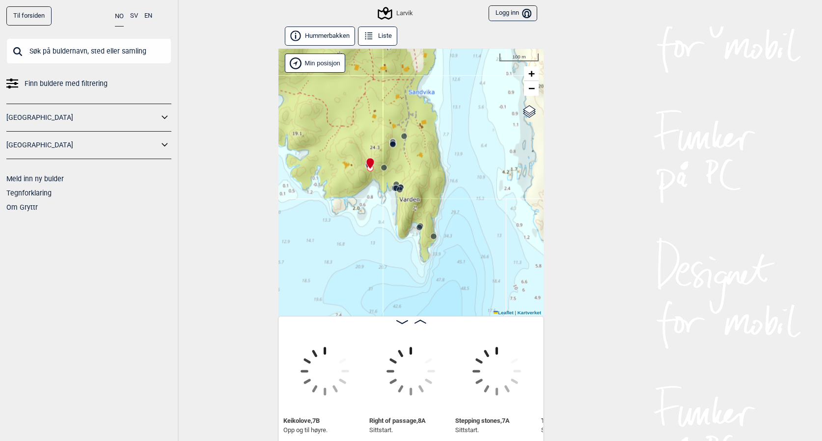
click at [364, 163] on div "Larvik Brukerens posisjon Min posisjon 100 m + − Kartverket OpenStreetMap Googl…" at bounding box center [411, 183] width 265 height 268
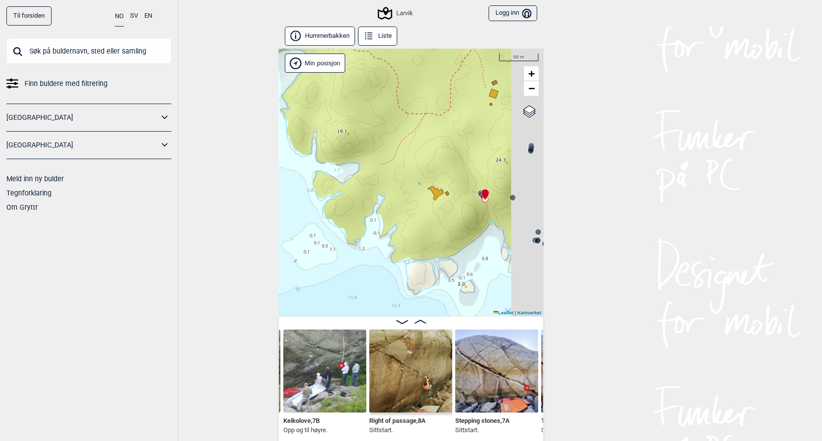
drag, startPoint x: 452, startPoint y: 249, endPoint x: 390, endPoint y: 172, distance: 98.8
click at [390, 173] on div "Larvik Brukerens posisjon Min posisjon 50 m + − Kartverket OpenStreetMap Google…" at bounding box center [411, 183] width 265 height 268
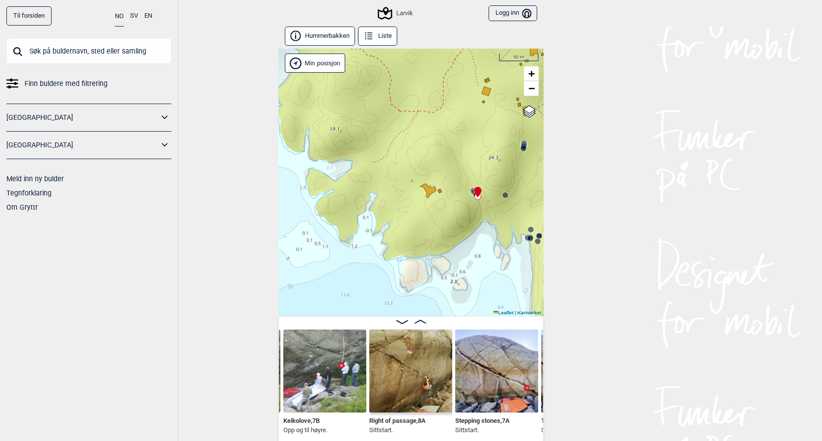
click at [457, 212] on div "Larvik Brukerens posisjon Min posisjon 50 m + − Kartverket OpenStreetMap Google…" at bounding box center [411, 183] width 265 height 268
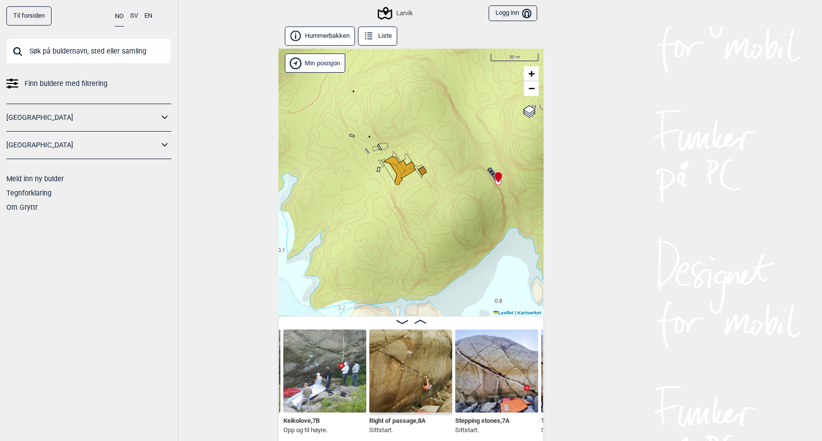
click at [483, 204] on div "Larvik Brukerens posisjon Min posisjon 30 m + − Kartverket OpenStreetMap Google…" at bounding box center [411, 183] width 265 height 268
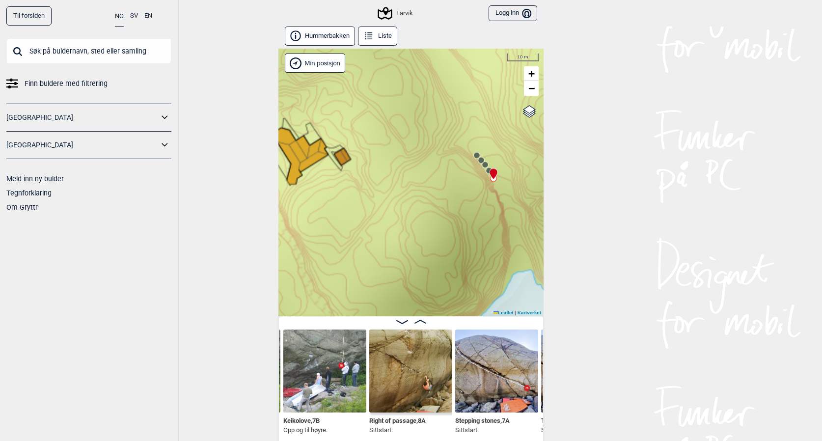
drag, startPoint x: 495, startPoint y: 188, endPoint x: 449, endPoint y: 225, distance: 58.7
click at [449, 225] on div "Larvik Brukerens posisjon Min posisjon 10 m + − Kartverket OpenStreetMap Google…" at bounding box center [411, 183] width 265 height 268
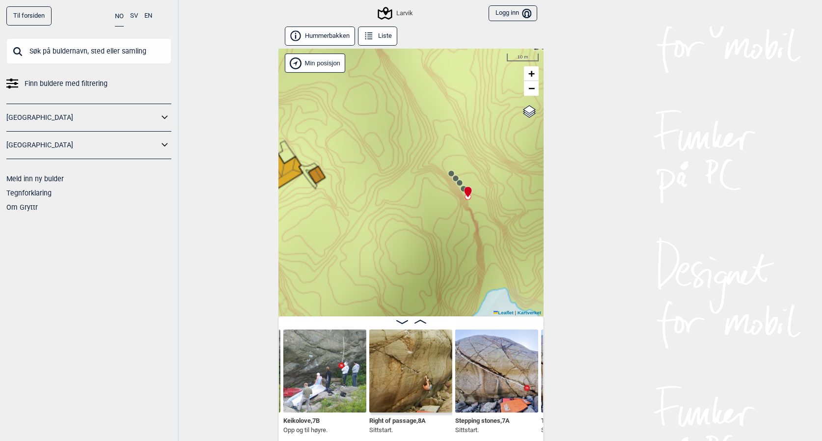
click at [462, 205] on div "Larvik Brukerens posisjon Min posisjon 10 m + − Kartverket OpenStreetMap Google…" at bounding box center [411, 183] width 265 height 268
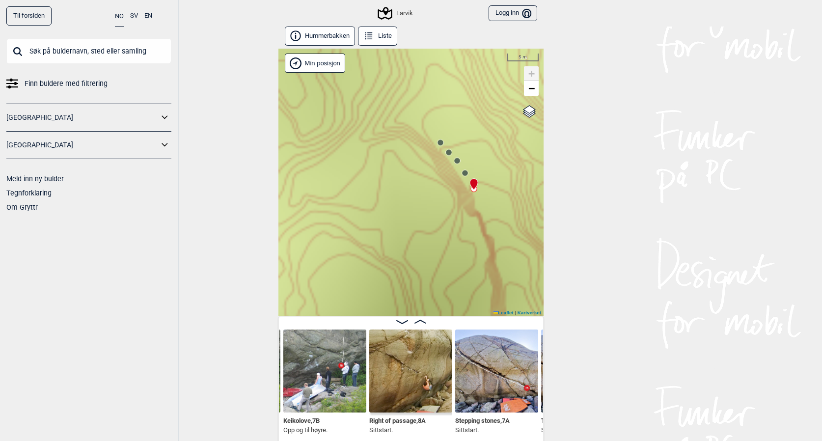
click at [465, 171] on circle at bounding box center [465, 173] width 6 height 6
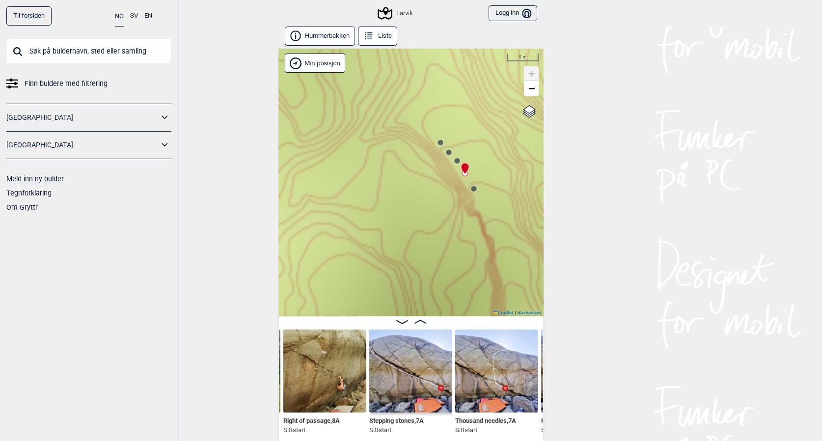
click at [456, 159] on circle at bounding box center [457, 161] width 6 height 6
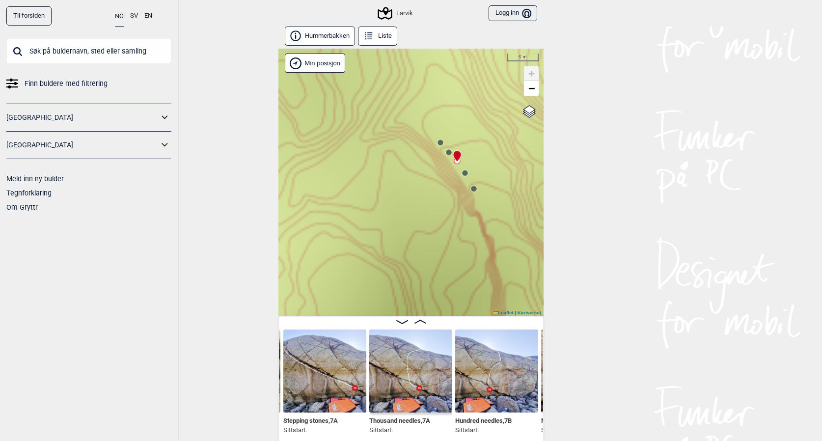
click at [449, 150] on circle at bounding box center [449, 153] width 6 height 6
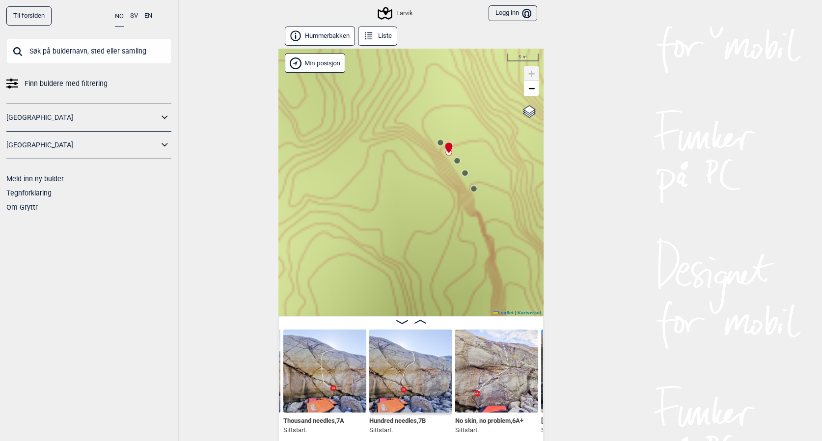
click at [439, 142] on circle at bounding box center [441, 143] width 6 height 6
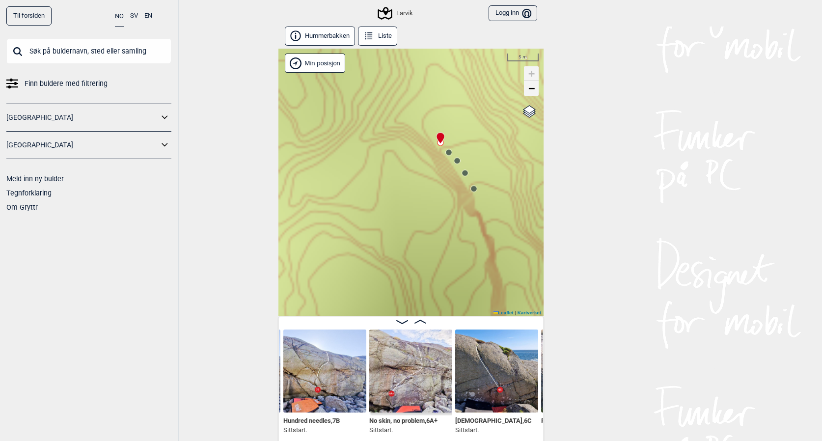
click at [536, 88] on link "−" at bounding box center [531, 88] width 15 height 15
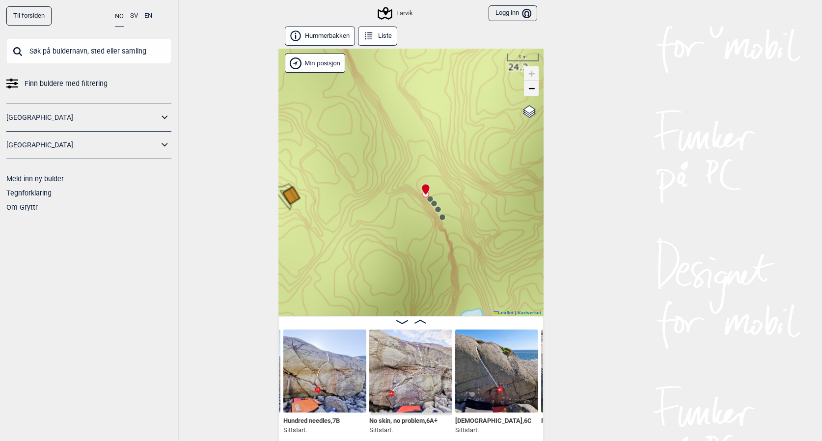
click at [536, 88] on link "−" at bounding box center [531, 88] width 15 height 15
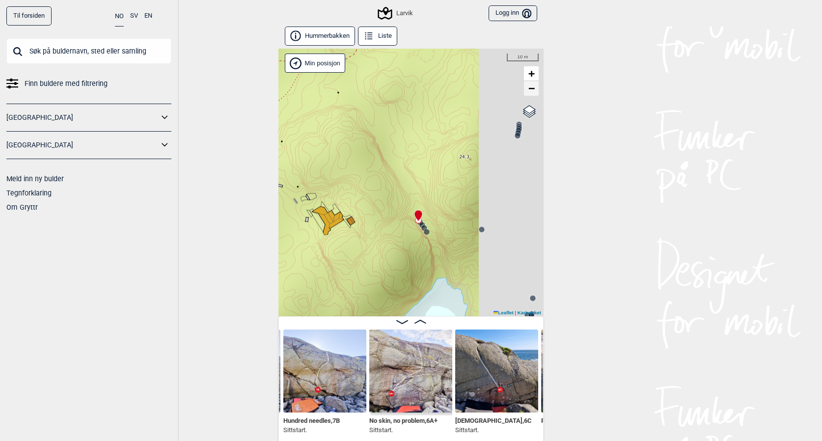
click at [536, 88] on link "−" at bounding box center [531, 88] width 15 height 15
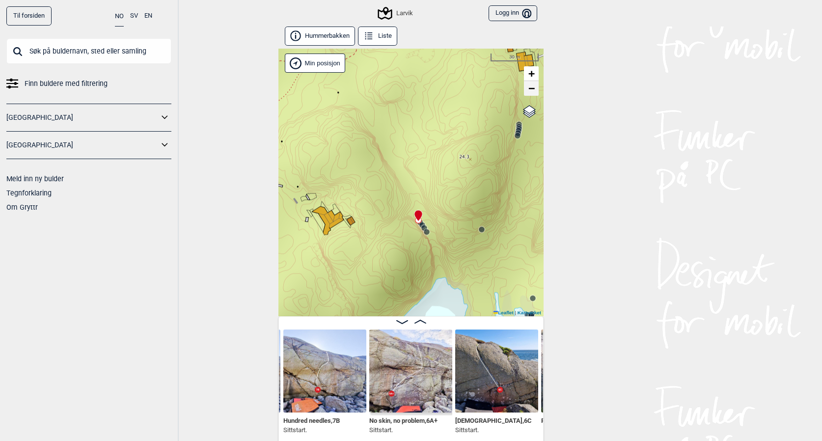
click at [536, 88] on link "−" at bounding box center [531, 88] width 15 height 15
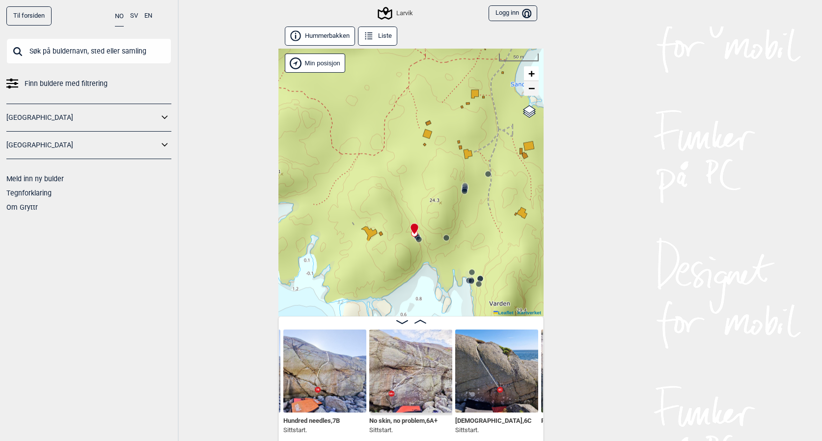
click at [536, 88] on link "−" at bounding box center [531, 88] width 15 height 15
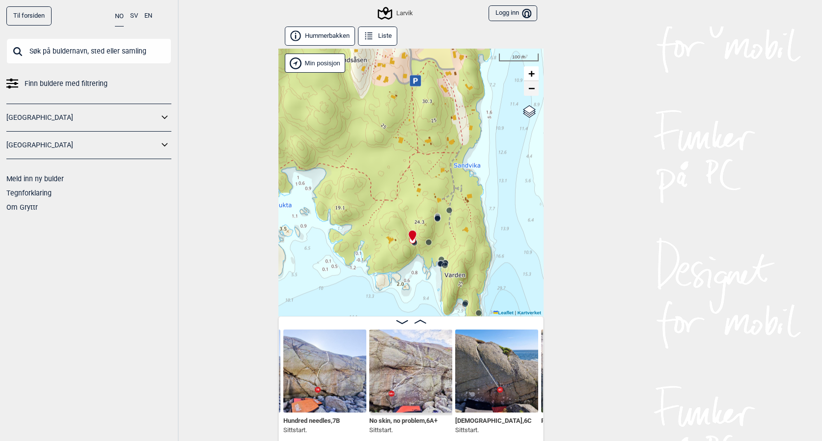
click at [536, 88] on link "−" at bounding box center [531, 88] width 15 height 15
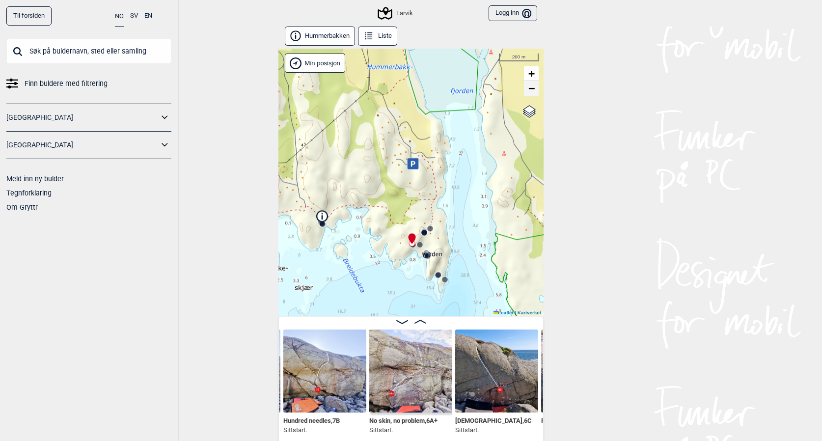
click at [536, 88] on link "−" at bounding box center [531, 88] width 15 height 15
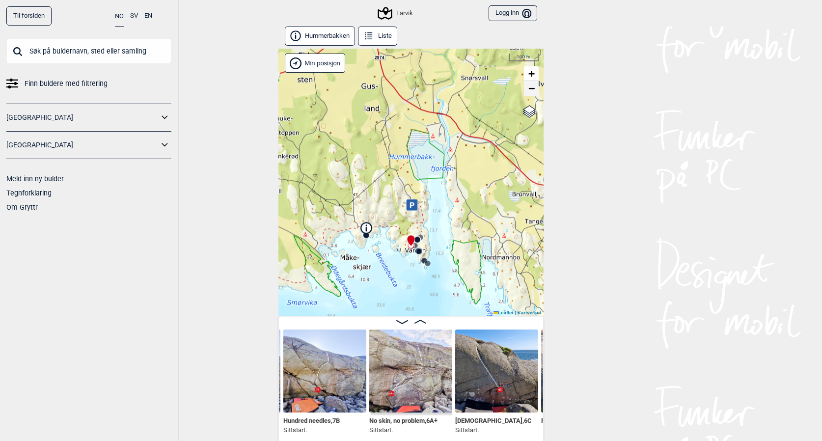
click at [536, 88] on link "−" at bounding box center [531, 88] width 15 height 15
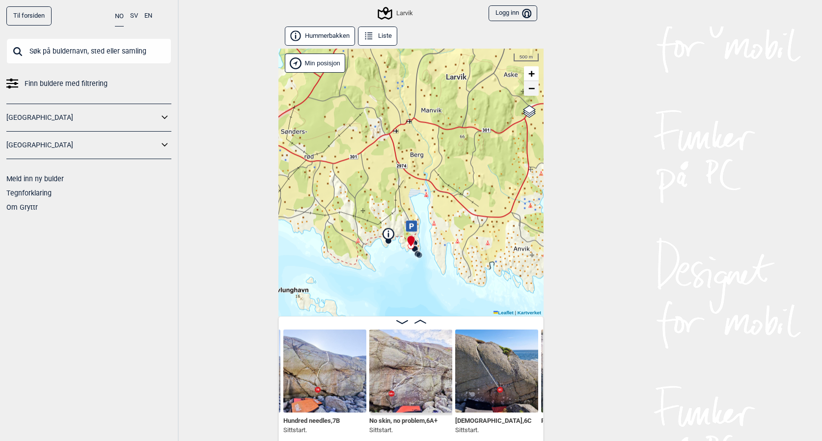
click at [536, 88] on link "−" at bounding box center [531, 88] width 15 height 15
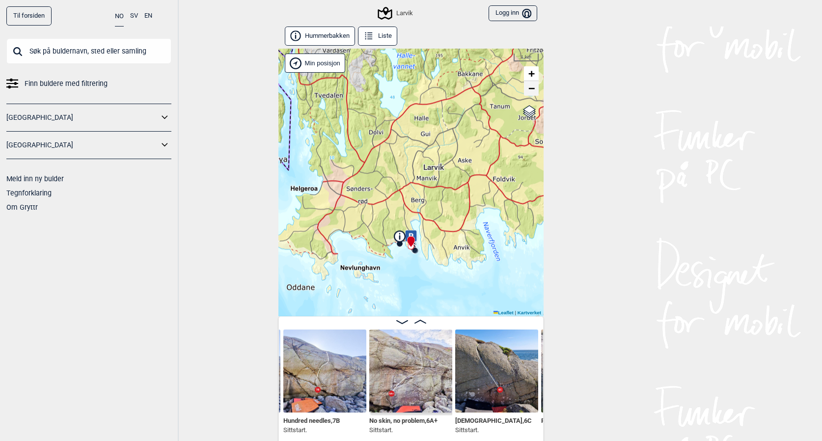
click at [536, 88] on link "−" at bounding box center [531, 88] width 15 height 15
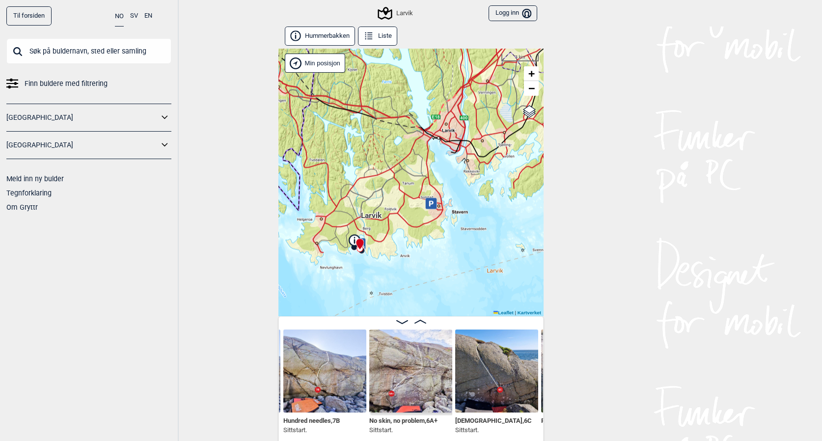
drag, startPoint x: 501, startPoint y: 201, endPoint x: 450, endPoint y: 204, distance: 51.2
click at [450, 204] on div "Larvik Brukerens posisjon Min posisjon 3 km + − Kartverket OpenStreetMap Google…" at bounding box center [411, 183] width 265 height 268
click at [385, 246] on div "Larvik Brukerens posisjon Min posisjon 3 km + − Kartverket OpenStreetMap Google…" at bounding box center [411, 183] width 265 height 268
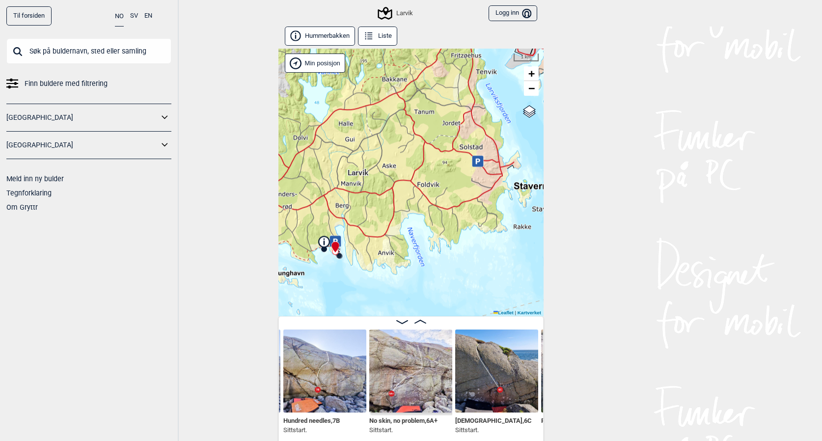
click at [385, 246] on div "Larvik Brukerens posisjon Min posisjon 1 km + − Kartverket OpenStreetMap Google…" at bounding box center [411, 183] width 265 height 268
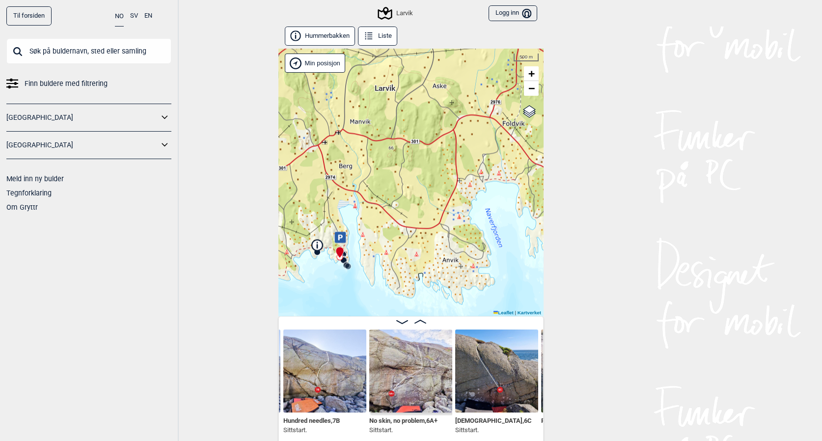
drag, startPoint x: 349, startPoint y: 258, endPoint x: 493, endPoint y: 249, distance: 143.7
click at [493, 249] on div "Larvik Brukerens posisjon Min posisjon 500 m + − Kartverket OpenStreetMap Googl…" at bounding box center [411, 183] width 265 height 268
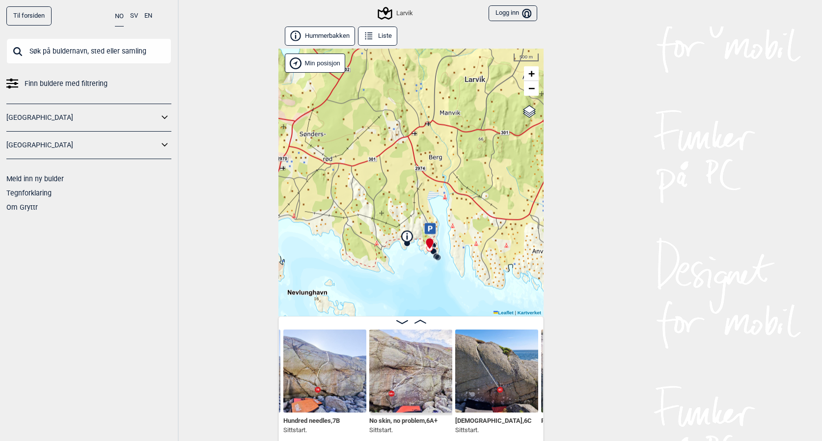
click at [465, 248] on div "Larvik Brukerens posisjon Min posisjon 500 m + − Kartverket OpenStreetMap Googl…" at bounding box center [411, 183] width 265 height 268
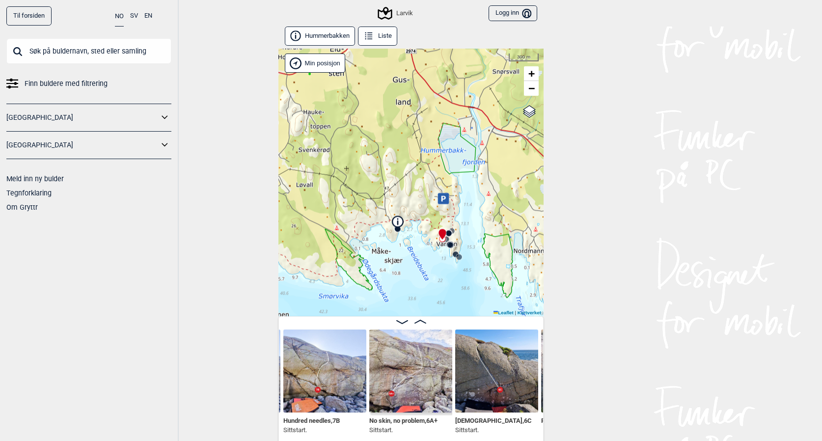
drag, startPoint x: 458, startPoint y: 248, endPoint x: 507, endPoint y: 237, distance: 50.3
click at [507, 237] on div "Larvik Brukerens posisjon Min posisjon 300 m + − Kartverket OpenStreetMap Googl…" at bounding box center [411, 183] width 265 height 268
click at [479, 239] on div "Larvik Brukerens posisjon Min posisjon 300 m + − Kartverket OpenStreetMap Googl…" at bounding box center [411, 183] width 265 height 268
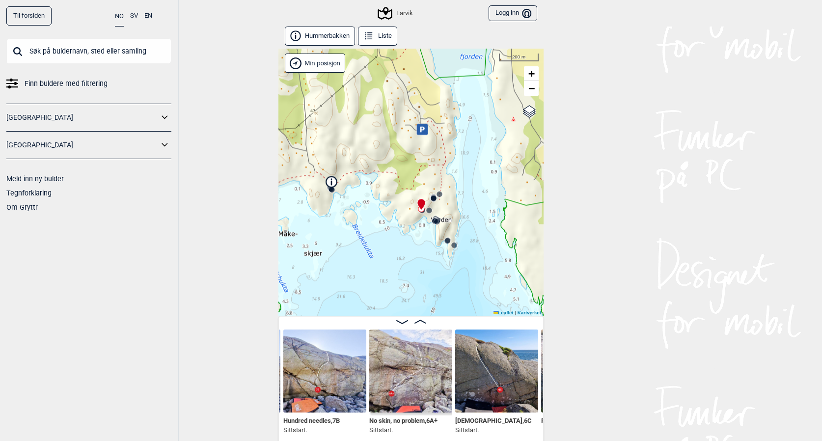
drag, startPoint x: 478, startPoint y: 240, endPoint x: 491, endPoint y: 211, distance: 31.2
click at [491, 211] on div "Larvik Brukerens posisjon Min posisjon 200 m + − Kartverket OpenStreetMap Googl…" at bounding box center [411, 183] width 265 height 268
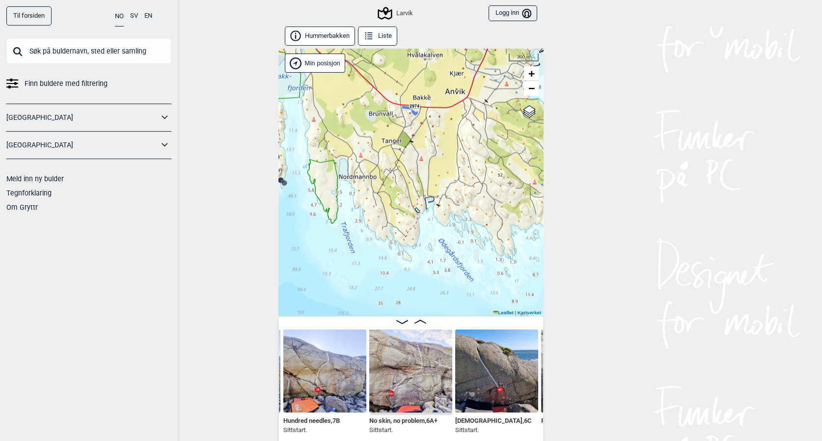
drag, startPoint x: 472, startPoint y: 236, endPoint x: 283, endPoint y: 205, distance: 191.7
click at [283, 205] on div "Larvik Brukerens posisjon Min posisjon 300 m + − Kartverket OpenStreetMap Googl…" at bounding box center [411, 183] width 265 height 268
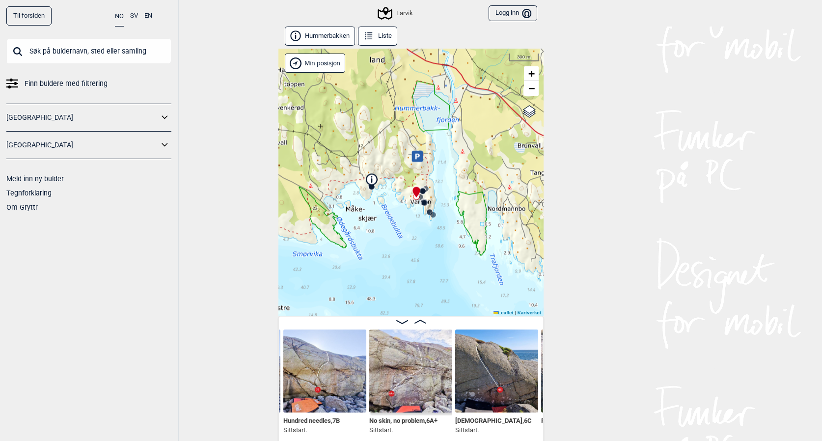
drag, startPoint x: 291, startPoint y: 208, endPoint x: 535, endPoint y: 253, distance: 247.8
click at [535, 253] on div "Larvik Brukerens posisjon Min posisjon 300 m + − Kartverket OpenStreetMap Googl…" at bounding box center [411, 183] width 265 height 268
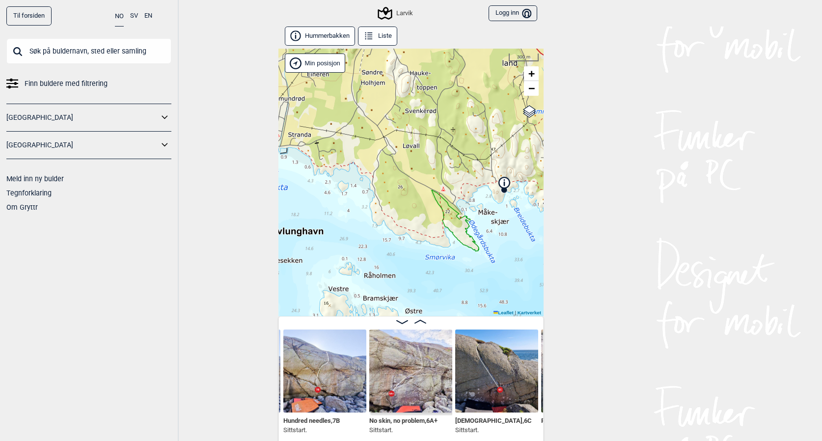
drag, startPoint x: 453, startPoint y: 268, endPoint x: 554, endPoint y: 237, distance: 105.8
click at [554, 237] on div "Til forsiden NO SV EN Finn buldere med filtrering [GEOGRAPHIC_DATA] [GEOGRAPHIC…" at bounding box center [411, 220] width 822 height 441
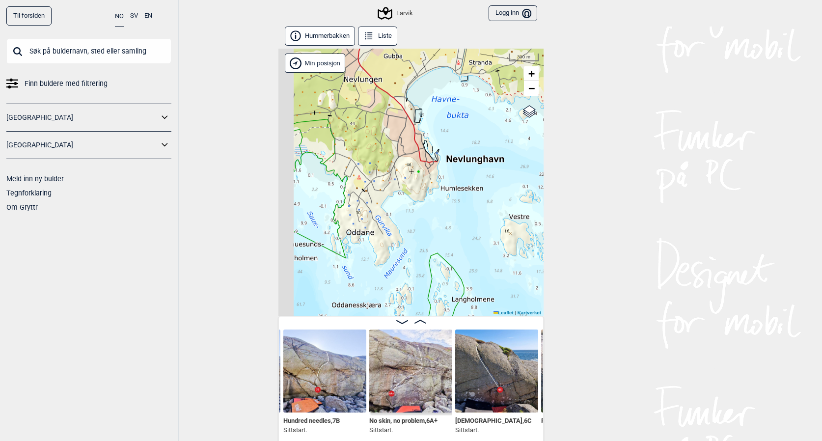
drag, startPoint x: 450, startPoint y: 235, endPoint x: 579, endPoint y: 168, distance: 145.3
click at [578, 168] on div "Til forsiden NO SV EN Finn buldere med filtrering [GEOGRAPHIC_DATA] [GEOGRAPHIC…" at bounding box center [411, 220] width 822 height 441
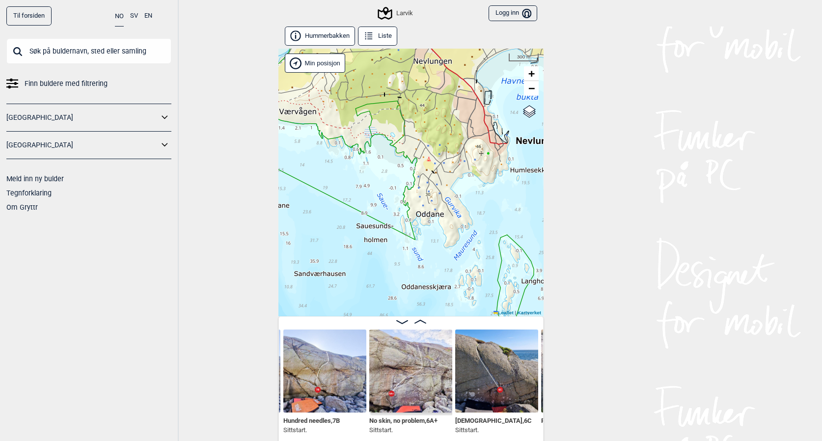
drag, startPoint x: 477, startPoint y: 205, endPoint x: 533, endPoint y: 203, distance: 56.5
click at [533, 203] on div "Larvik Brukerens posisjon Min posisjon 300 m + − Kartverket OpenStreetMap Googl…" at bounding box center [411, 183] width 265 height 268
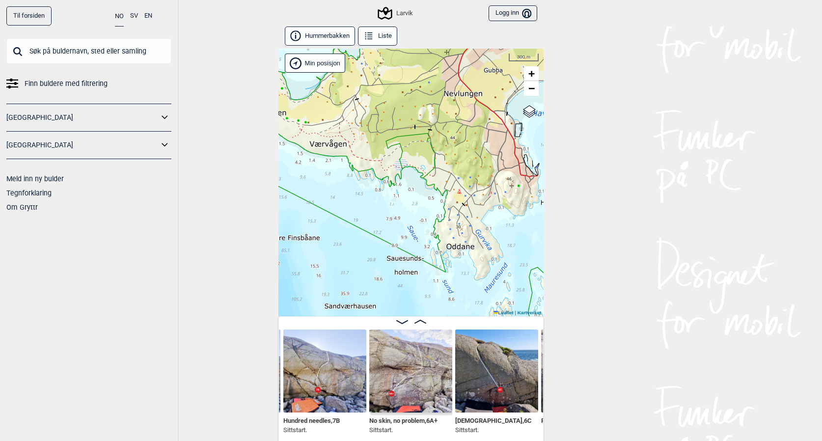
drag, startPoint x: 474, startPoint y: 208, endPoint x: 531, endPoint y: 243, distance: 66.7
click at [531, 244] on div "Larvik Brukerens posisjon Min posisjon 300 m + − Kartverket OpenStreetMap Googl…" at bounding box center [411, 183] width 265 height 268
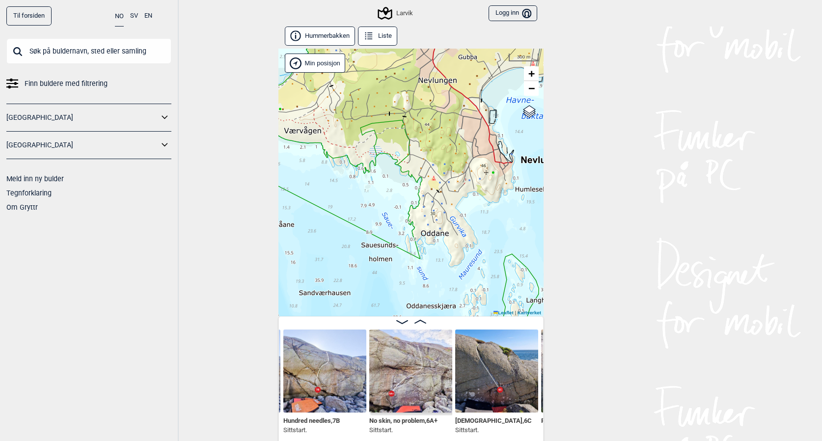
drag, startPoint x: 479, startPoint y: 220, endPoint x: 397, endPoint y: 193, distance: 85.8
click at [397, 193] on div "Larvik Brukerens posisjon Min posisjon 300 m + − Kartverket OpenStreetMap Googl…" at bounding box center [411, 183] width 265 height 268
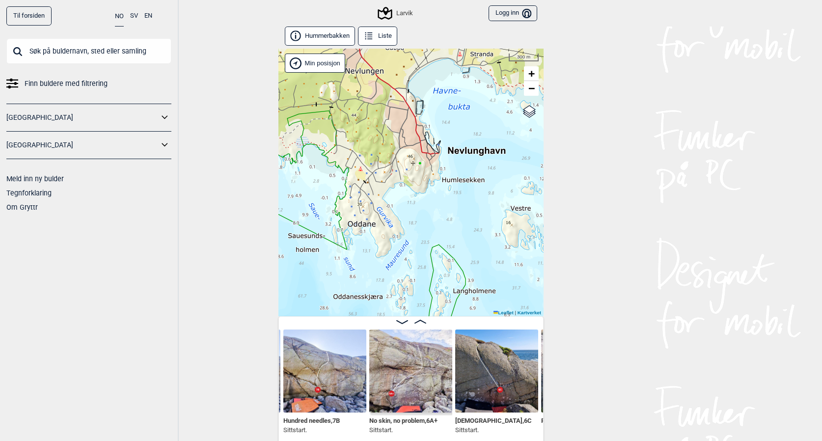
drag, startPoint x: 397, startPoint y: 193, endPoint x: 354, endPoint y: 193, distance: 43.2
click at [354, 193] on div "Larvik Brukerens posisjon Min posisjon 300 m + − Kartverket OpenStreetMap Googl…" at bounding box center [411, 183] width 265 height 268
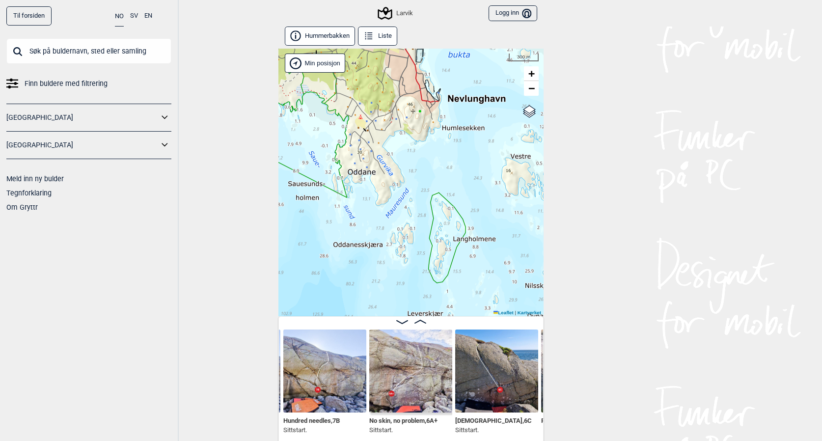
drag, startPoint x: 354, startPoint y: 193, endPoint x: 354, endPoint y: 141, distance: 52.1
click at [354, 141] on div "Larvik Brukerens posisjon Min posisjon 300 m + − Kartverket OpenStreetMap Googl…" at bounding box center [411, 183] width 265 height 268
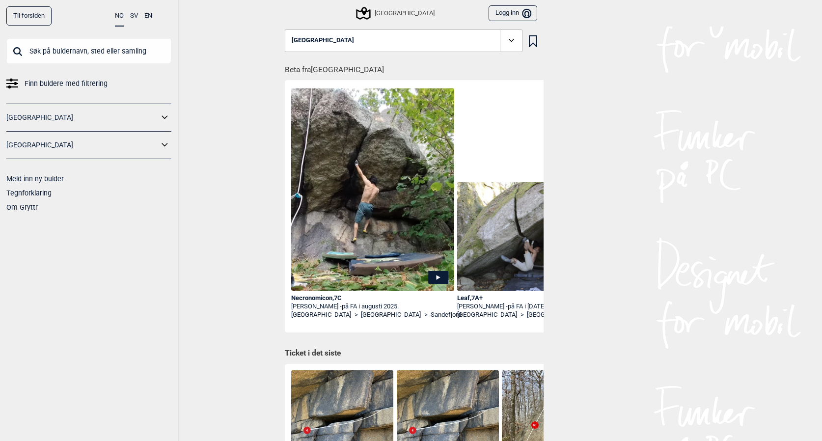
scroll to position [1, 0]
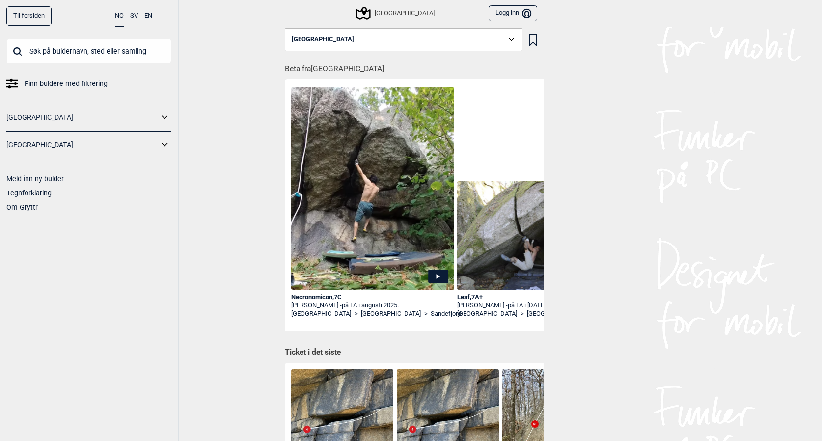
click at [519, 241] on img at bounding box center [538, 235] width 163 height 109
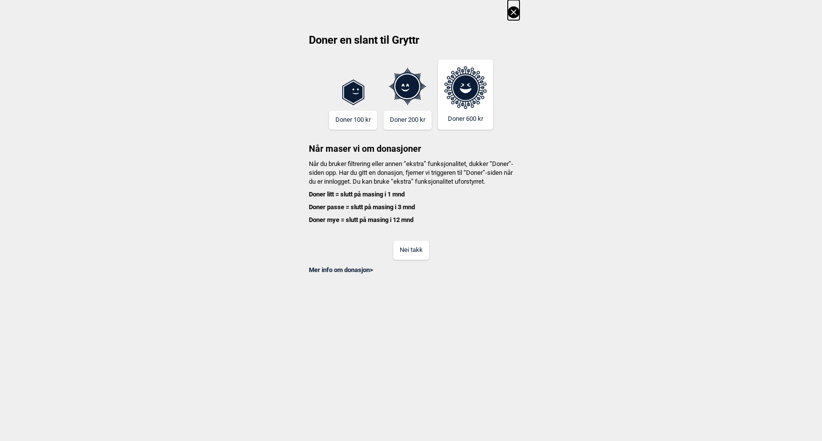
click at [412, 257] on button "Nei takk" at bounding box center [412, 250] width 36 height 19
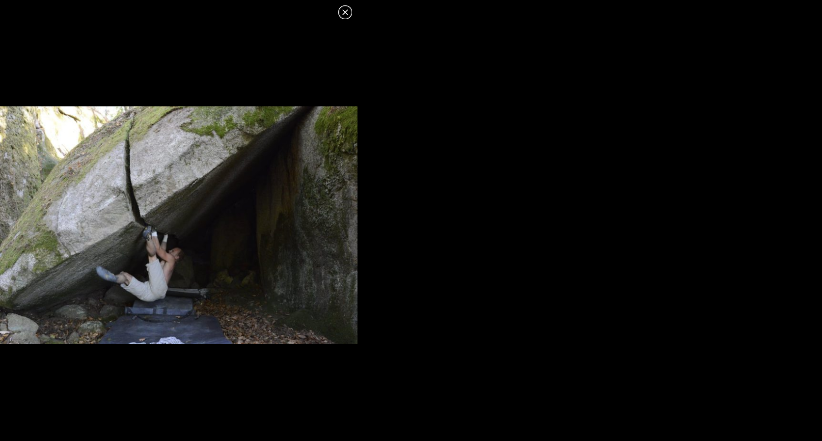
click at [347, 12] on icon at bounding box center [345, 12] width 12 height 12
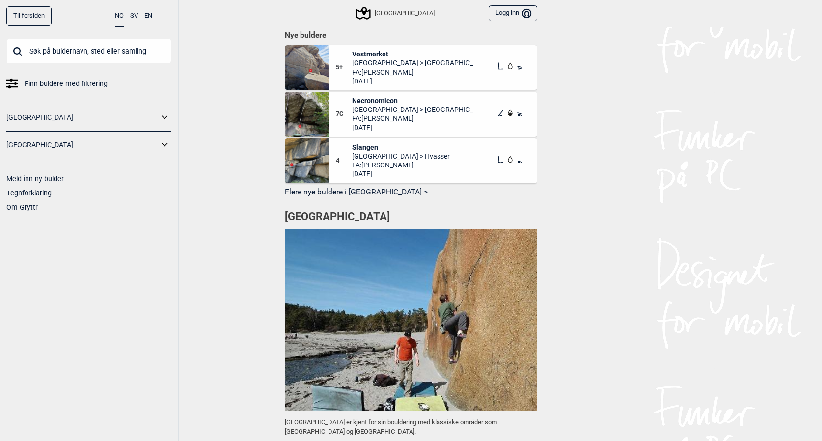
scroll to position [558, 0]
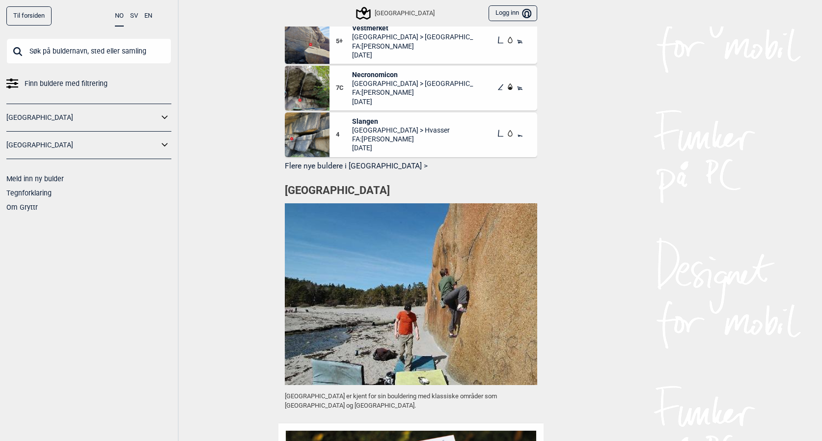
click at [427, 323] on img at bounding box center [411, 294] width 253 height 182
click at [313, 183] on h1 "[GEOGRAPHIC_DATA]" at bounding box center [411, 190] width 253 height 15
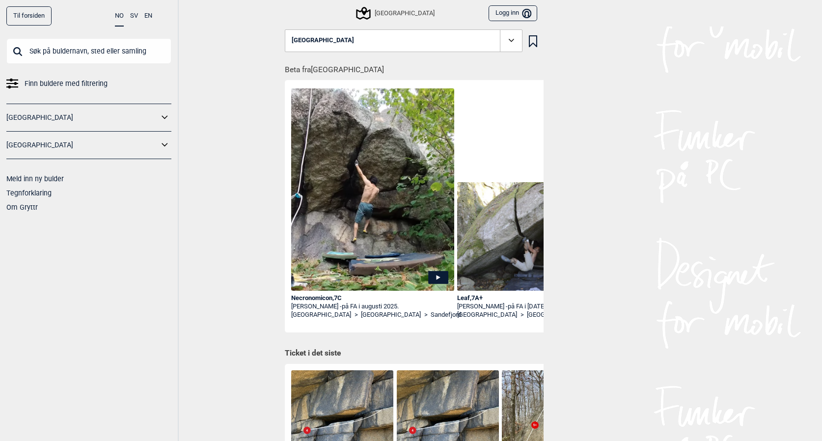
scroll to position [0, 0]
